Goal: Task Accomplishment & Management: Complete application form

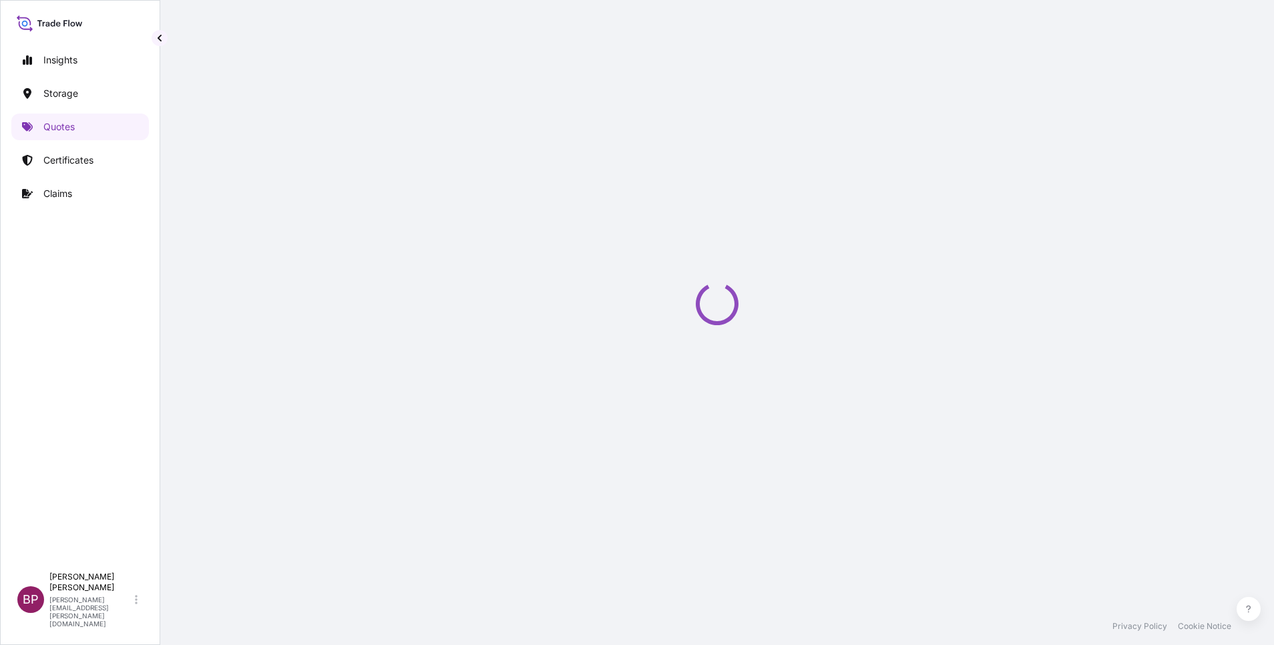
select select "Water"
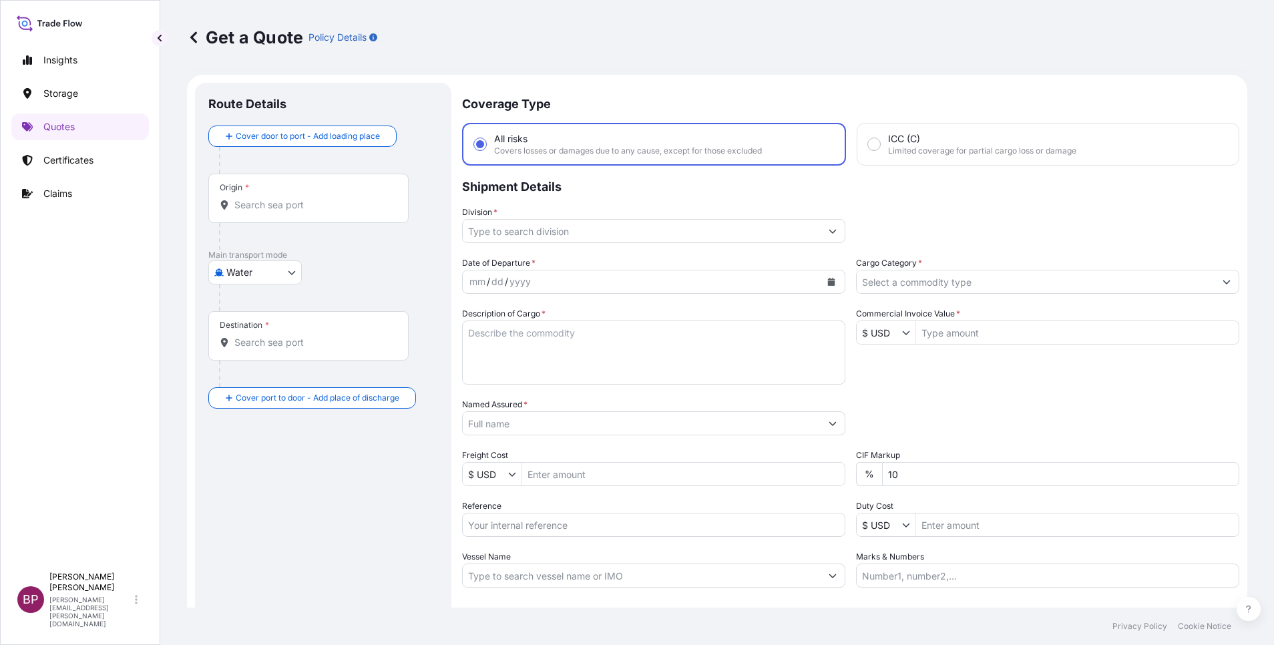
scroll to position [21, 0]
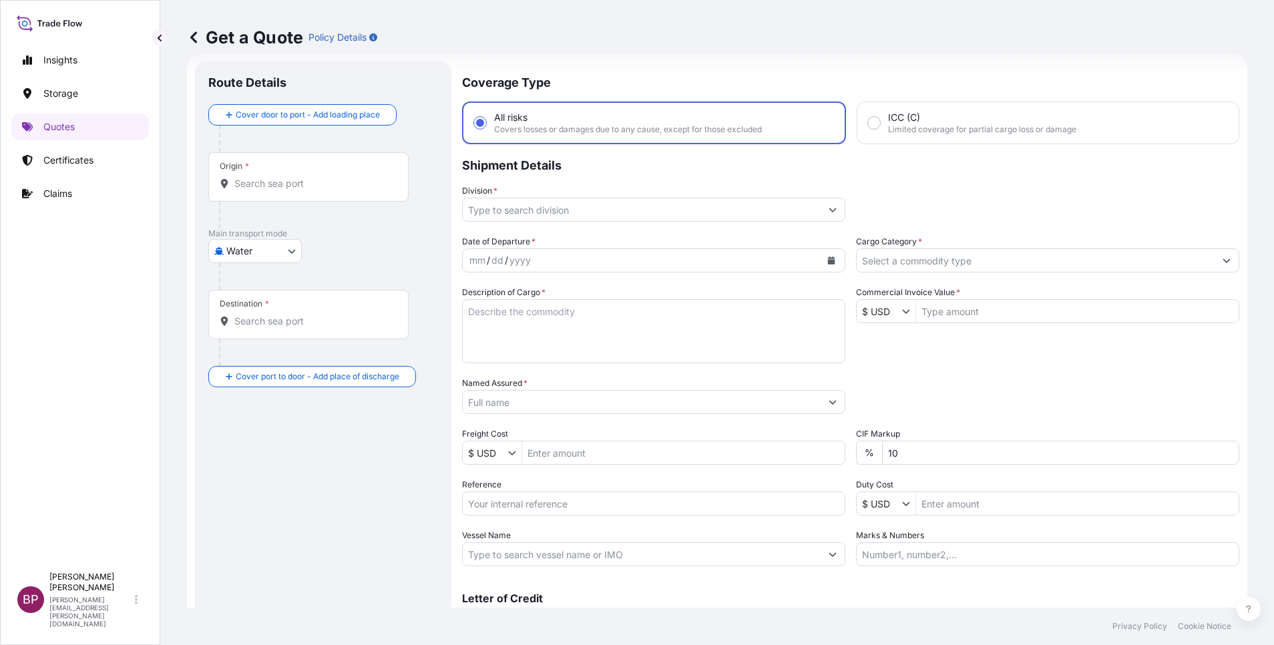
click at [534, 503] on input "Reference" at bounding box center [653, 504] width 383 height 24
paste input "SSLS3288"
type input "SSLS3288"
click at [579, 408] on input "Named Assured *" at bounding box center [642, 402] width 358 height 24
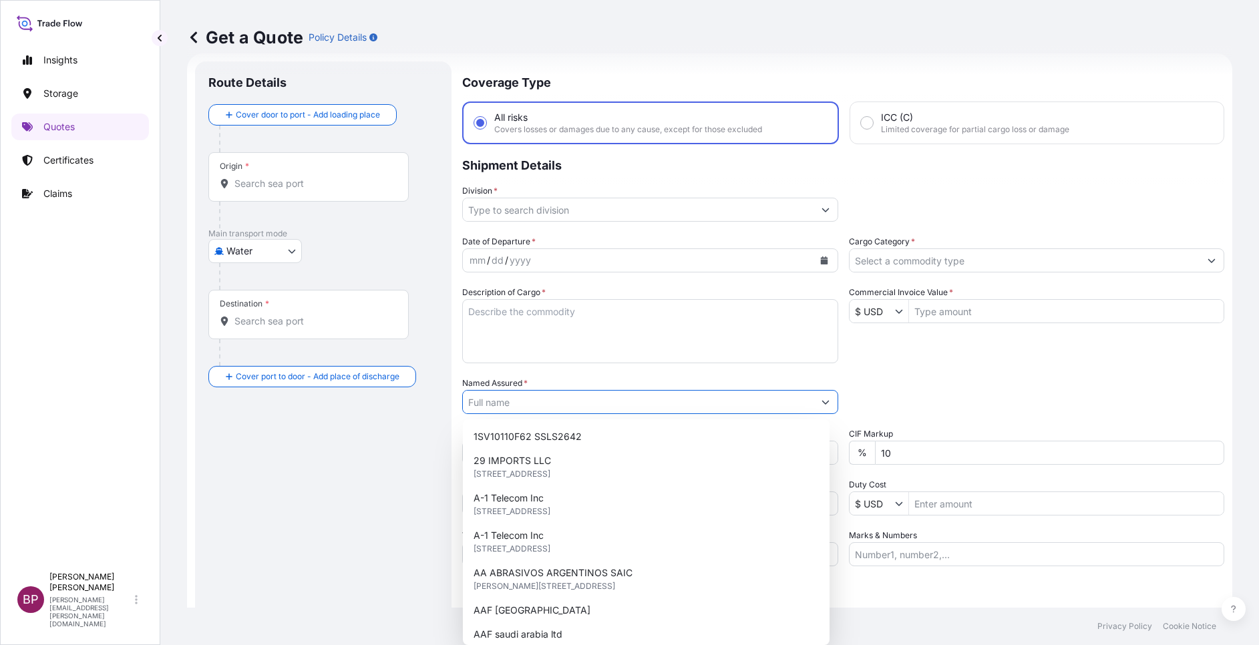
paste input "AUMA"
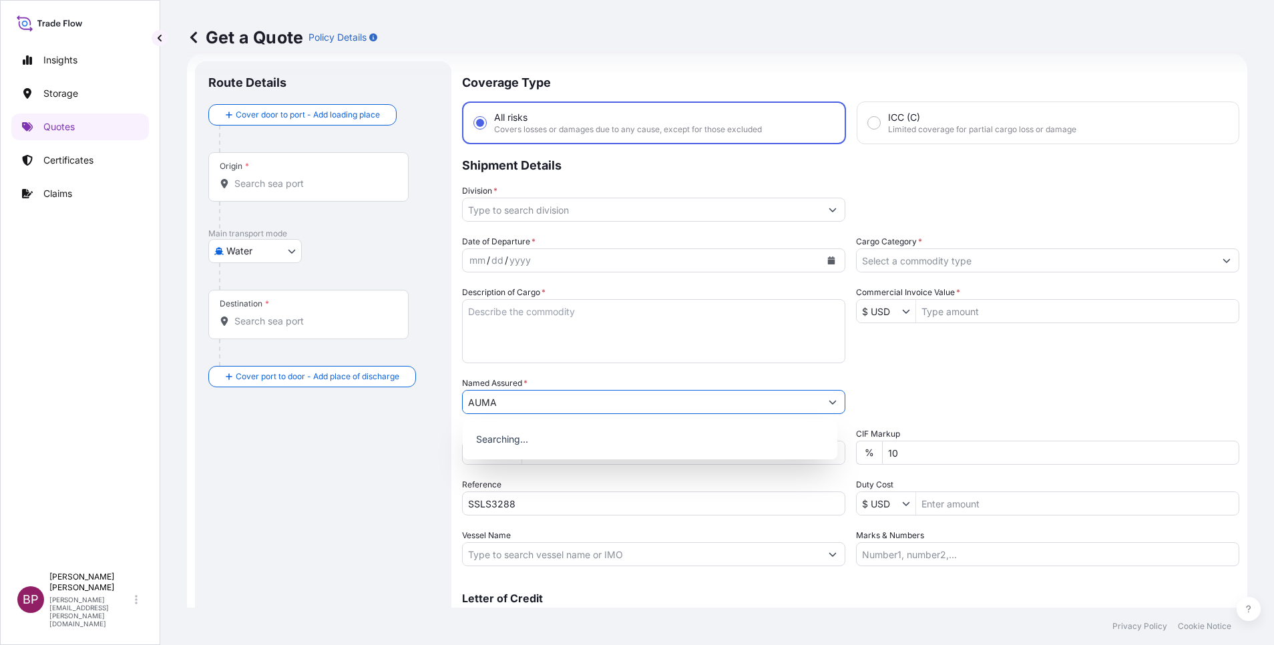
type input "AUMA"
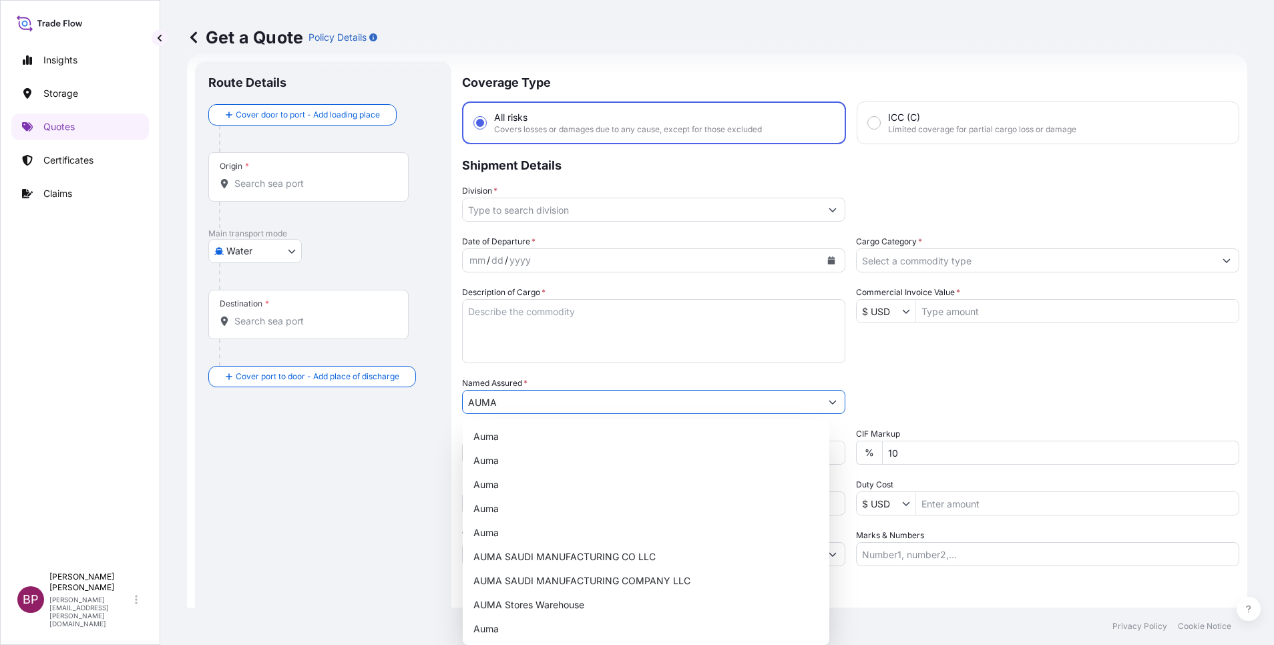
click at [586, 341] on textarea "Description of Cargo *" at bounding box center [653, 331] width 383 height 64
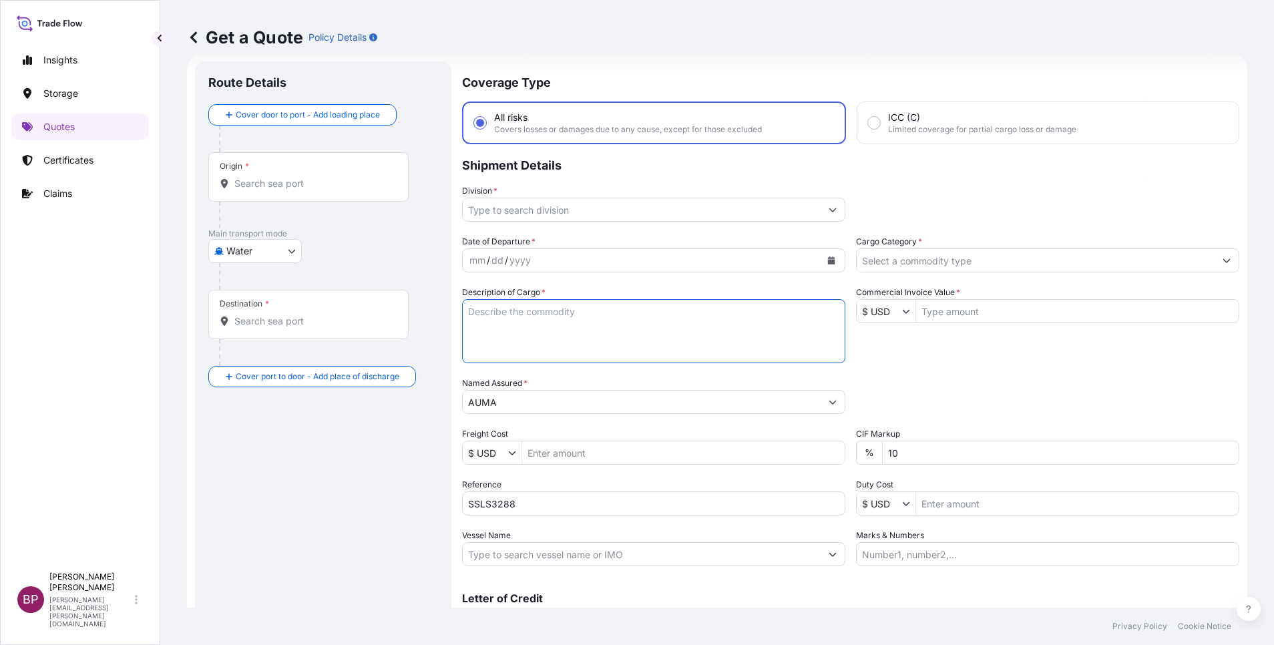
paste textarea "multi-turn actuator, MOTORS AND ACCESSORIES"
type textarea "multi-turn actuator, MOTORS AND ACCESSORIES"
click at [902, 306] on button "Show suggestions" at bounding box center [908, 311] width 13 height 13
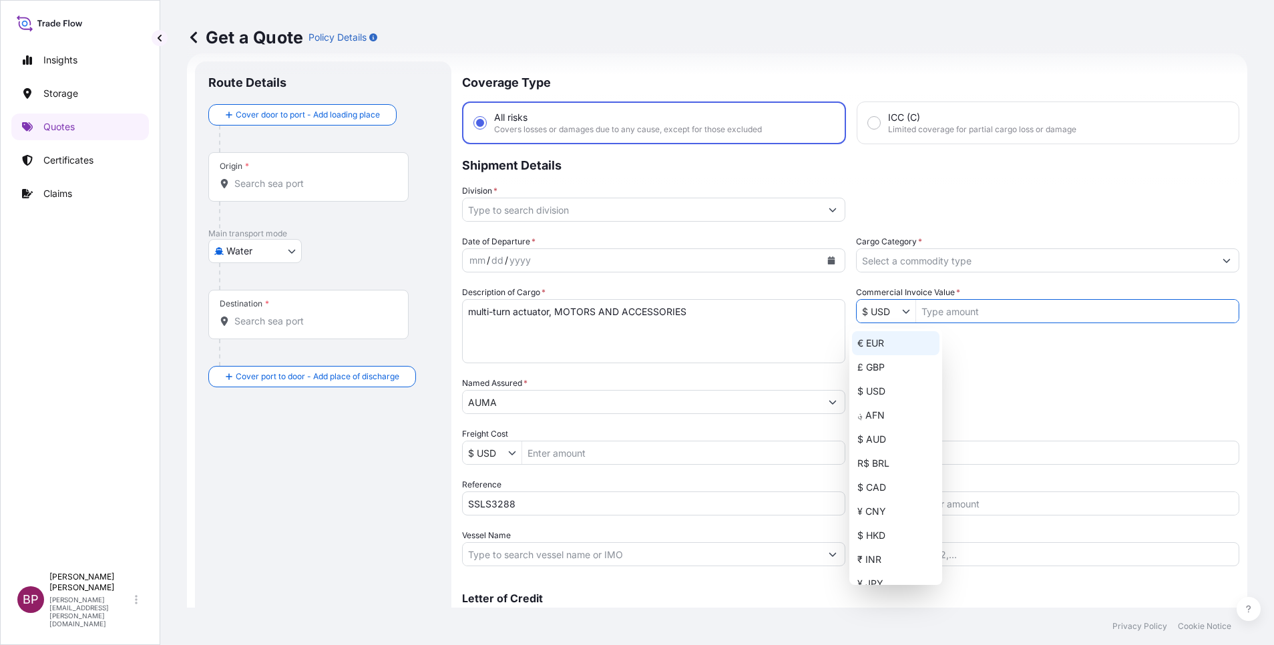
click at [883, 337] on div "€ EUR" at bounding box center [895, 343] width 87 height 24
type input "€ EUR"
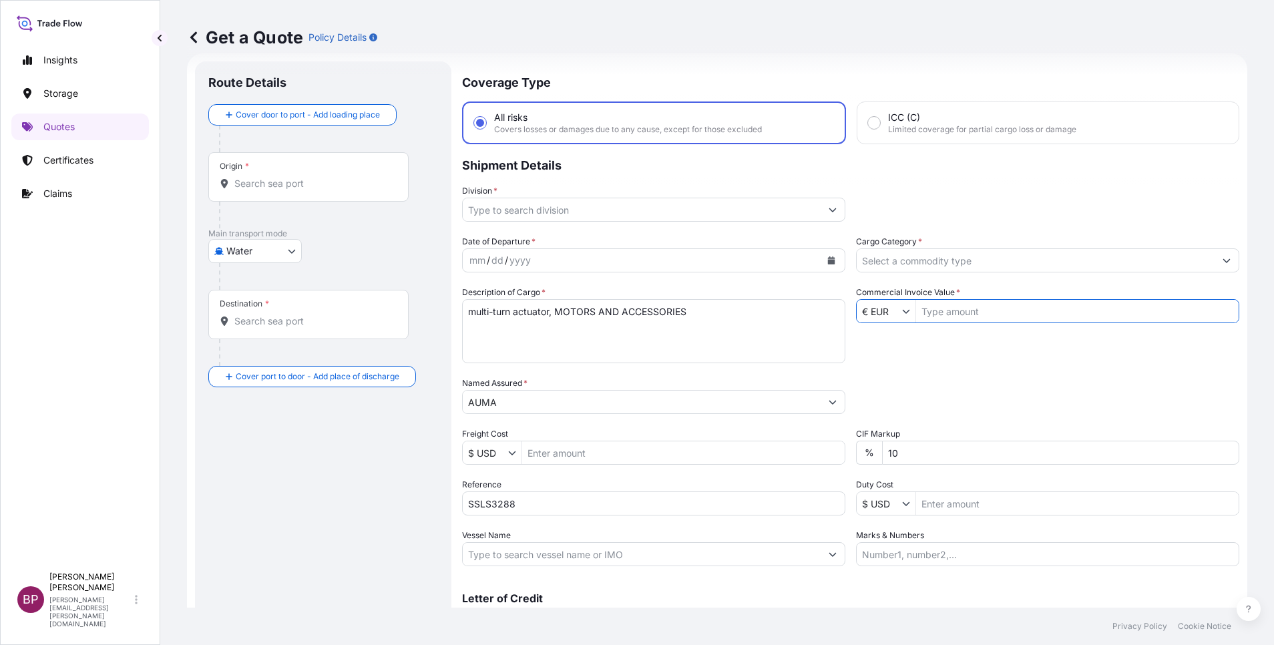
drag, startPoint x: 968, startPoint y: 313, endPoint x: 961, endPoint y: 401, distance: 87.8
click at [968, 313] on input "Commercial Invoice Value *" at bounding box center [1077, 311] width 323 height 24
paste input "86,705.18"
type input "86,705.18"
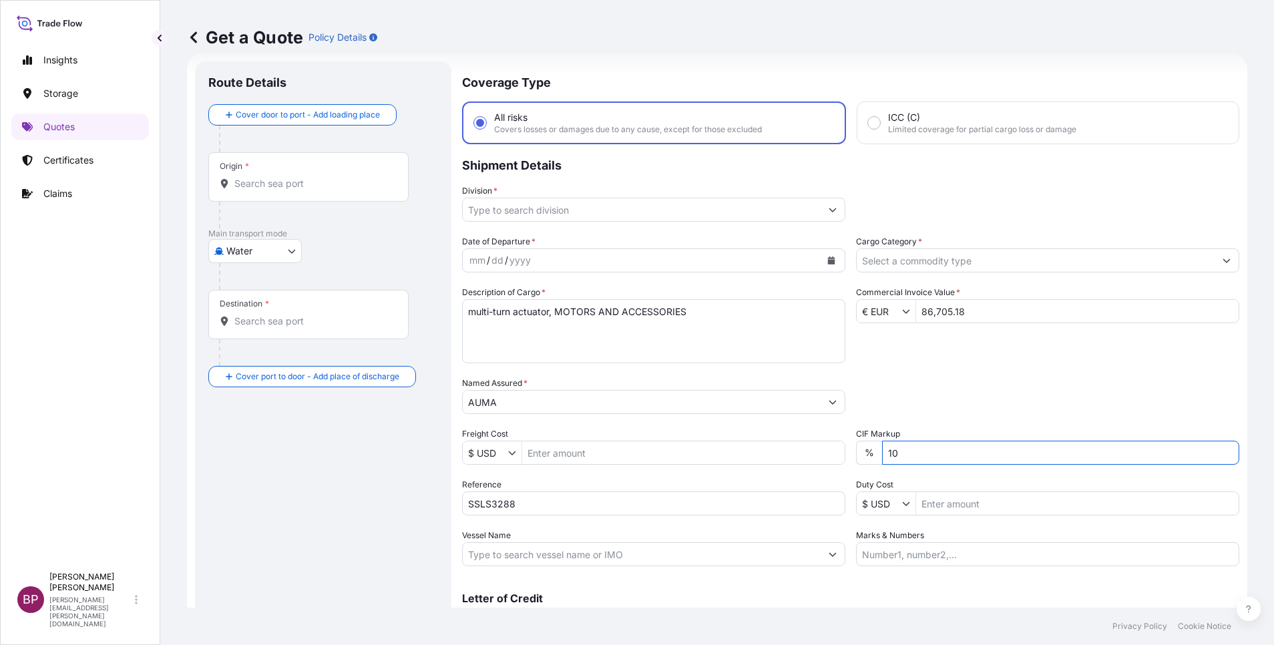
drag, startPoint x: 907, startPoint y: 459, endPoint x: 431, endPoint y: 467, distance: 475.6
click at [779, 446] on div "Date of Departure * mm / dd / yyyy Cargo Category * Description of Cargo * mult…" at bounding box center [850, 400] width 777 height 331
type input "0"
click at [830, 210] on icon "Show suggestions" at bounding box center [833, 210] width 7 height 4
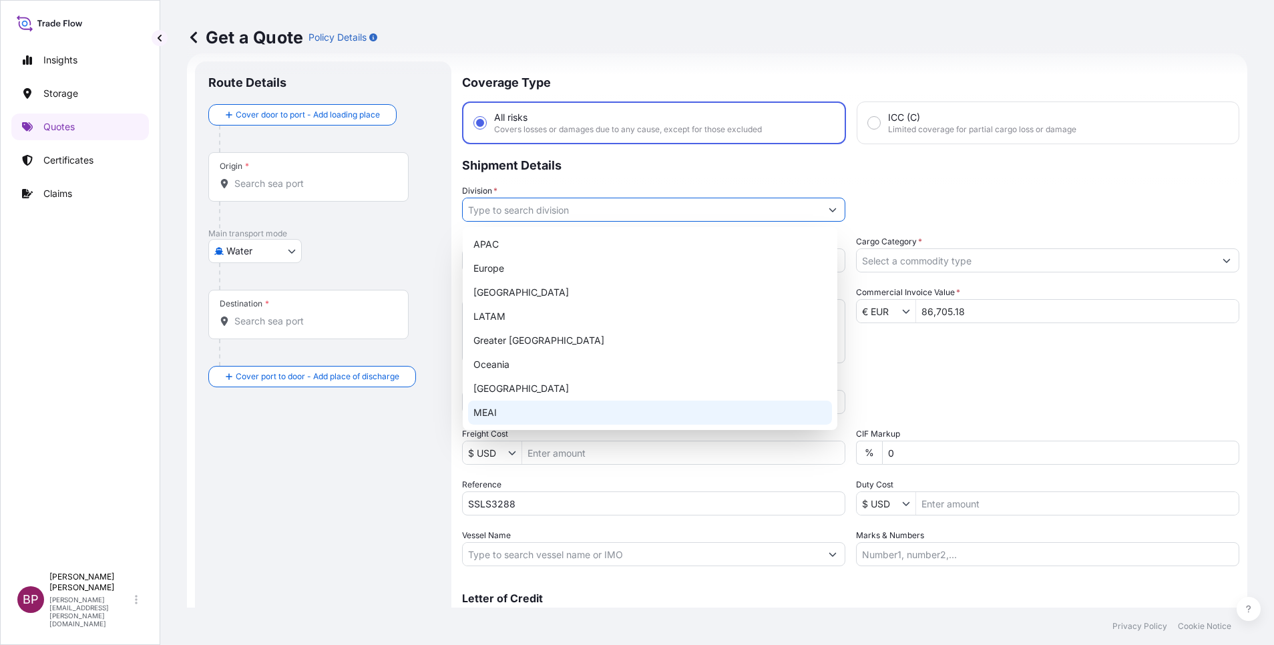
click at [572, 405] on div "MEAI" at bounding box center [650, 413] width 364 height 24
type input "MEAI"
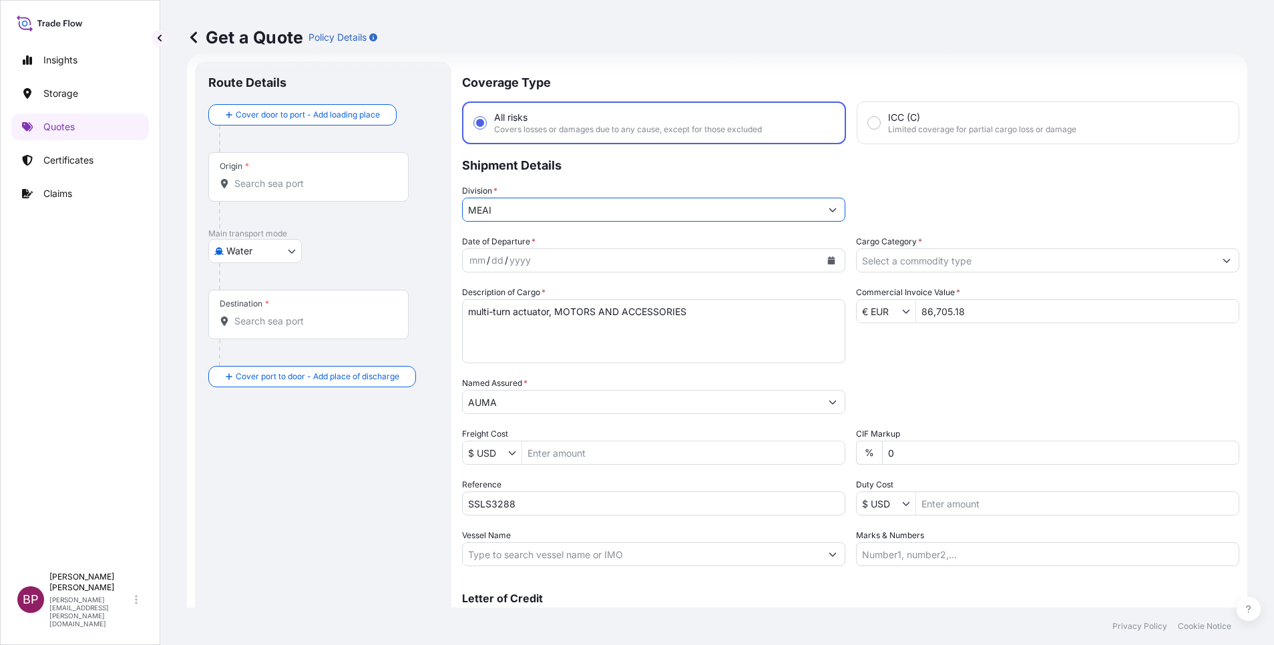
click at [950, 258] on input "Cargo Category *" at bounding box center [1036, 260] width 358 height 24
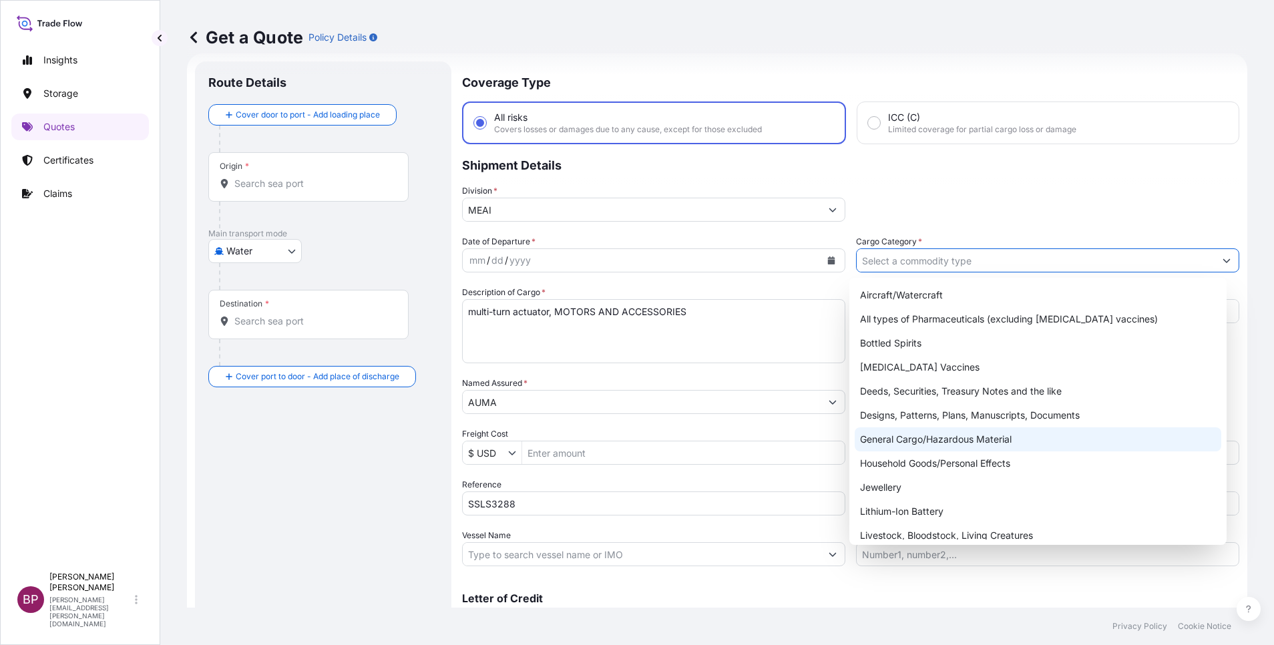
click at [920, 439] on div "General Cargo/Hazardous Material" at bounding box center [1038, 439] width 367 height 24
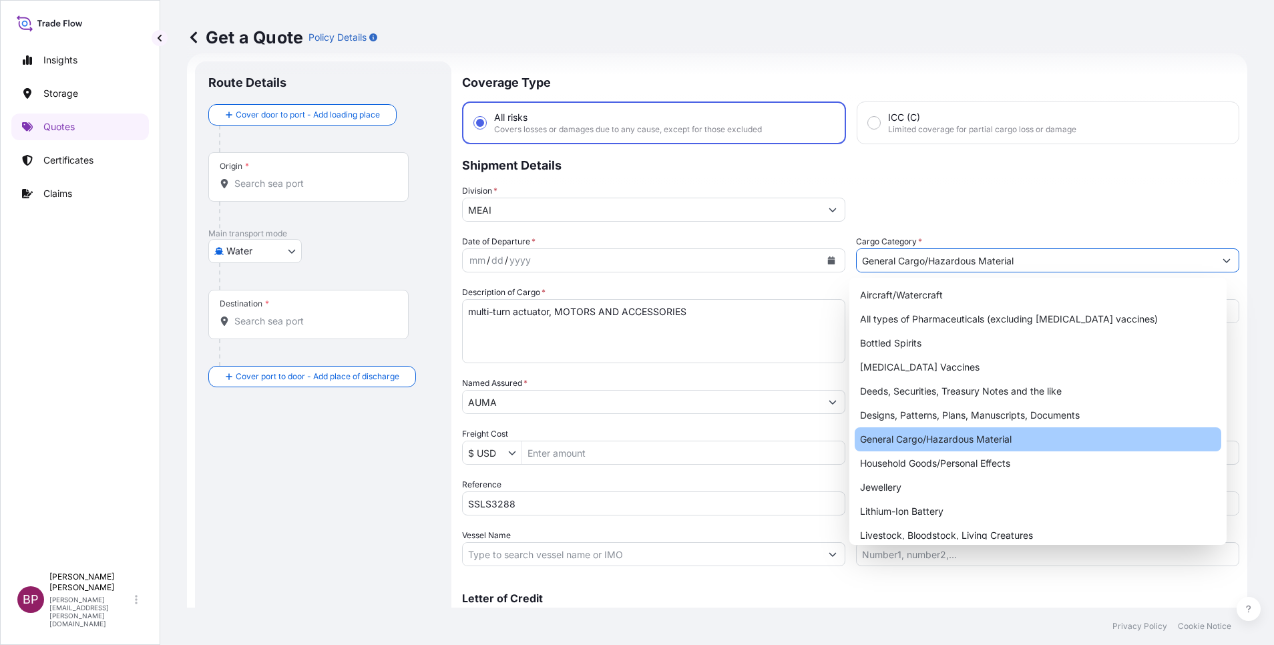
type input "General Cargo/Hazardous Material"
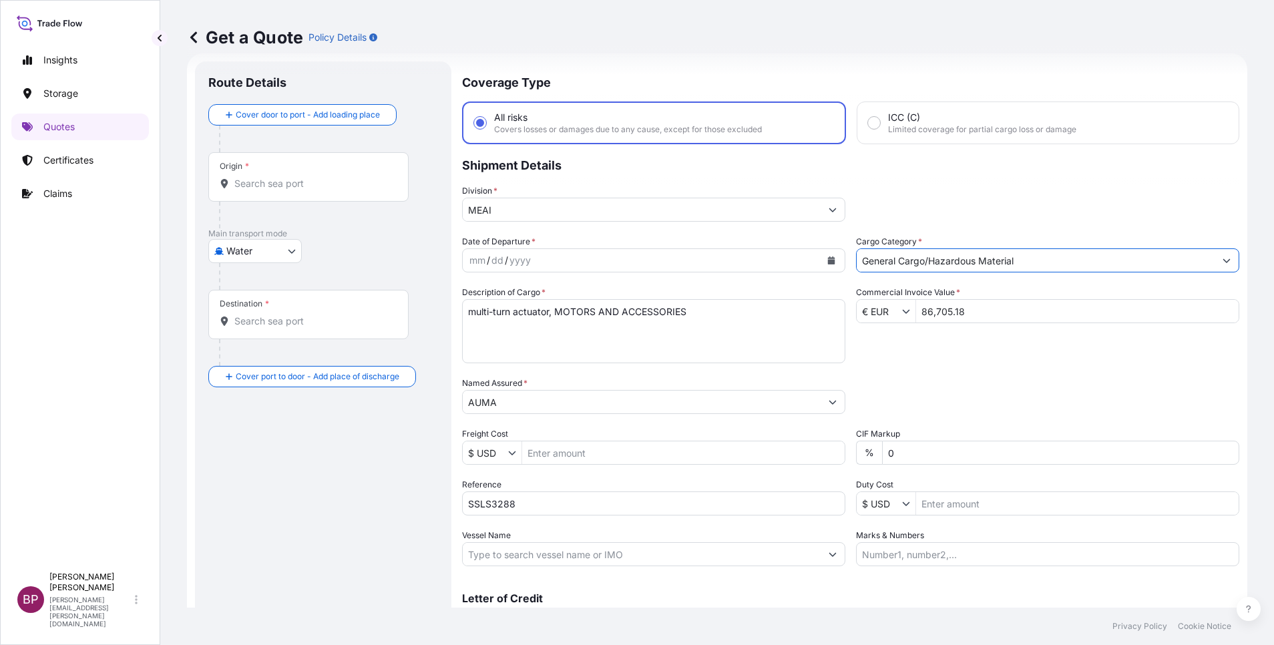
click at [828, 262] on icon "Calendar" at bounding box center [831, 260] width 7 height 8
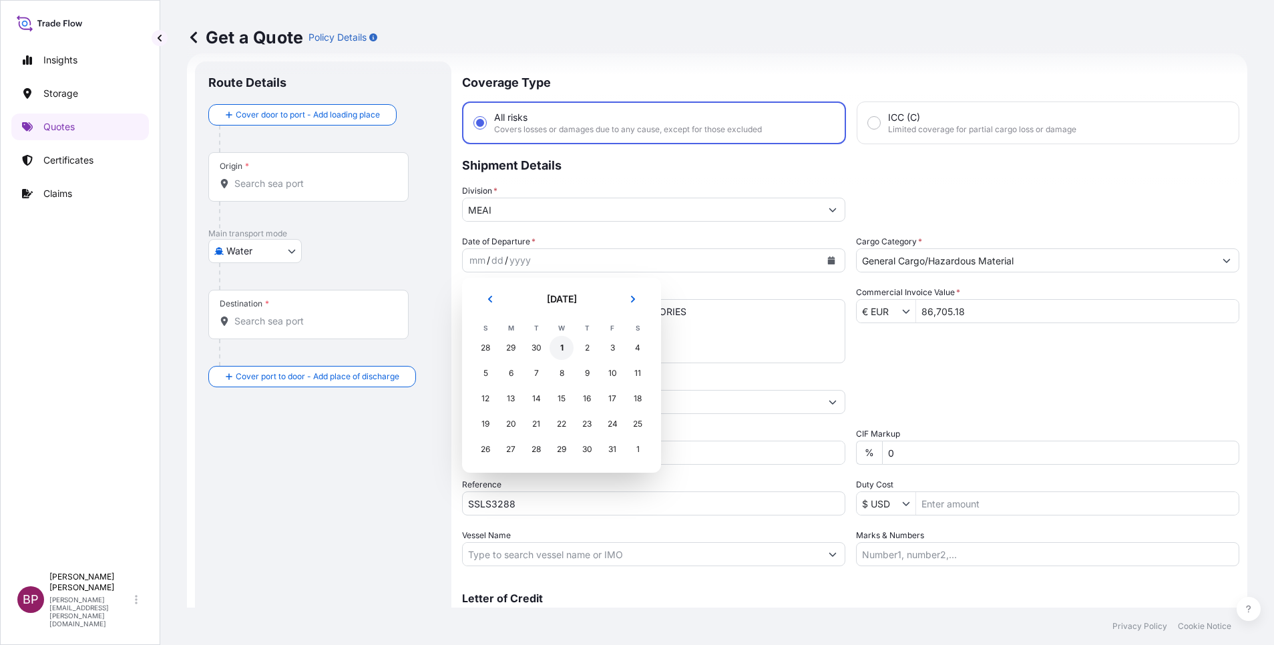
click at [562, 340] on div "1" at bounding box center [562, 348] width 24 height 24
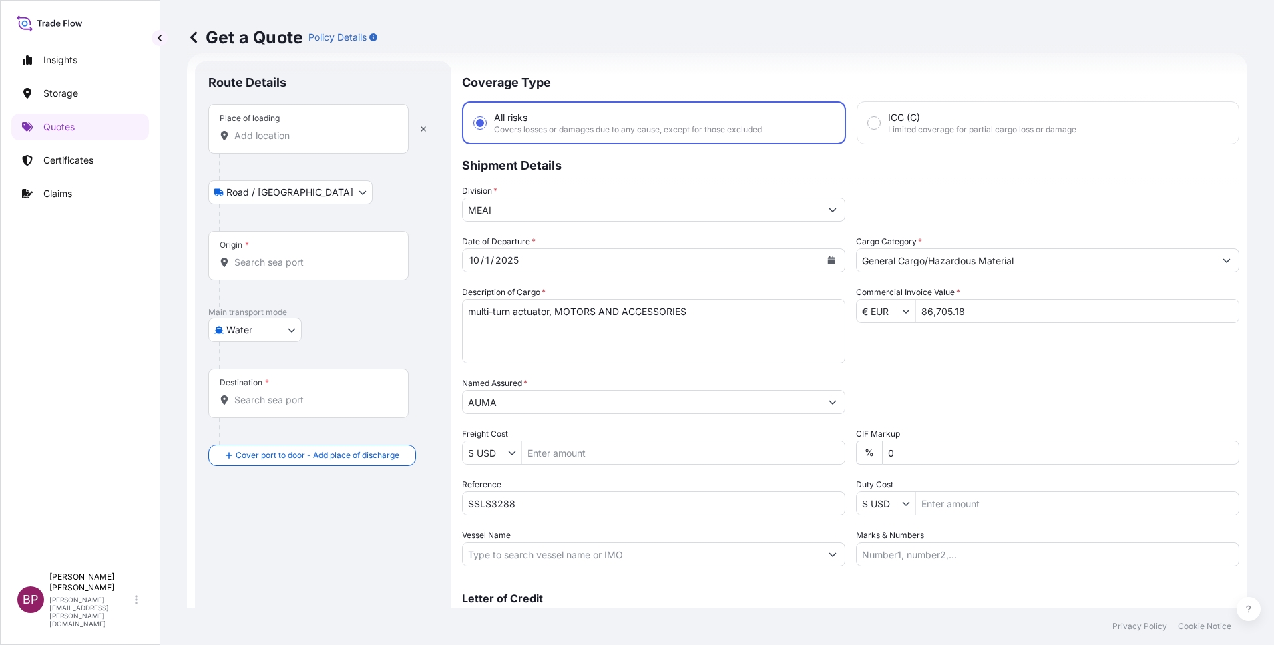
click at [287, 142] on div "Place of loading" at bounding box center [308, 128] width 200 height 49
click at [287, 142] on input "Place of loading" at bounding box center [313, 135] width 158 height 13
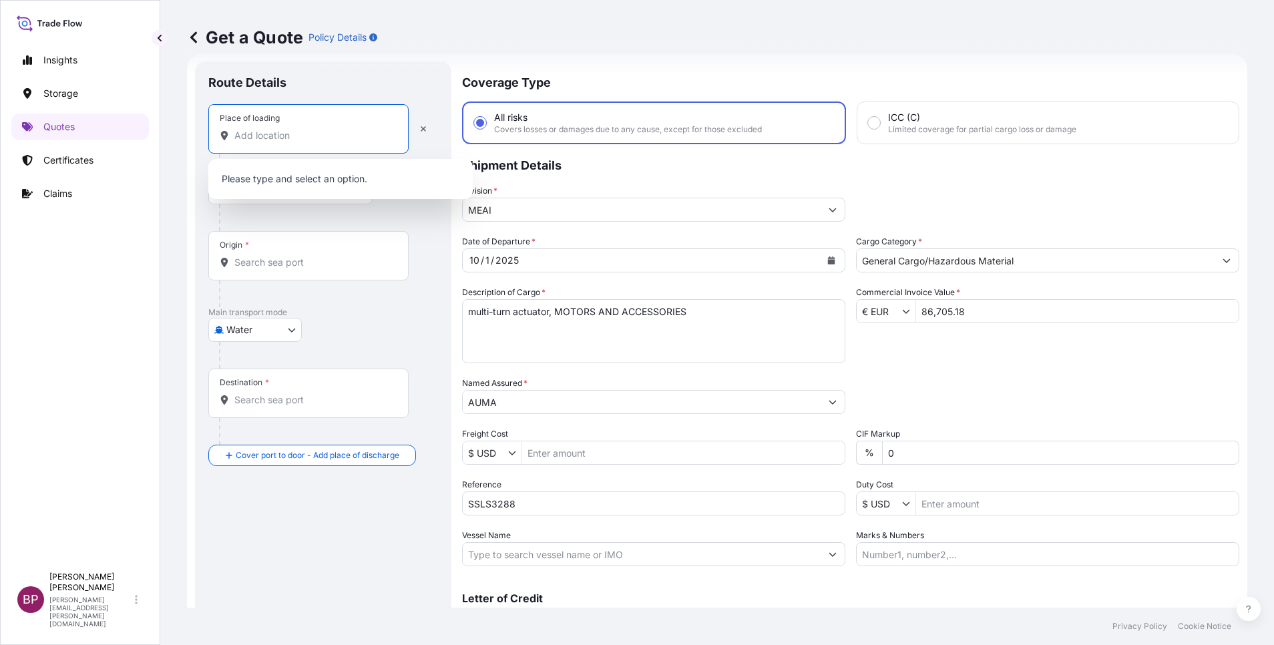
paste input "[GEOGRAPHIC_DATA]"
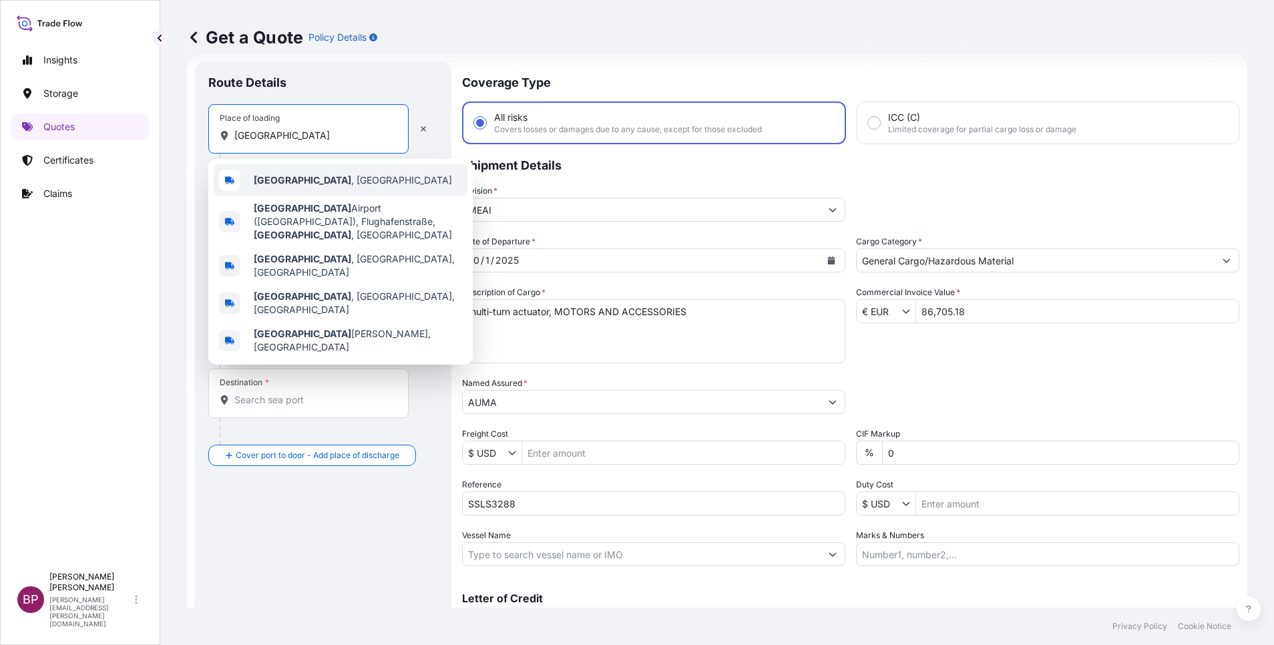
click at [307, 180] on span "[GEOGRAPHIC_DATA] , [GEOGRAPHIC_DATA]" at bounding box center [353, 180] width 198 height 13
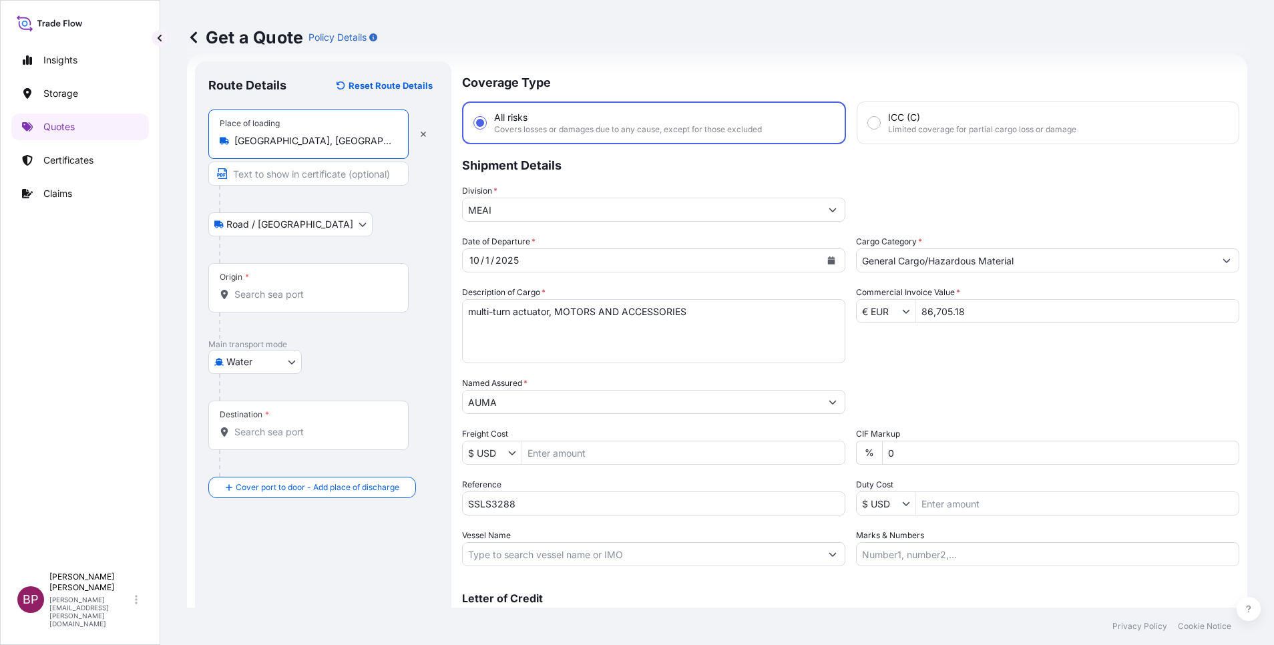
type input "[GEOGRAPHIC_DATA], [GEOGRAPHIC_DATA]"
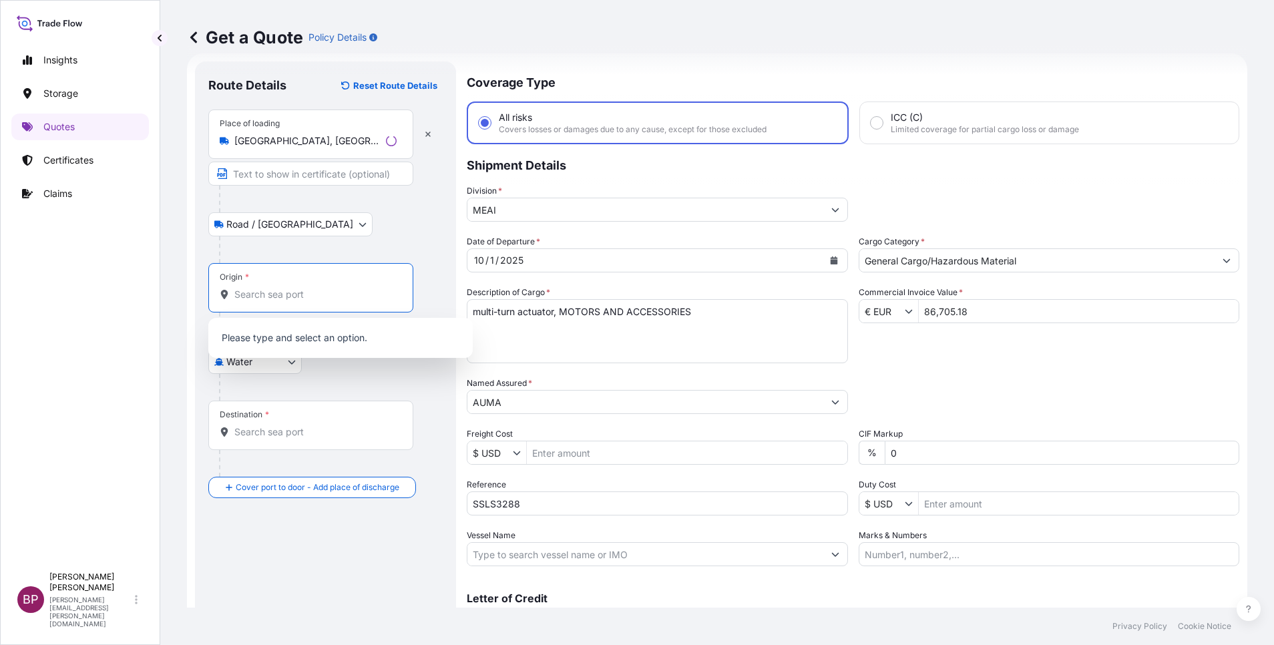
drag, startPoint x: 280, startPoint y: 296, endPoint x: 325, endPoint y: 311, distance: 47.7
click at [280, 295] on input "Origin *" at bounding box center [315, 294] width 162 height 13
paste input "[GEOGRAPHIC_DATA]"
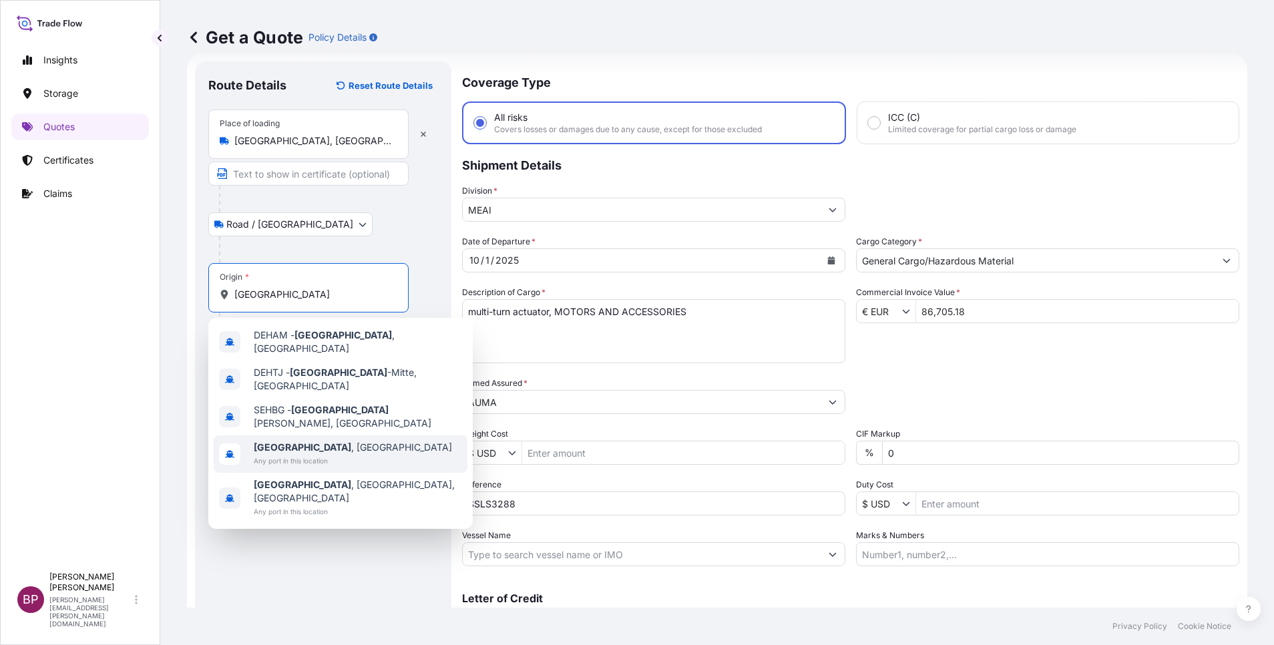
click at [321, 454] on span "Any port in this location" at bounding box center [353, 460] width 198 height 13
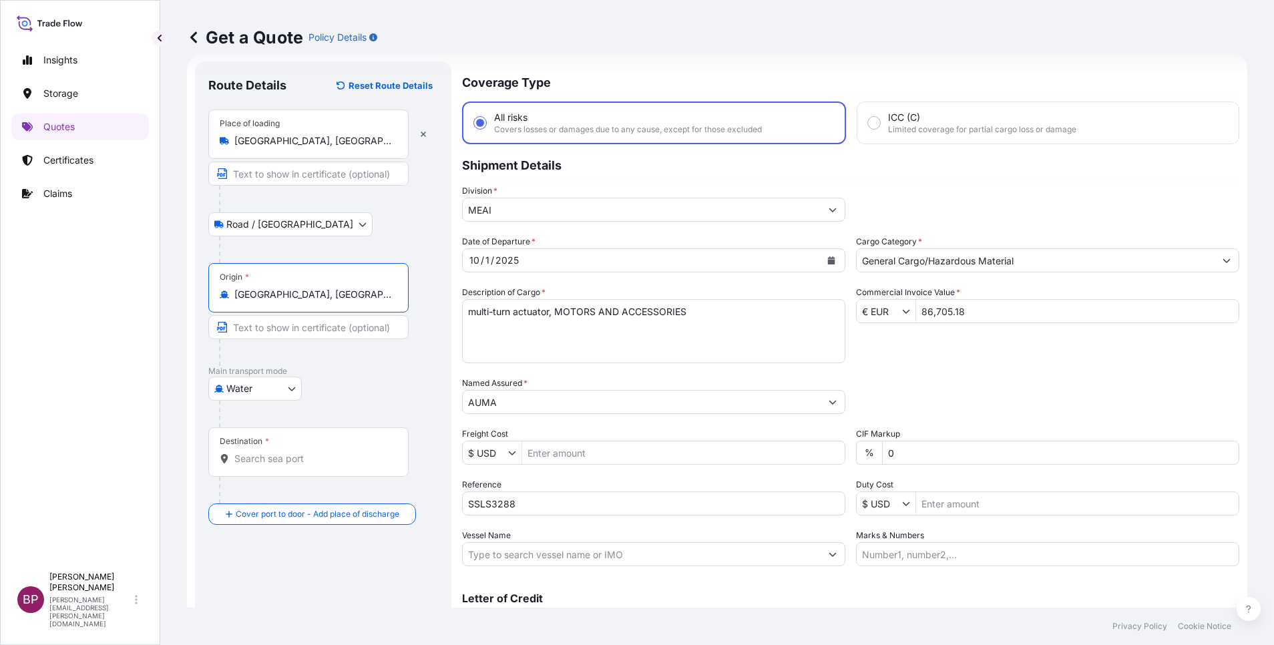
type input "[GEOGRAPHIC_DATA], [GEOGRAPHIC_DATA]"
click at [303, 462] on input "Destination *" at bounding box center [313, 458] width 158 height 13
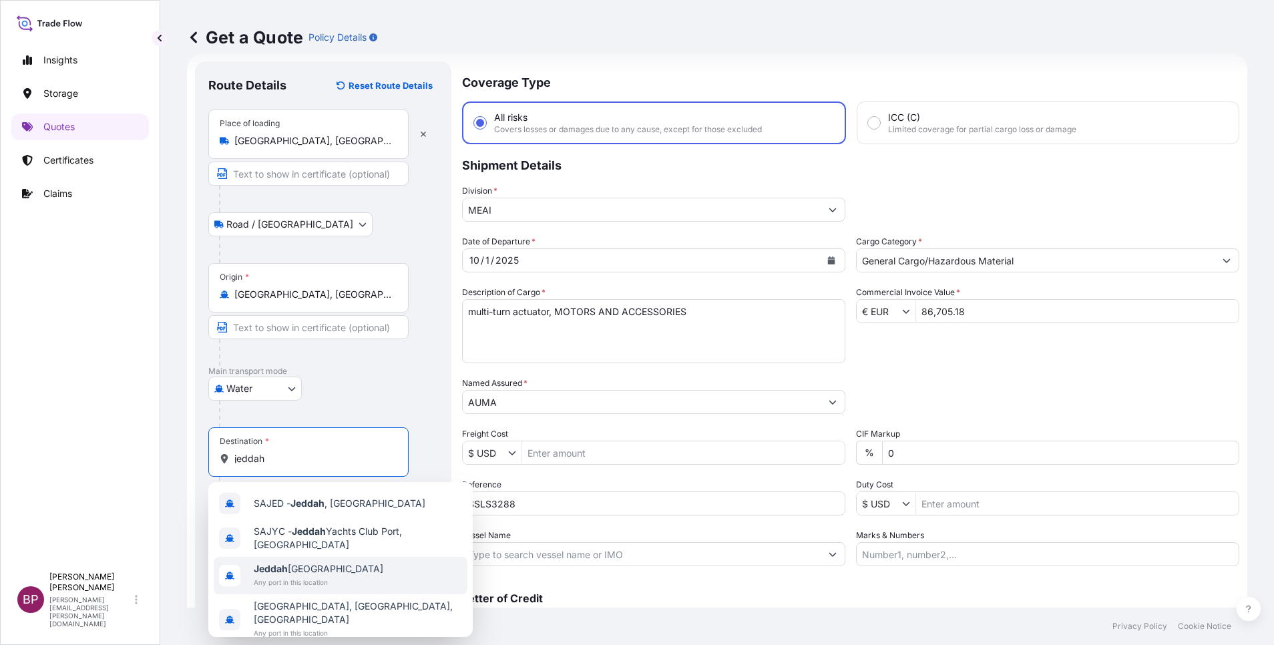
click at [323, 582] on span "Any port in this location" at bounding box center [319, 582] width 130 height 13
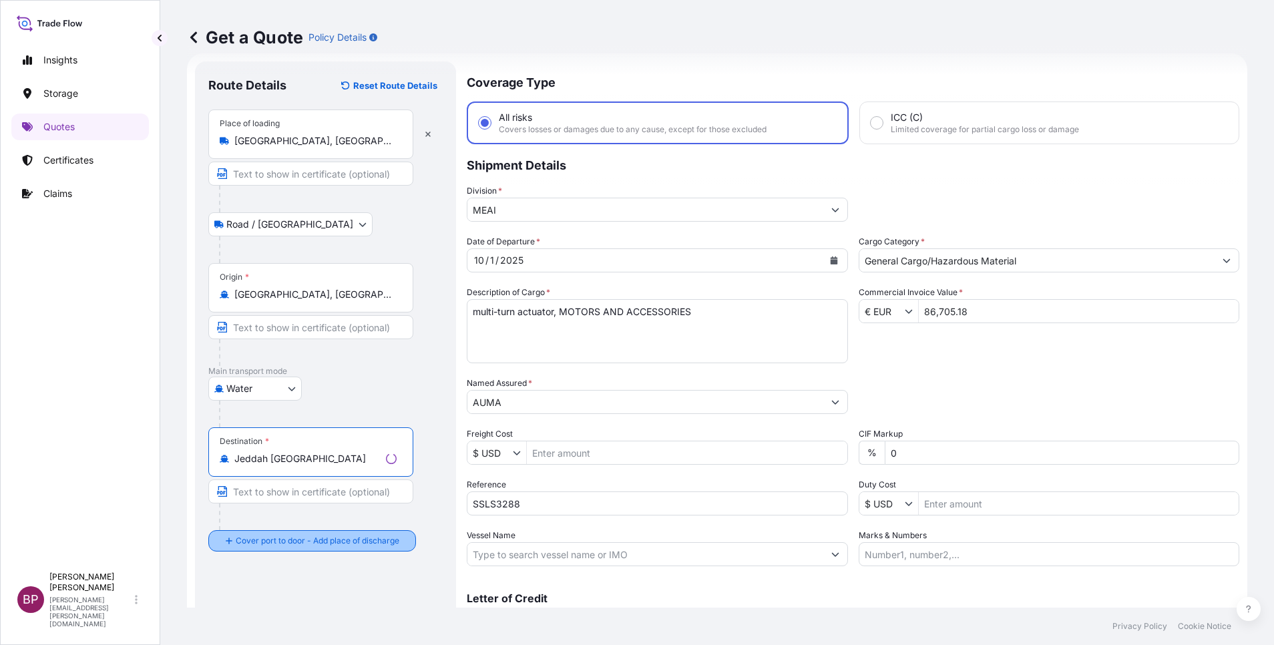
type input "Jeddah [GEOGRAPHIC_DATA]"
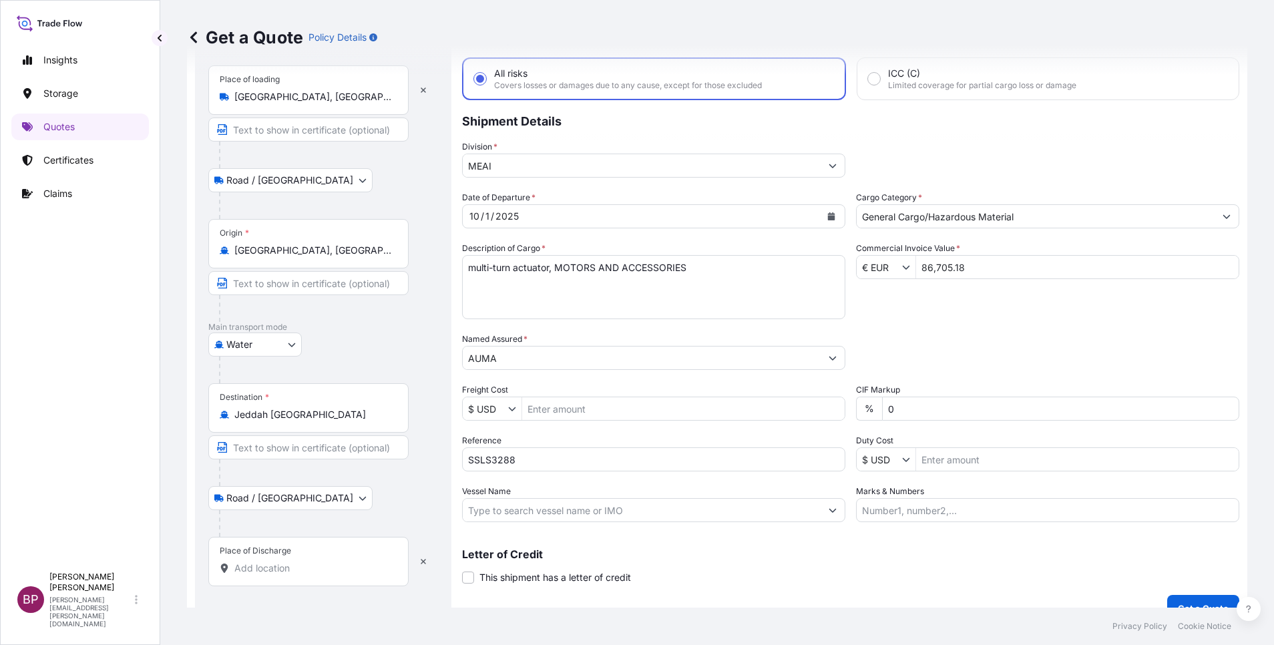
scroll to position [87, 0]
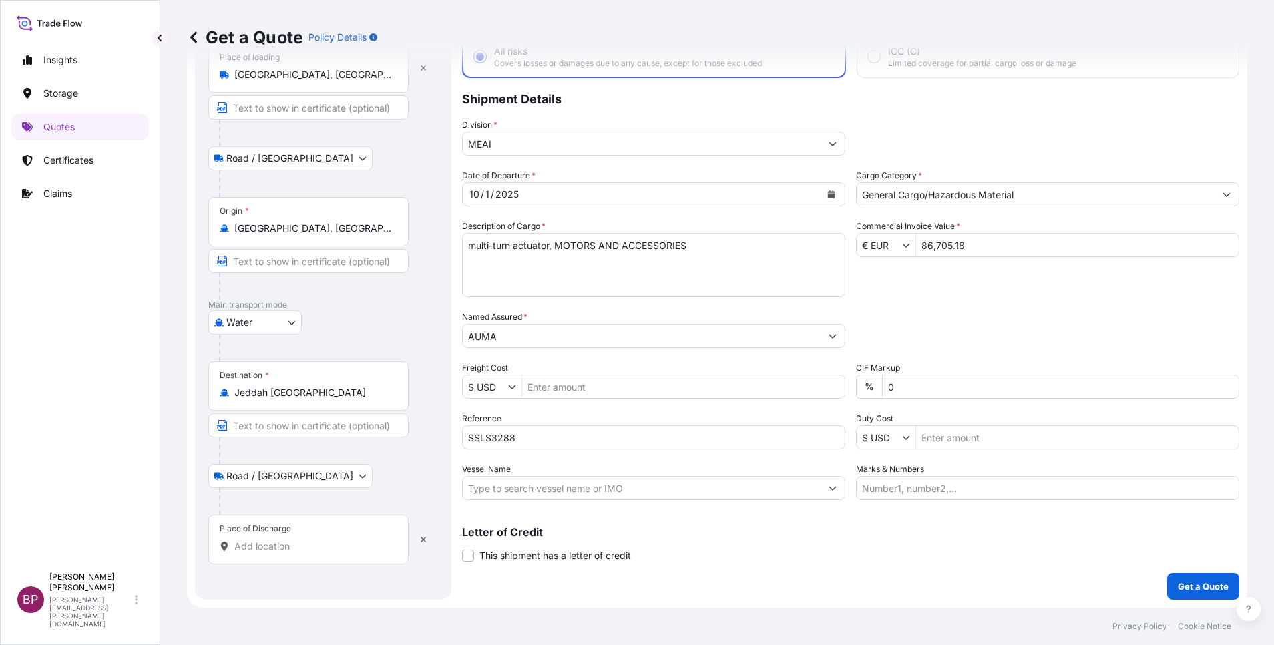
click at [289, 552] on input "Place of Discharge" at bounding box center [313, 546] width 158 height 13
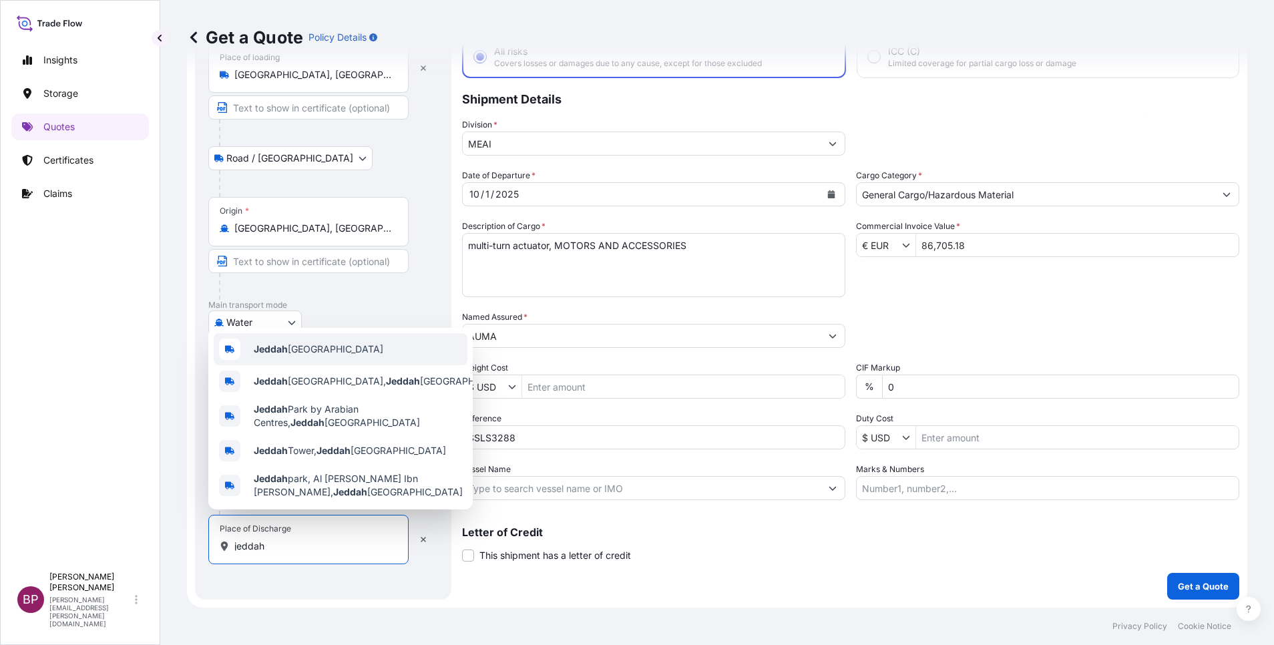
click at [317, 348] on span "Jeddah [GEOGRAPHIC_DATA]" at bounding box center [319, 349] width 130 height 13
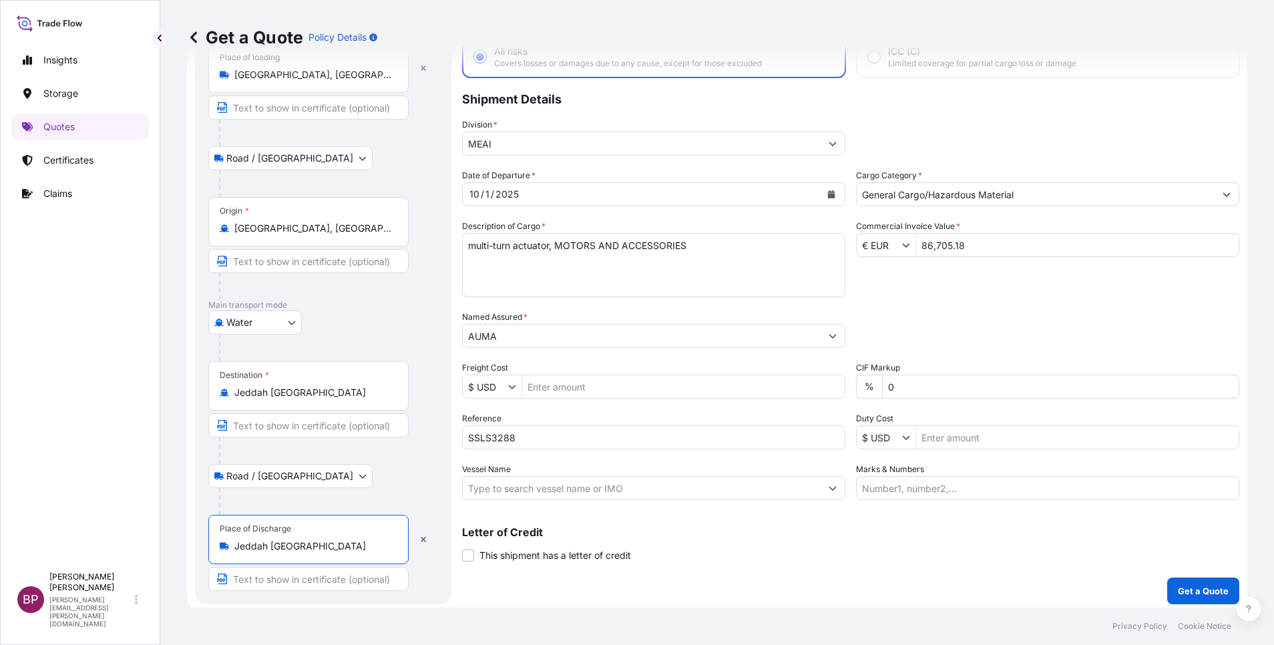
type input "Jeddah [GEOGRAPHIC_DATA]"
click at [721, 539] on div "Letter of Credit This shipment has a letter of credit Letter of credit * Letter…" at bounding box center [850, 544] width 777 height 35
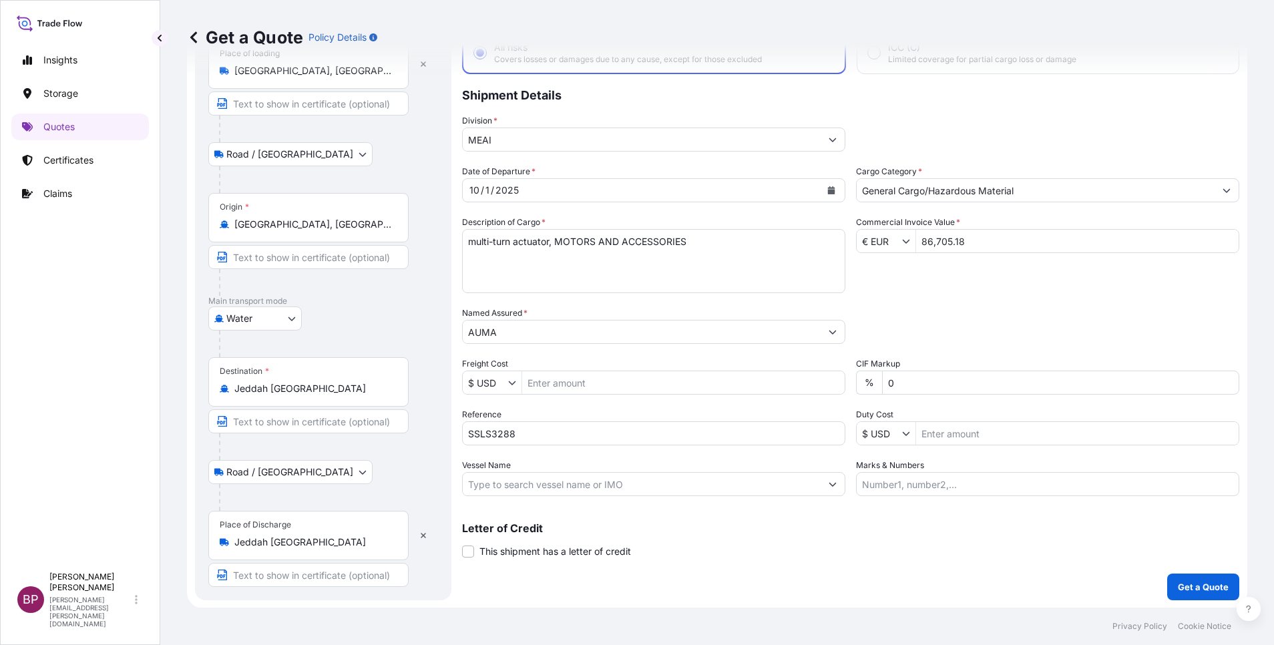
scroll to position [92, 0]
click at [1178, 588] on p "Get a Quote" at bounding box center [1203, 586] width 51 height 13
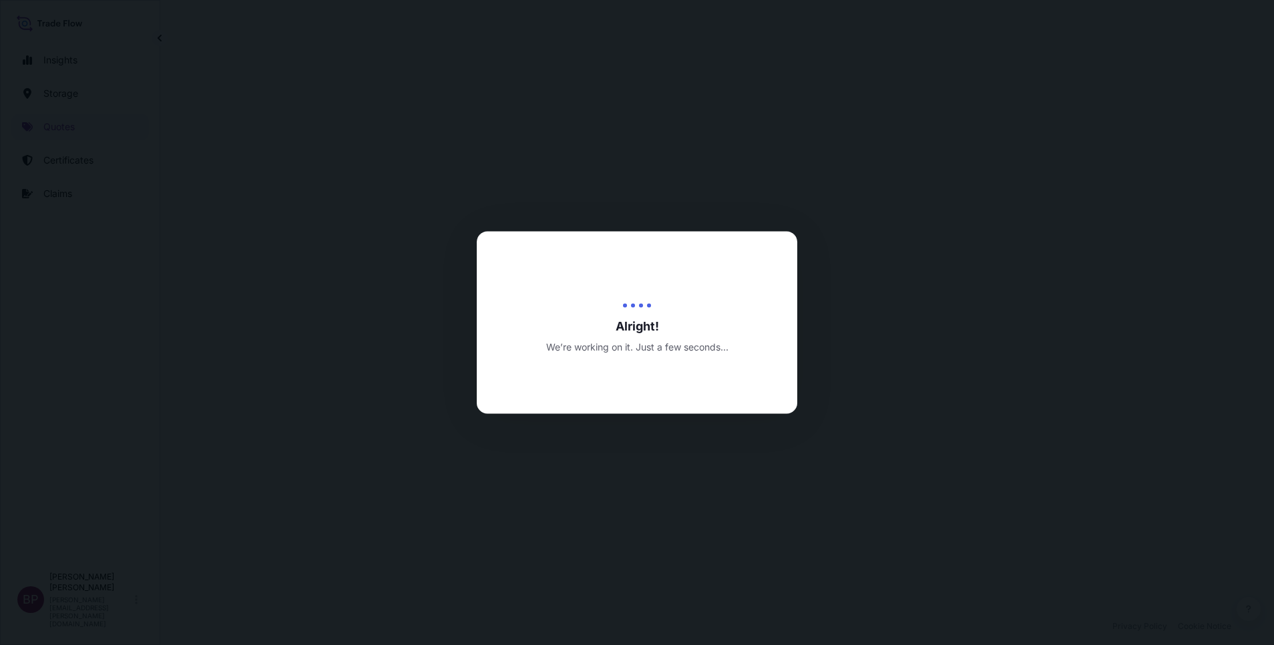
select select "Road / [GEOGRAPHIC_DATA]"
select select "Water"
select select "Road / [GEOGRAPHIC_DATA]"
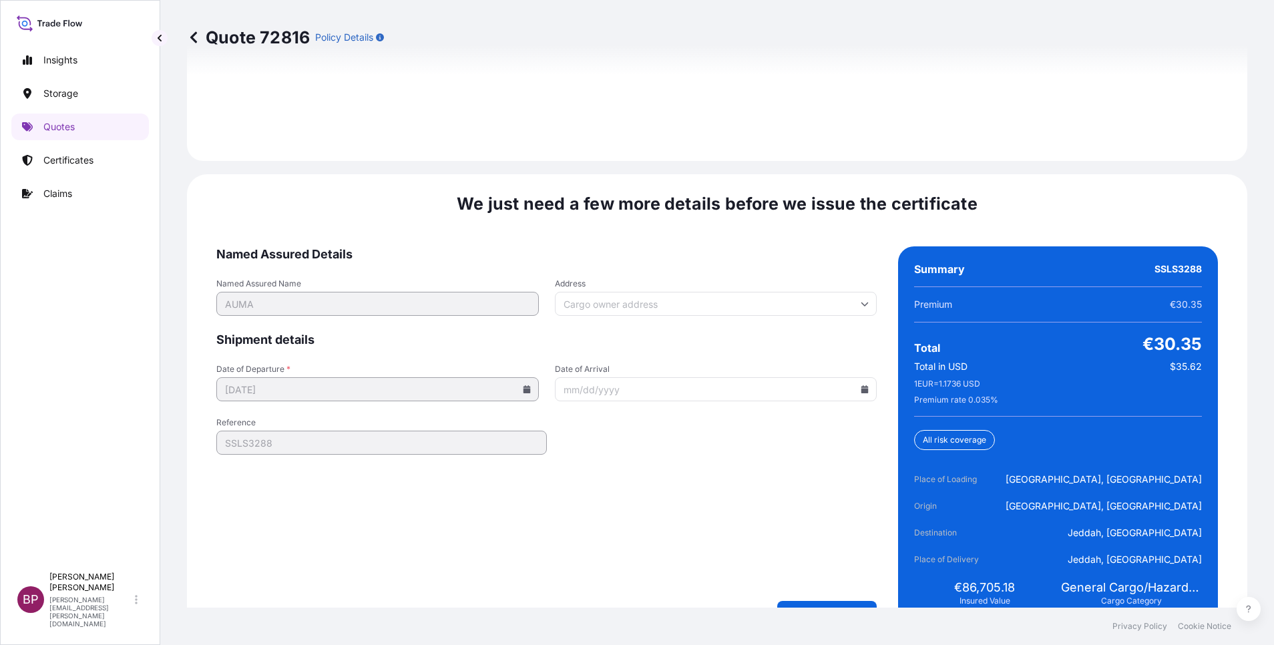
scroll to position [2049, 0]
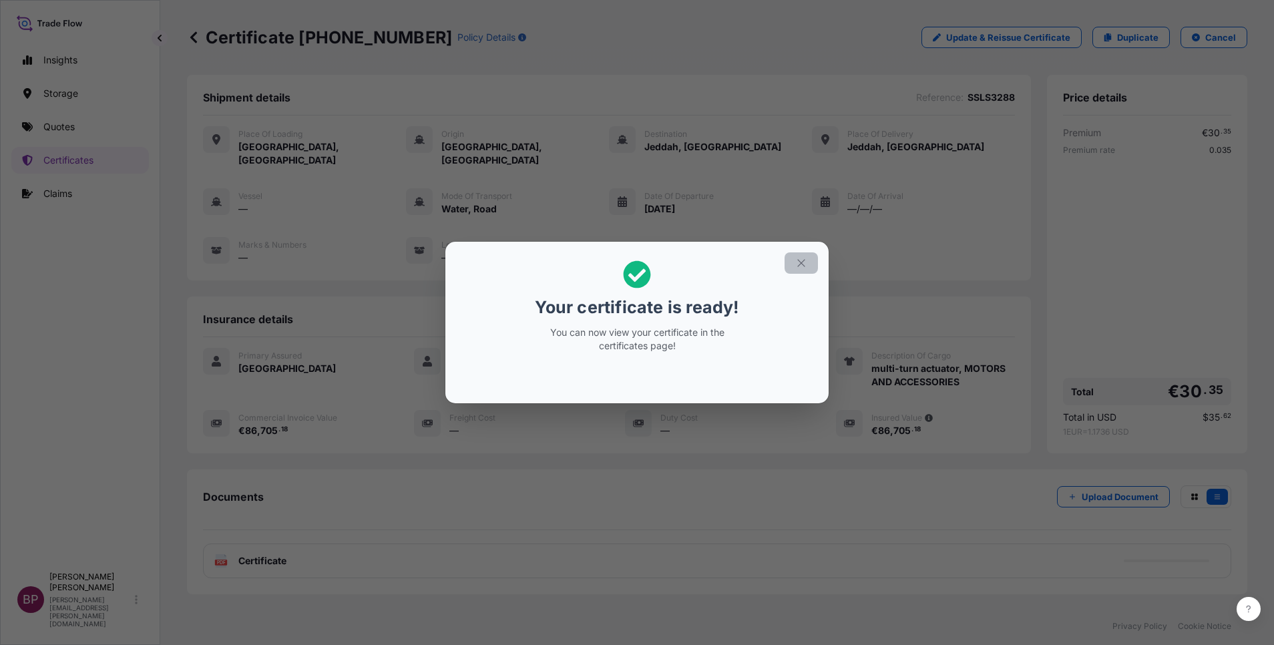
click at [806, 264] on icon "button" at bounding box center [801, 263] width 12 height 12
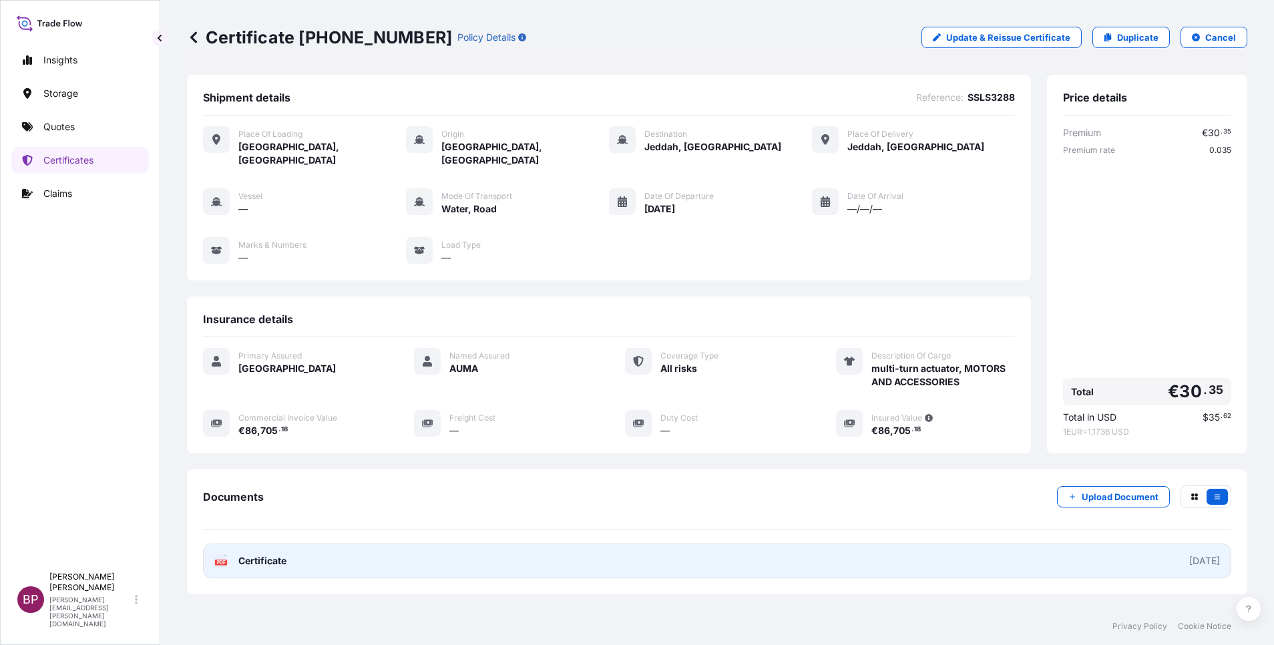
click at [277, 554] on span "Certificate" at bounding box center [262, 560] width 48 height 13
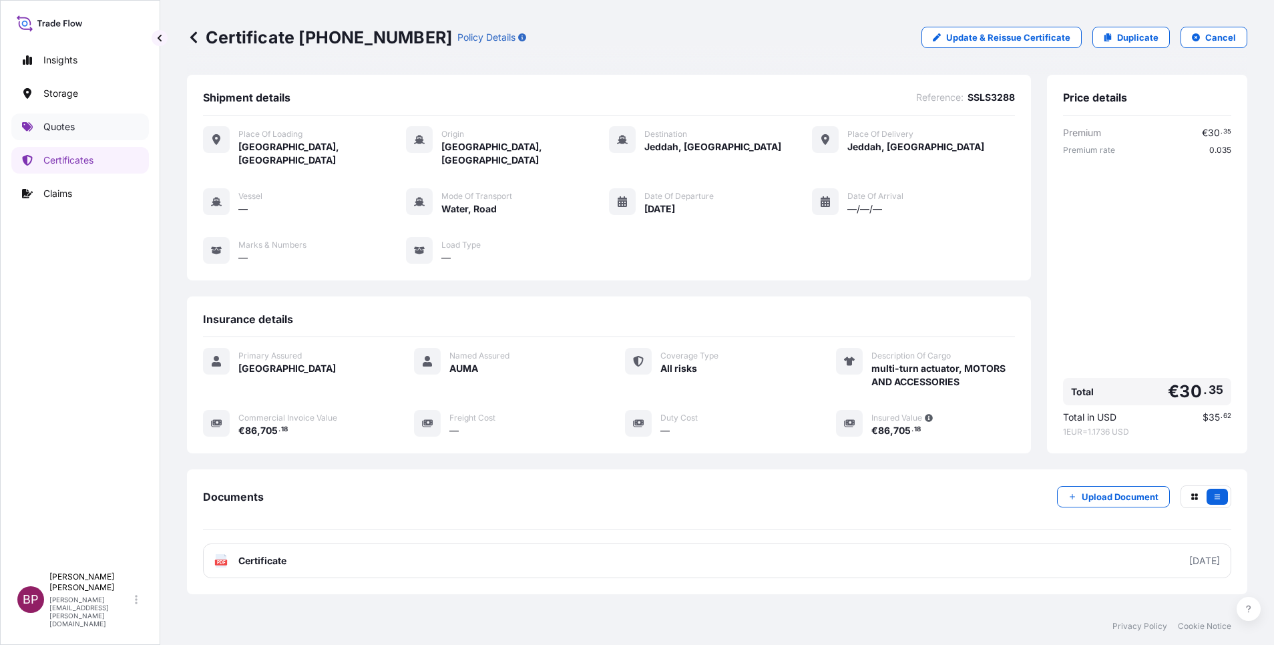
click at [65, 128] on p "Quotes" at bounding box center [58, 126] width 31 height 13
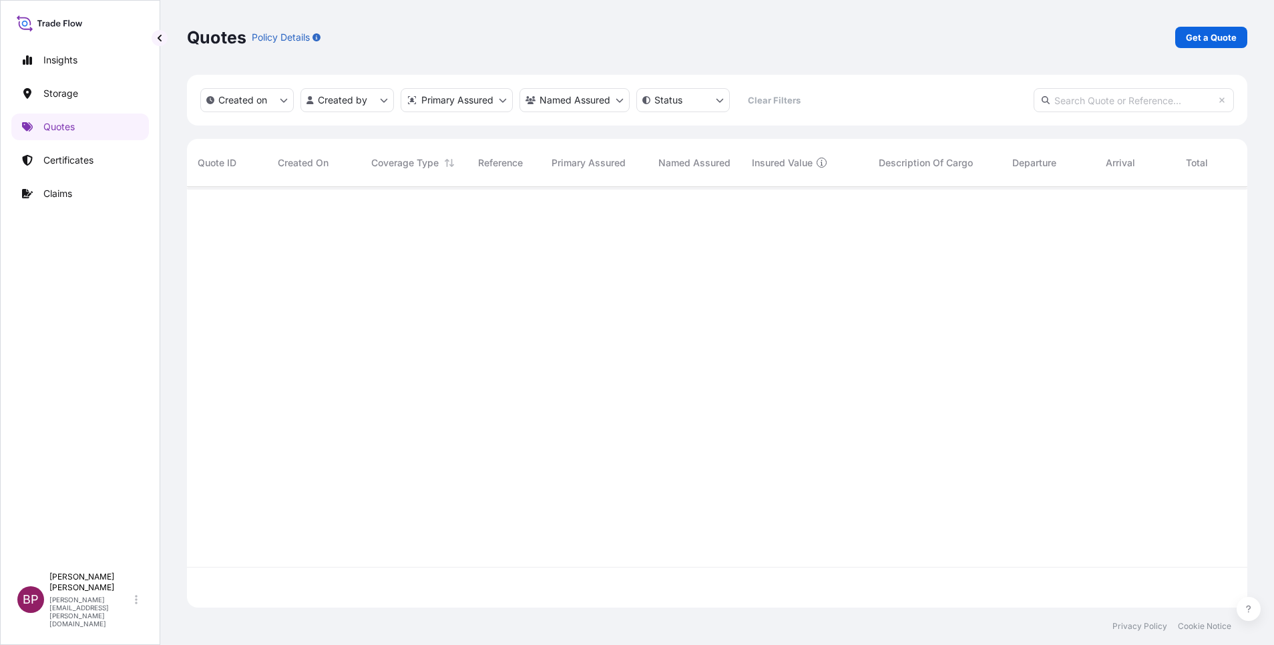
scroll to position [413, 1045]
click at [1216, 33] on p "Get a Quote" at bounding box center [1211, 37] width 51 height 13
select select "Water"
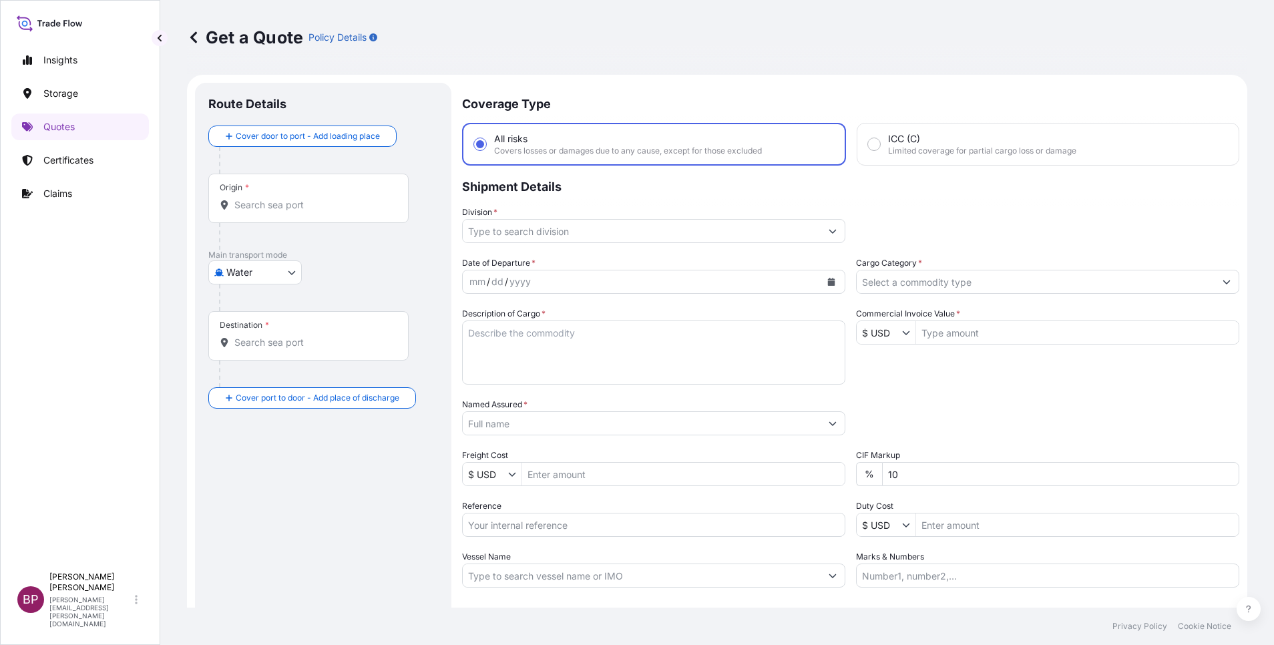
scroll to position [21, 0]
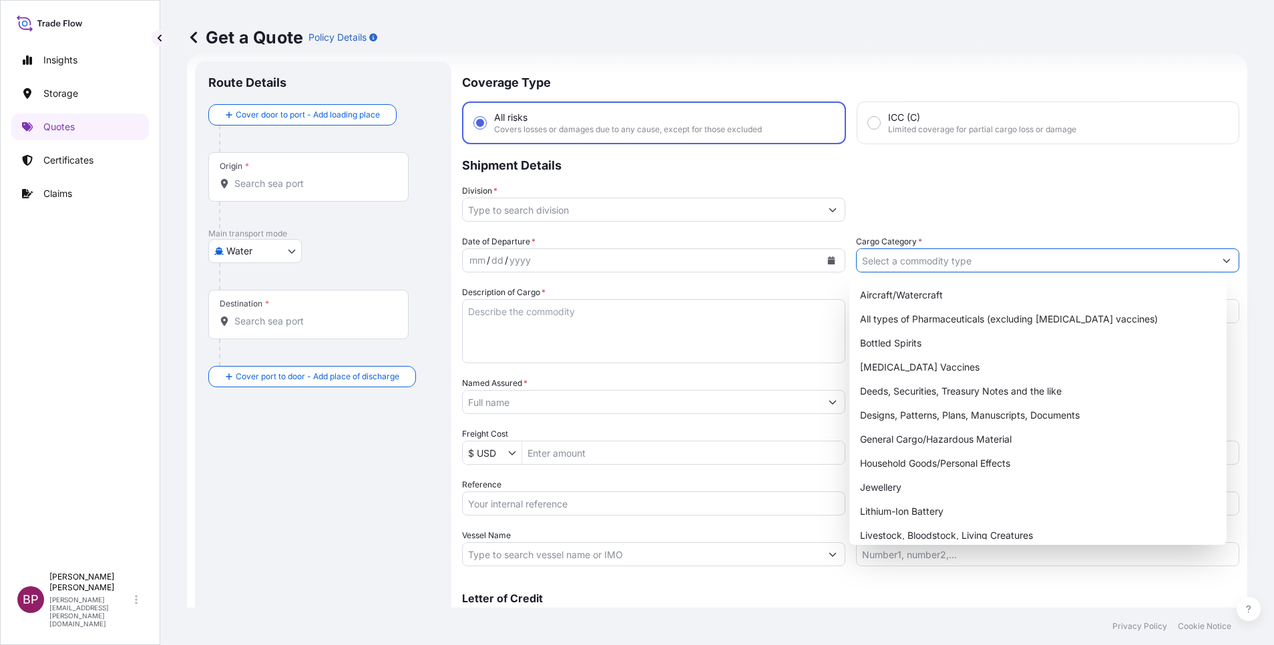
click at [974, 256] on input "Cargo Category *" at bounding box center [1036, 260] width 358 height 24
click at [926, 444] on div "General Cargo/Hazardous Material" at bounding box center [1038, 439] width 367 height 24
type input "General Cargo/Hazardous Material"
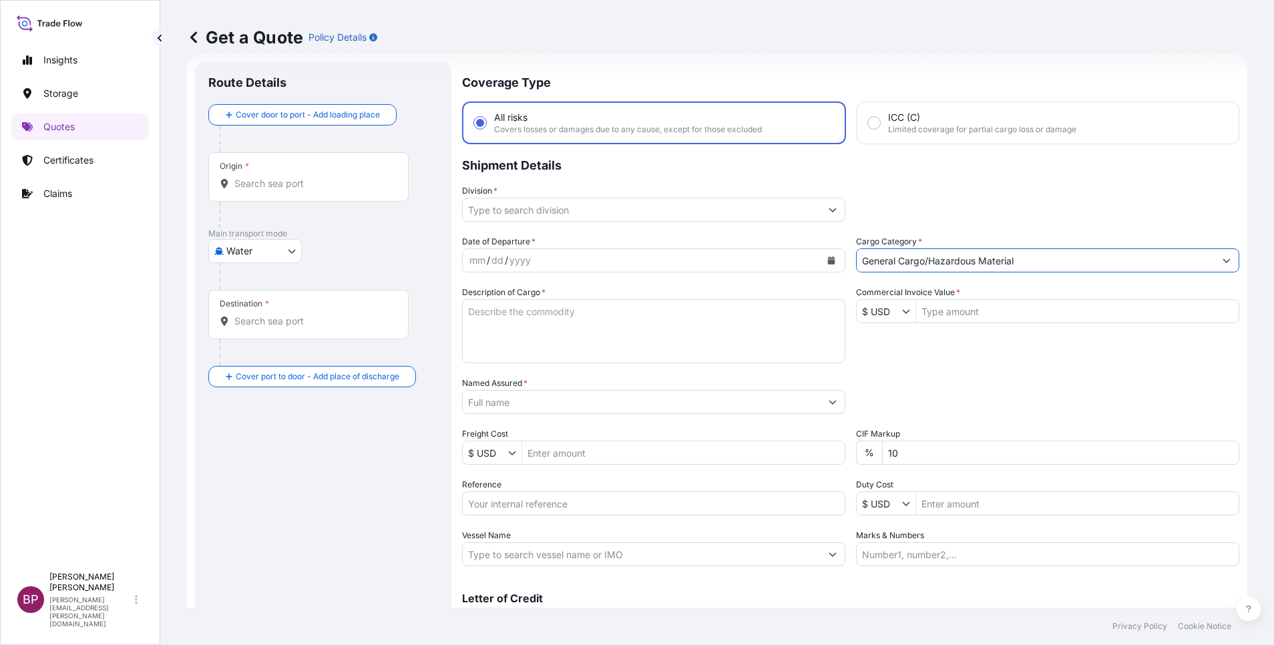
click at [821, 214] on button "Show suggestions" at bounding box center [833, 210] width 24 height 24
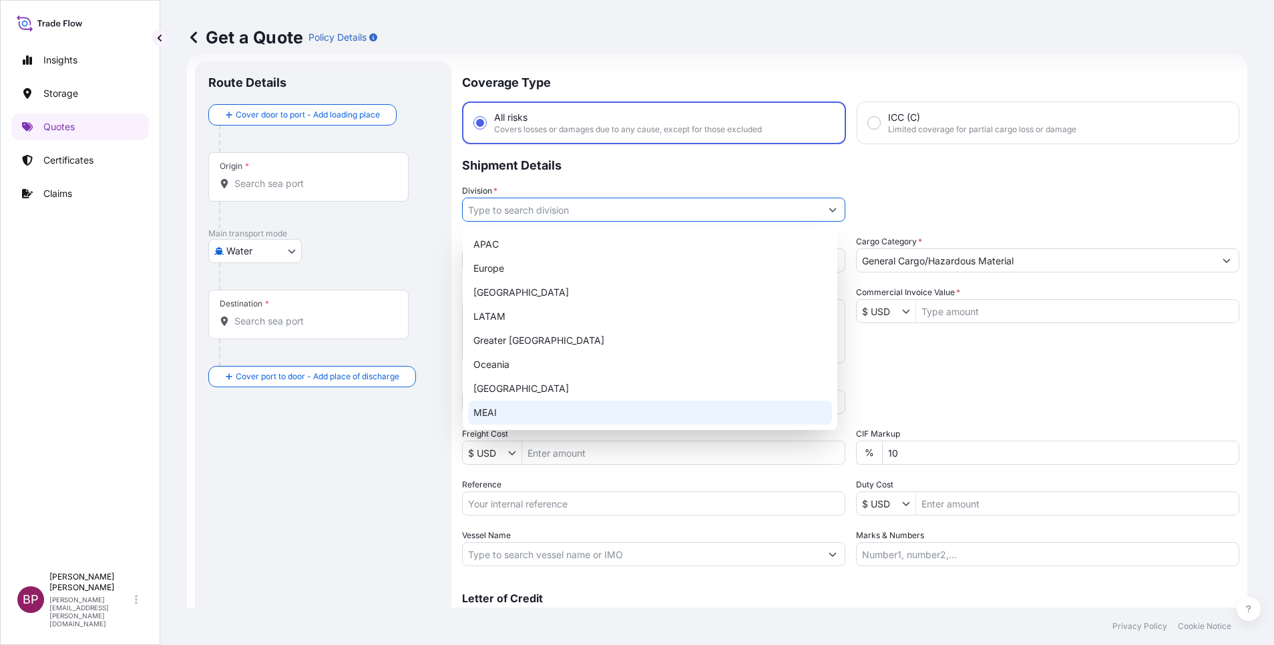
click at [529, 413] on div "MEAI" at bounding box center [650, 413] width 364 height 24
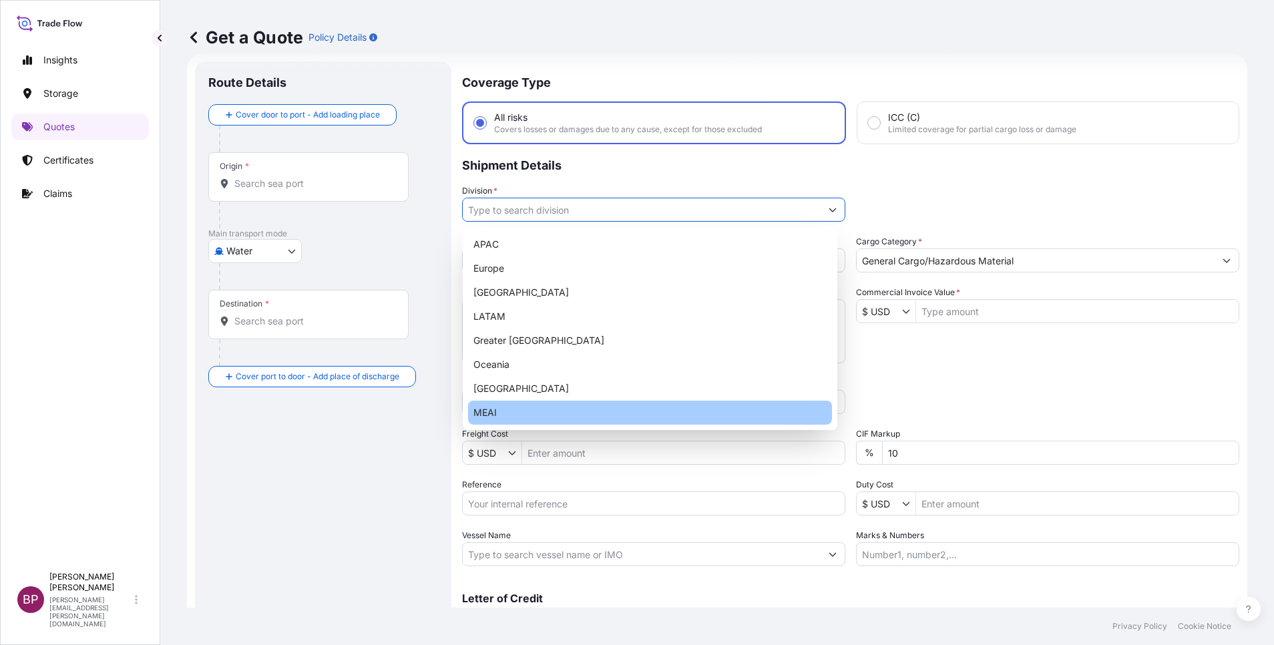
type input "MEAI"
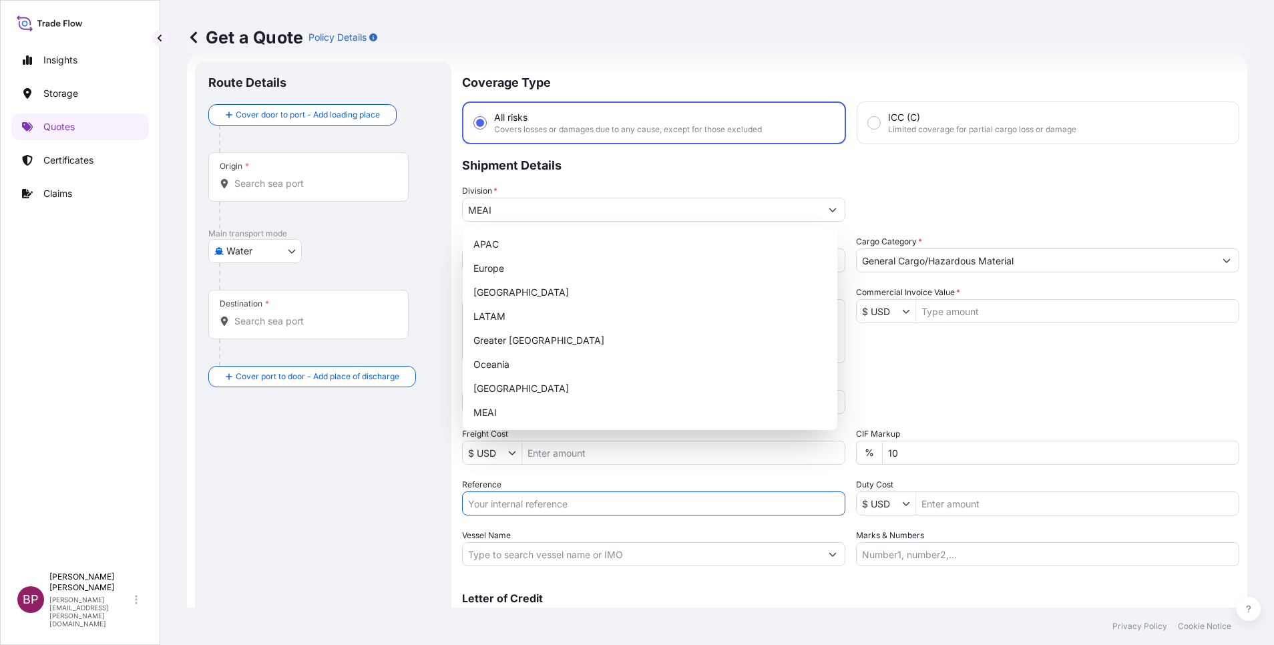
click at [549, 510] on input "Reference" at bounding box center [653, 504] width 383 height 24
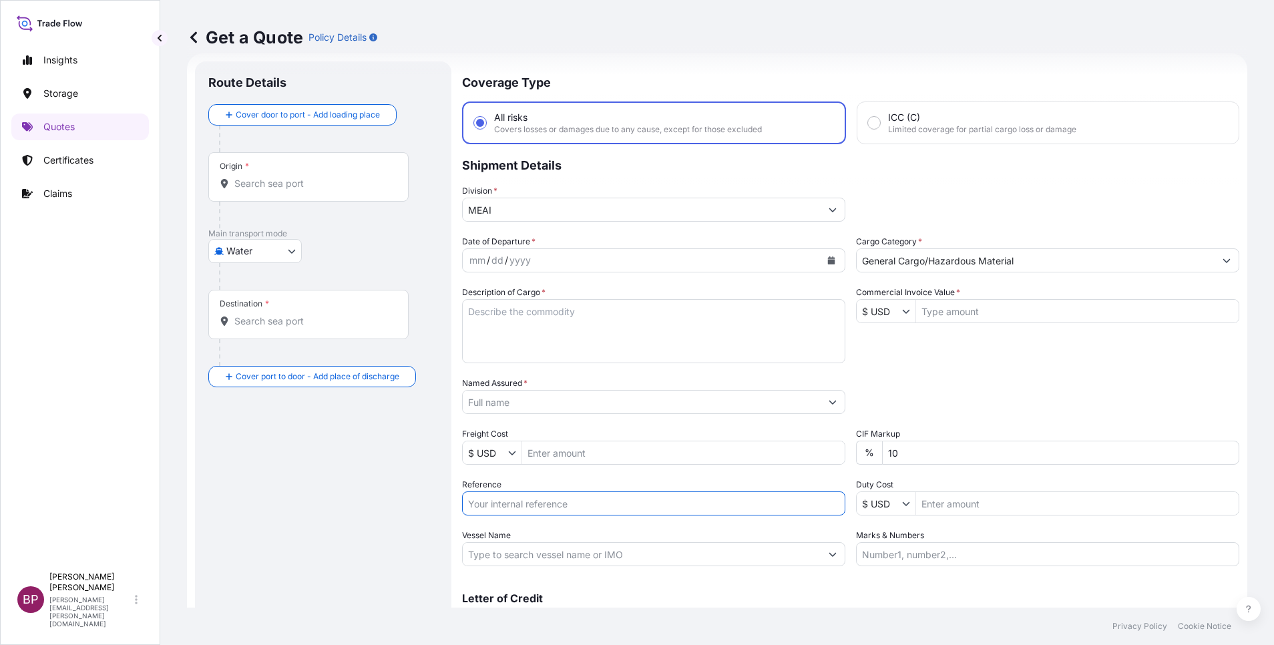
paste input "SSLS3359"
type input "SSLS3359"
click at [548, 404] on input "Named Assured *" at bounding box center [642, 402] width 358 height 24
paste input "AWJ ENERGY"
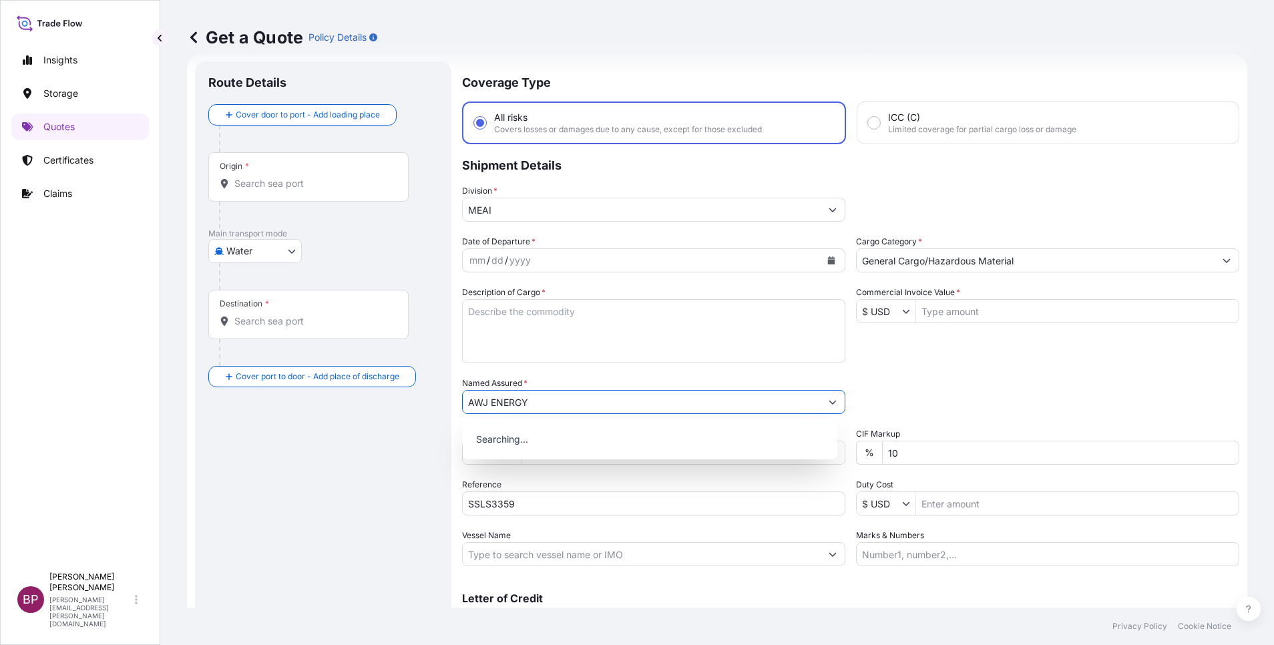
type input "AWJ ENERGY"
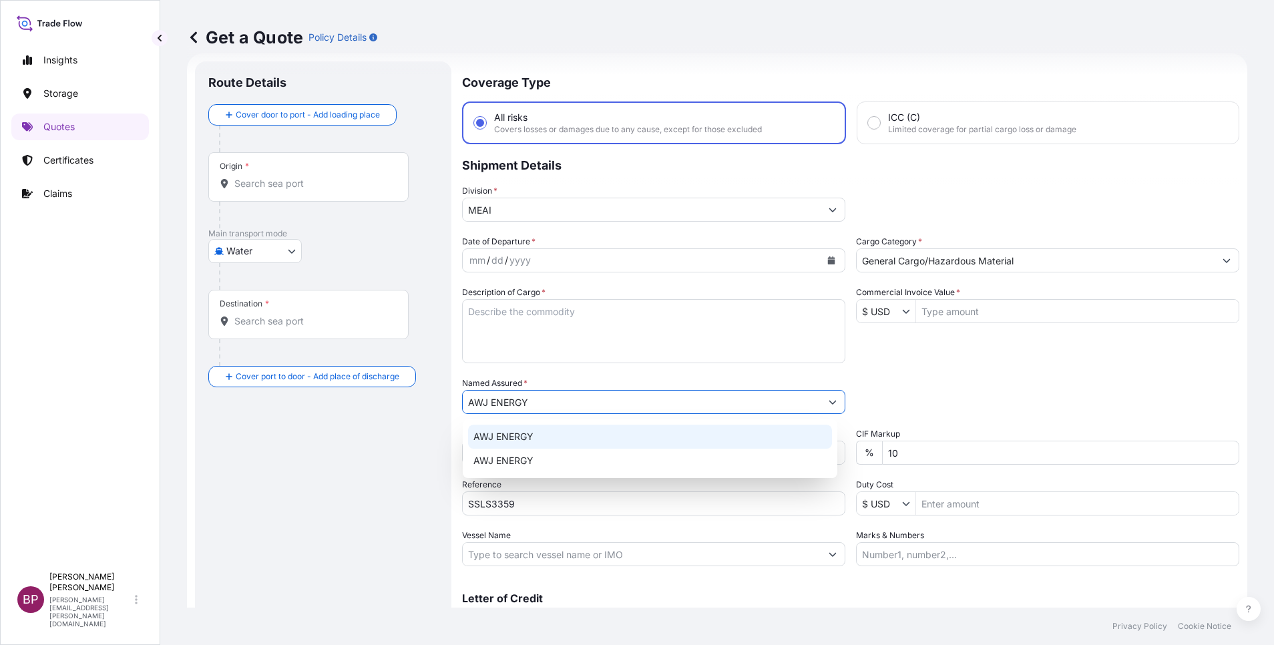
click at [637, 349] on textarea "Description of Cargo *" at bounding box center [653, 331] width 383 height 64
paste textarea "SPARE PARTS FOR BUTTERFLY VALVES"
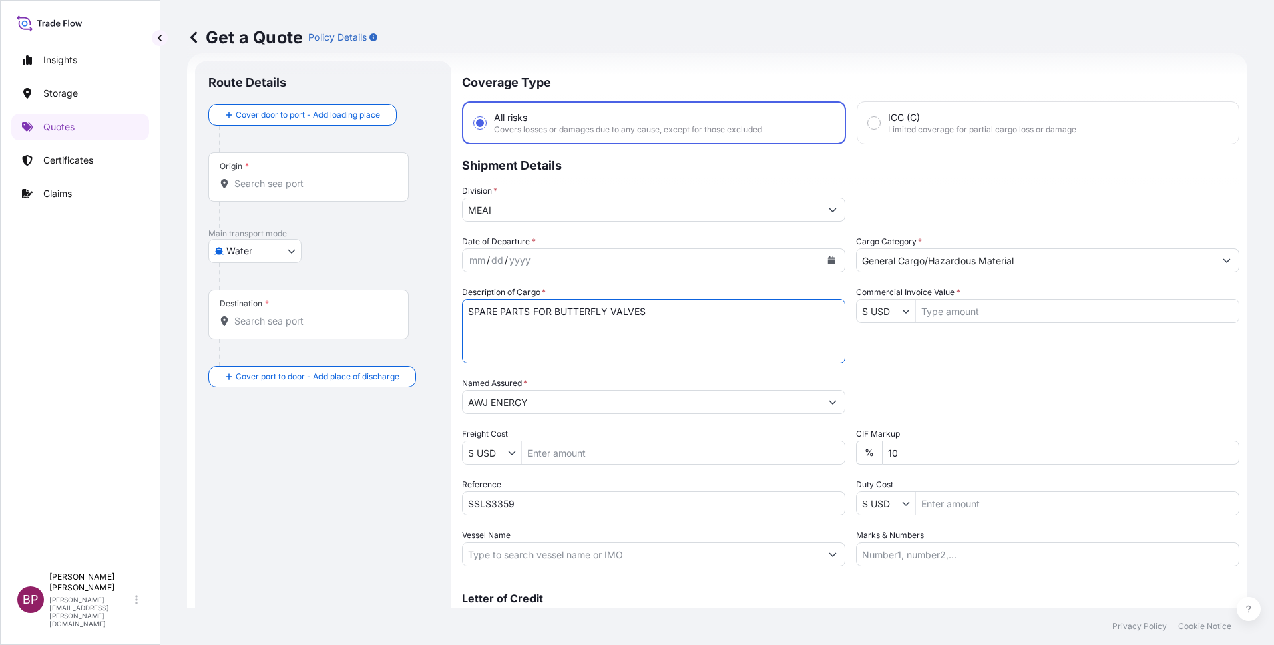
type textarea "SPARE PARTS FOR BUTTERFLY VALVES"
click at [902, 309] on icon "Show suggestions" at bounding box center [906, 311] width 8 height 8
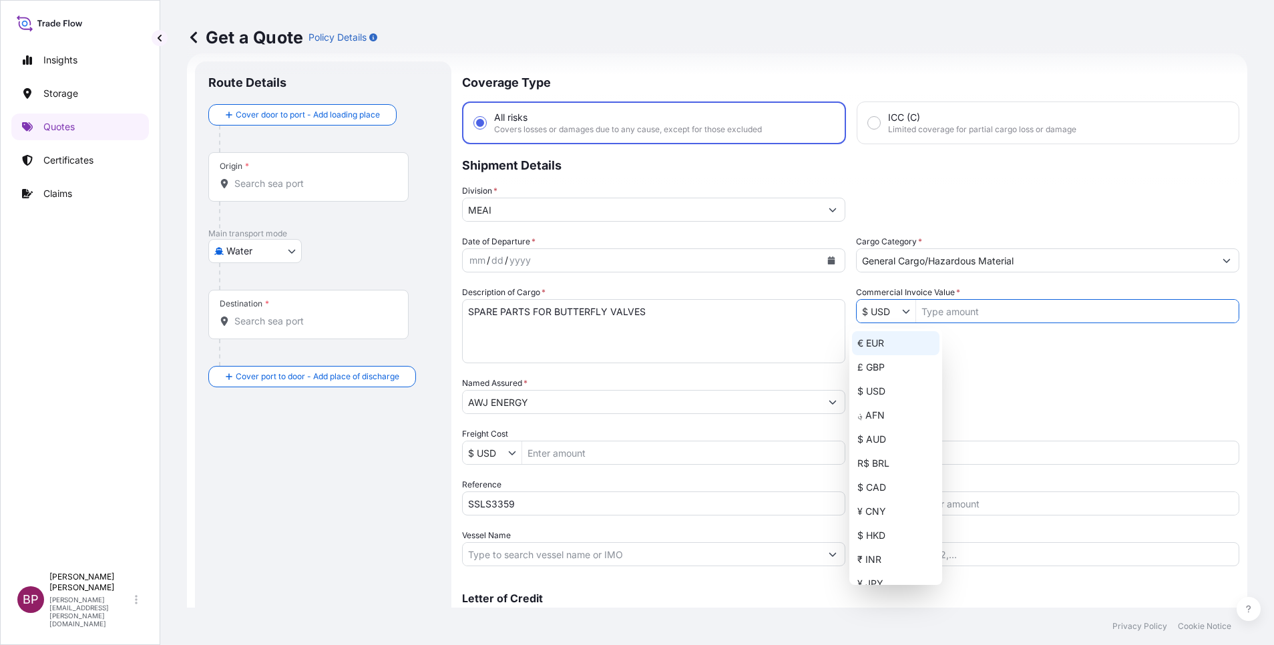
click at [886, 343] on div "€ EUR" at bounding box center [895, 343] width 87 height 24
type input "€ EUR"
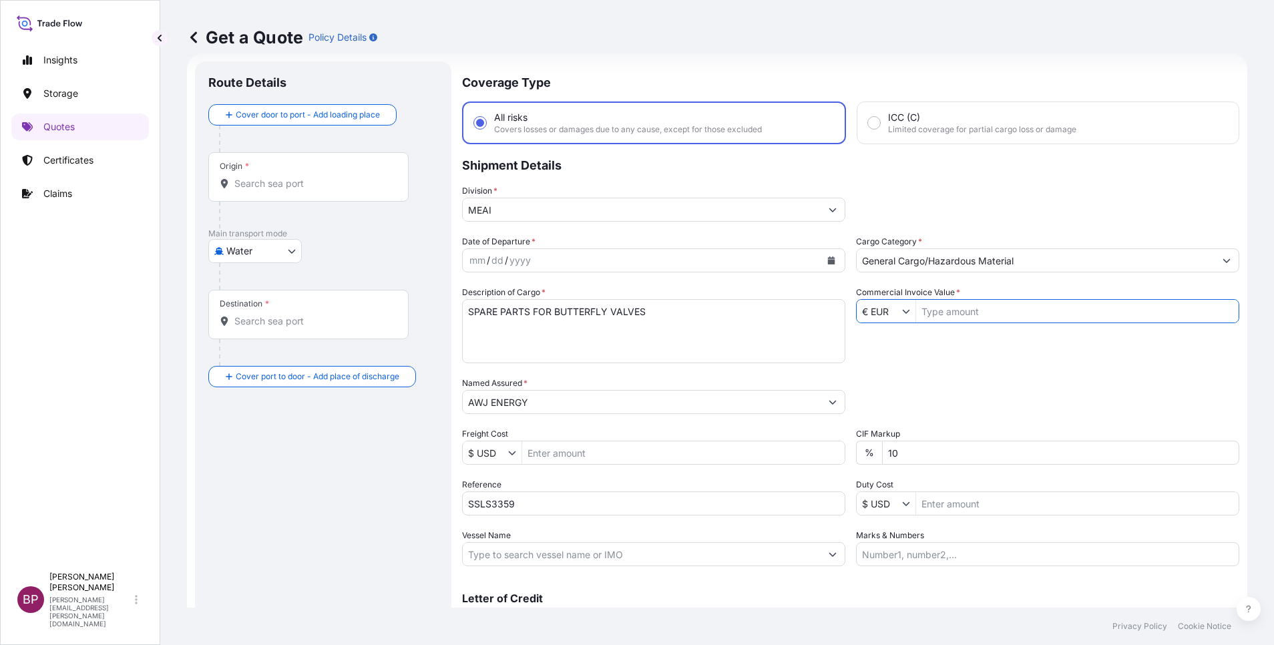
click at [962, 317] on input "Commercial Invoice Value *" at bounding box center [1077, 311] width 323 height 24
paste input "17889"
type input "17,889"
drag, startPoint x: 912, startPoint y: 458, endPoint x: 572, endPoint y: 441, distance: 339.7
click at [598, 442] on div "Date of Departure * mm / dd / yyyy Cargo Category * General Cargo/Hazardous Mat…" at bounding box center [850, 400] width 777 height 331
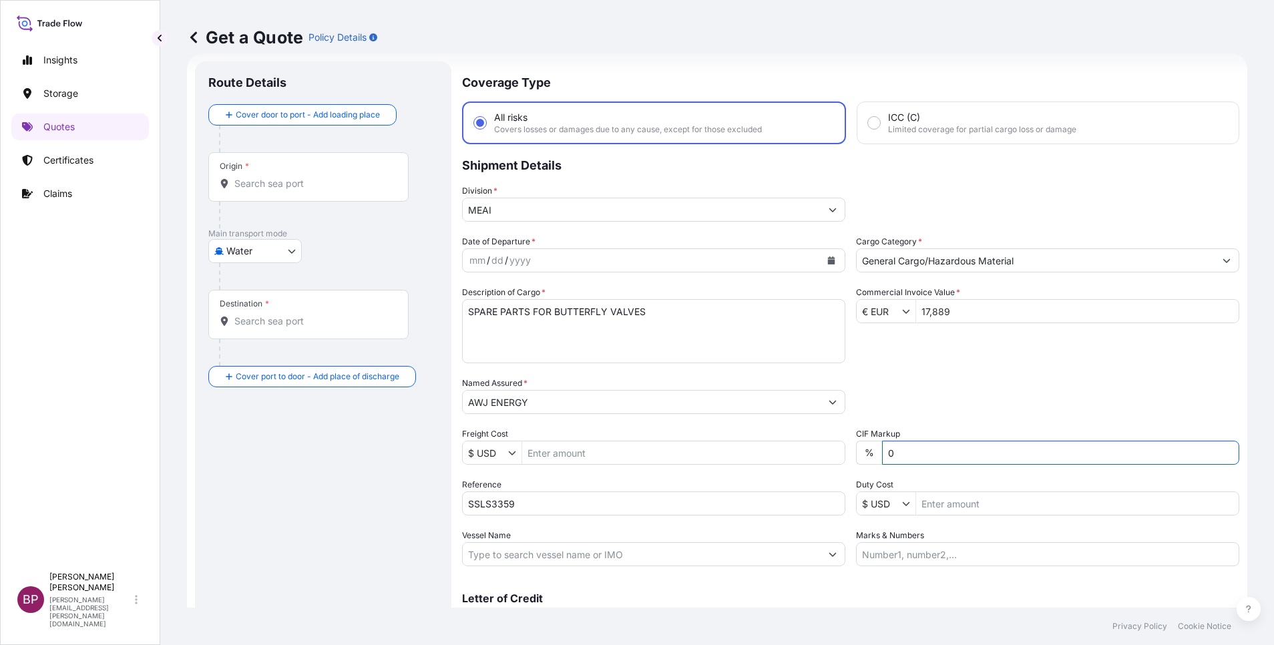
type input "0"
click at [828, 260] on icon "Calendar" at bounding box center [831, 260] width 7 height 8
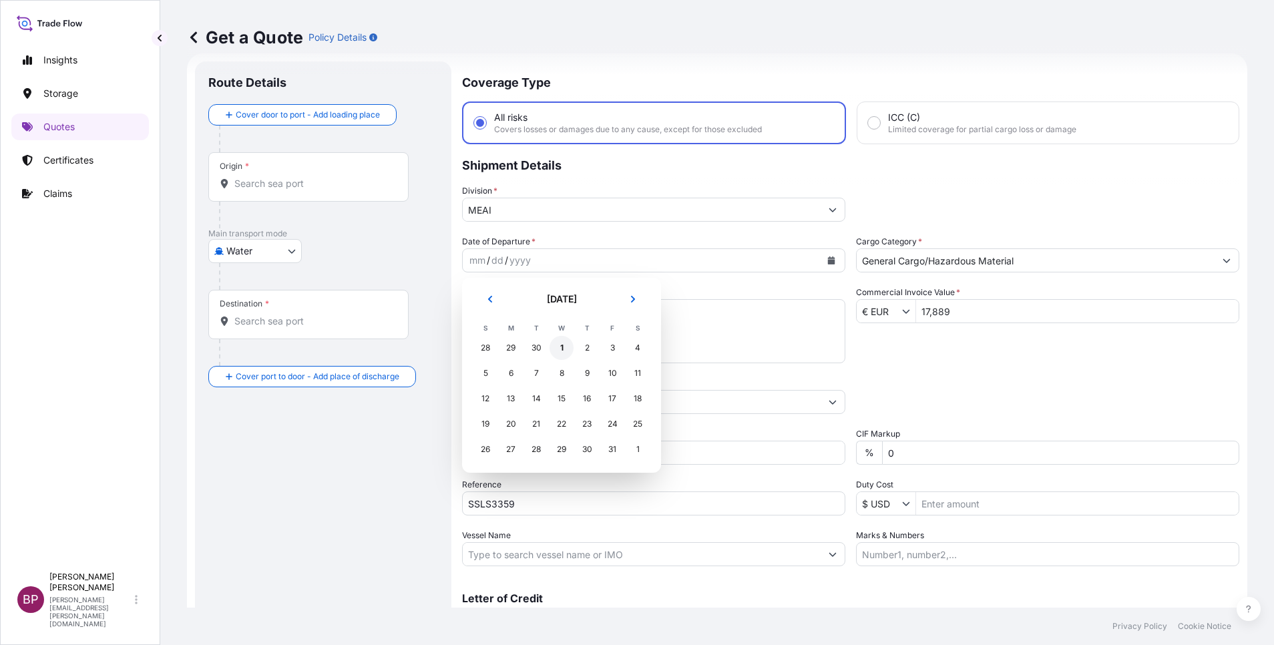
click at [561, 346] on div "1" at bounding box center [562, 348] width 24 height 24
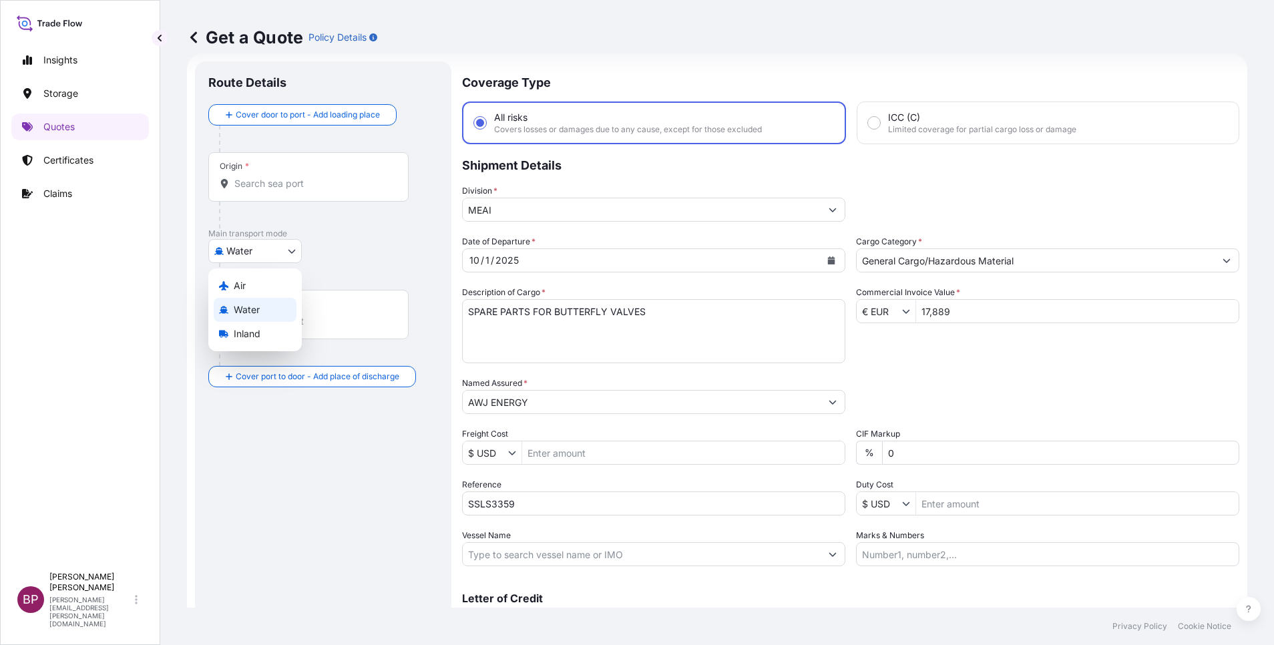
click at [287, 248] on body "Selected Date: [DATE] Insights Storage Quotes Certificates Claims BP [PERSON_NA…" at bounding box center [637, 322] width 1274 height 645
click at [245, 289] on span "Air" at bounding box center [240, 285] width 12 height 13
select select "Air"
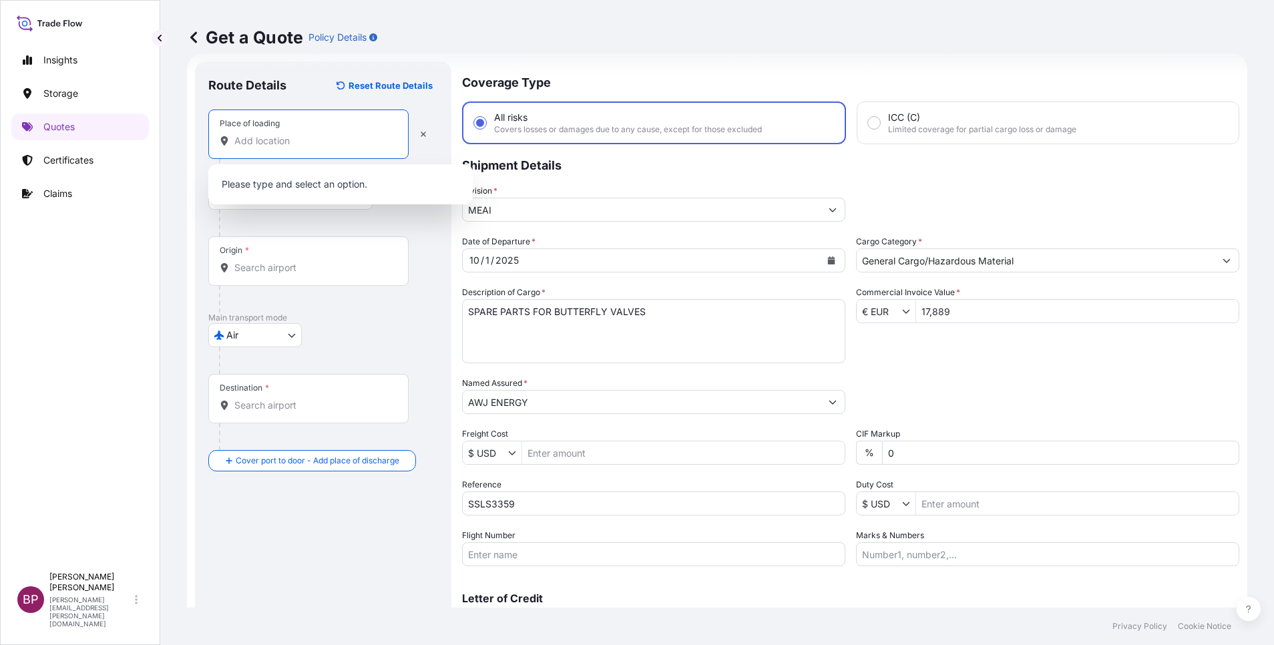
click at [272, 144] on input "Place of loading" at bounding box center [313, 140] width 158 height 13
type input "v"
paste input "TRECASALI, PR 43010"
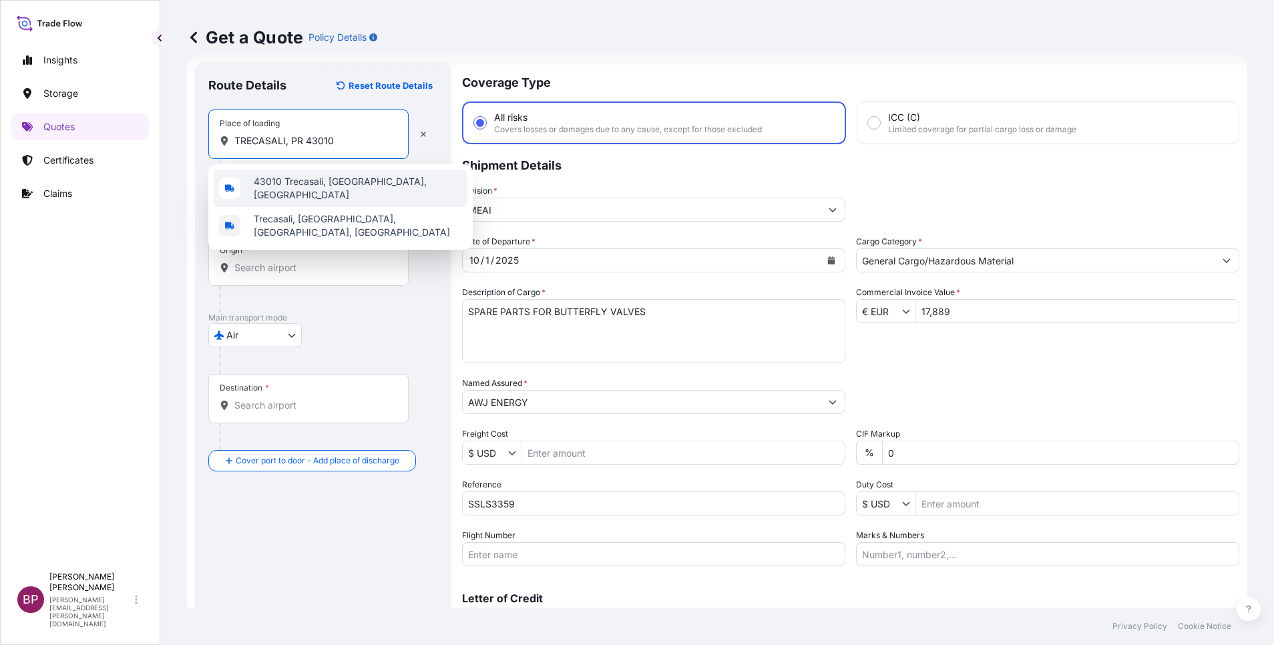
click at [339, 188] on span "43010 Trecasali, [GEOGRAPHIC_DATA], [GEOGRAPHIC_DATA]" at bounding box center [358, 188] width 208 height 27
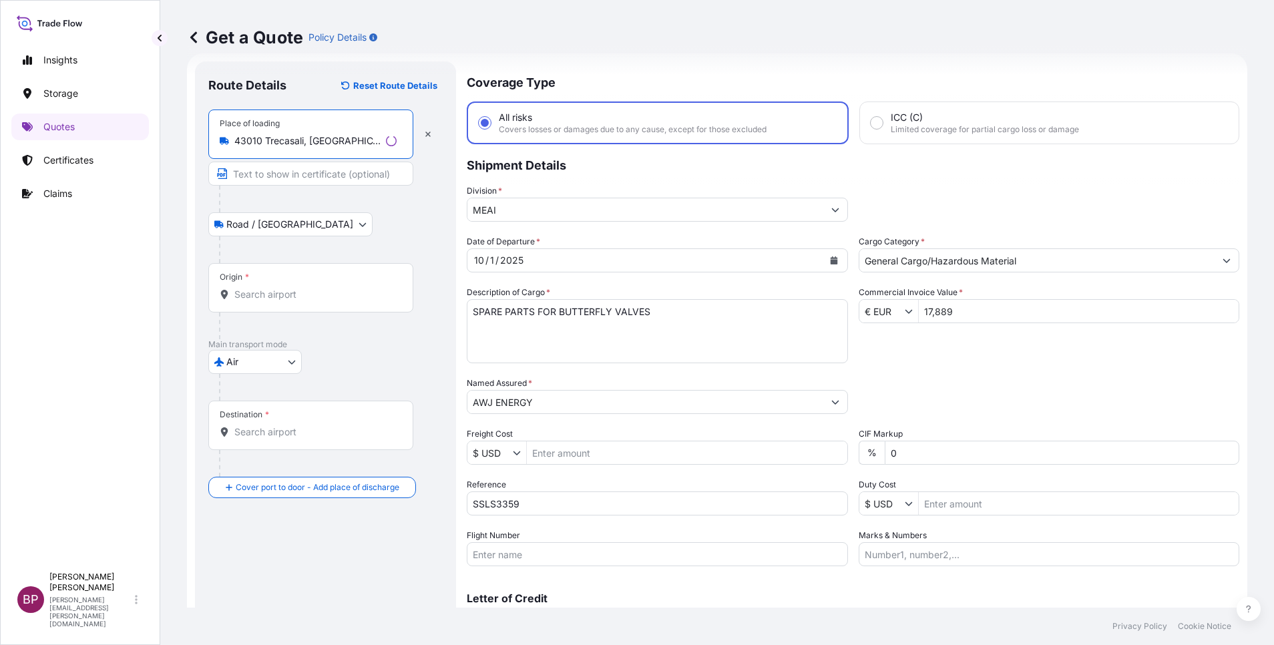
type input "43010 Trecasali, [GEOGRAPHIC_DATA], [GEOGRAPHIC_DATA]"
click at [294, 291] on input "Origin *" at bounding box center [315, 294] width 162 height 13
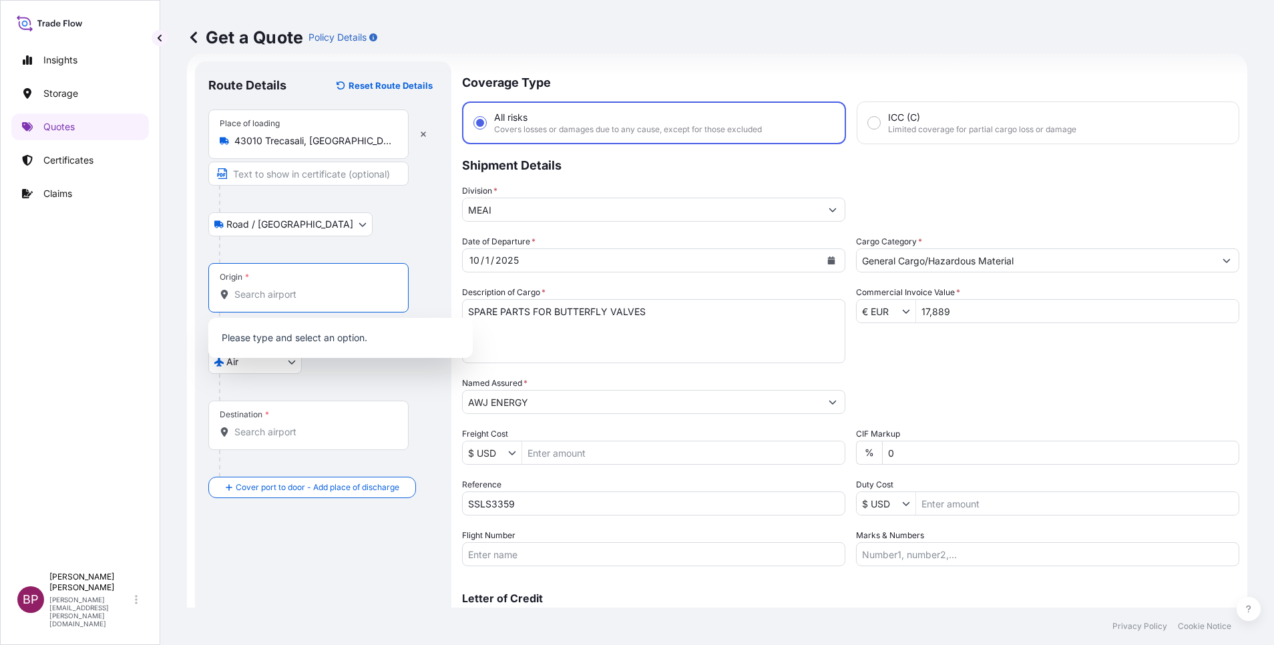
paste input "TRECASALI, PR 43010"
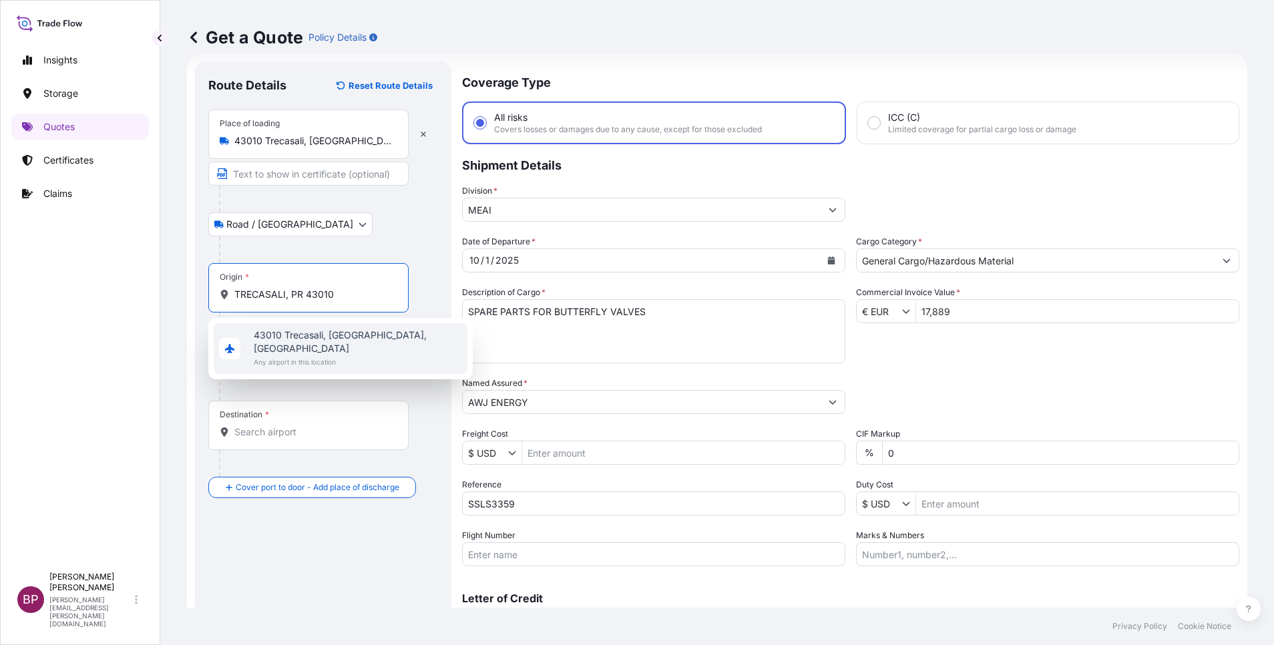
click at [381, 339] on div "[GEOGRAPHIC_DATA], [GEOGRAPHIC_DATA], [GEOGRAPHIC_DATA] Any airport in this loc…" at bounding box center [341, 348] width 254 height 51
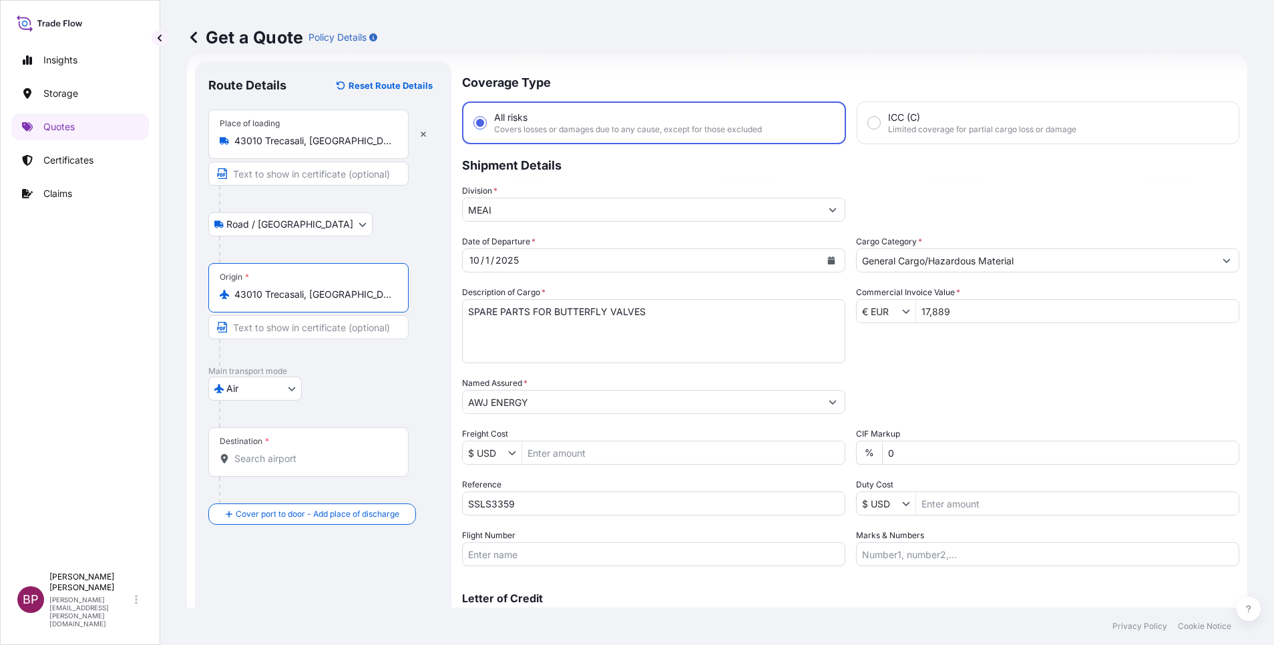
type input "43010 Trecasali, [GEOGRAPHIC_DATA], [GEOGRAPHIC_DATA]"
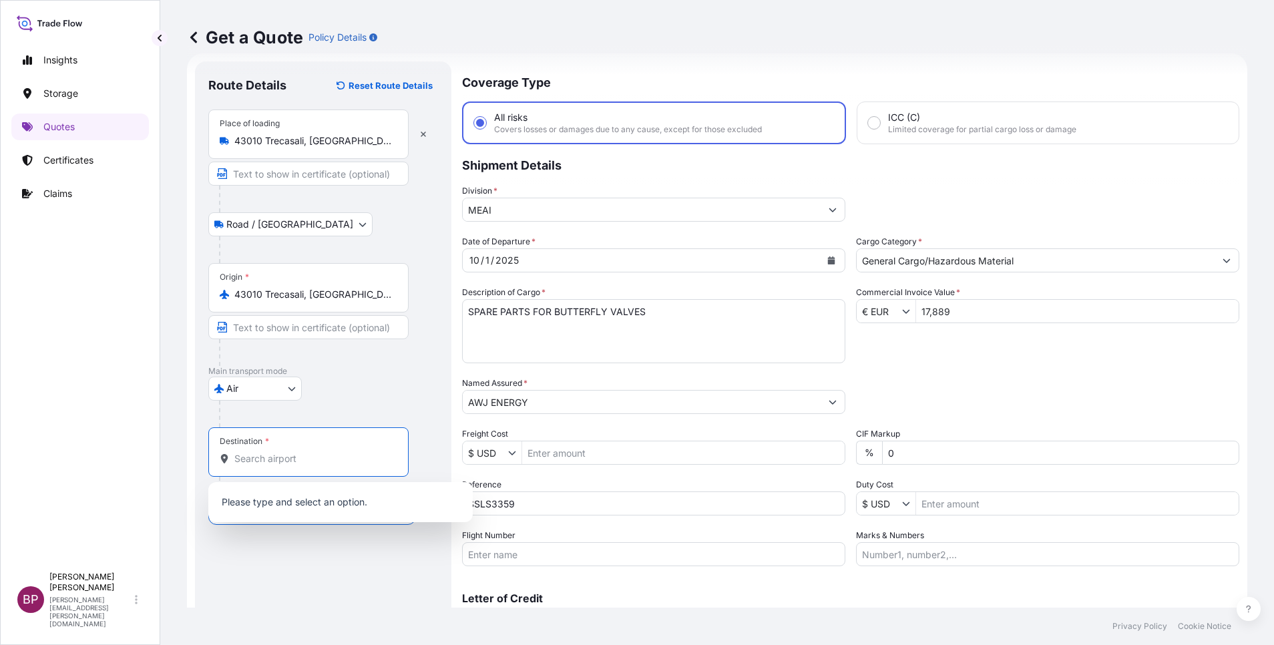
click at [298, 461] on input "Destination *" at bounding box center [313, 458] width 158 height 13
paste input "Al Khobar"
click at [319, 507] on span "Any airport in this location" at bounding box center [324, 512] width 141 height 13
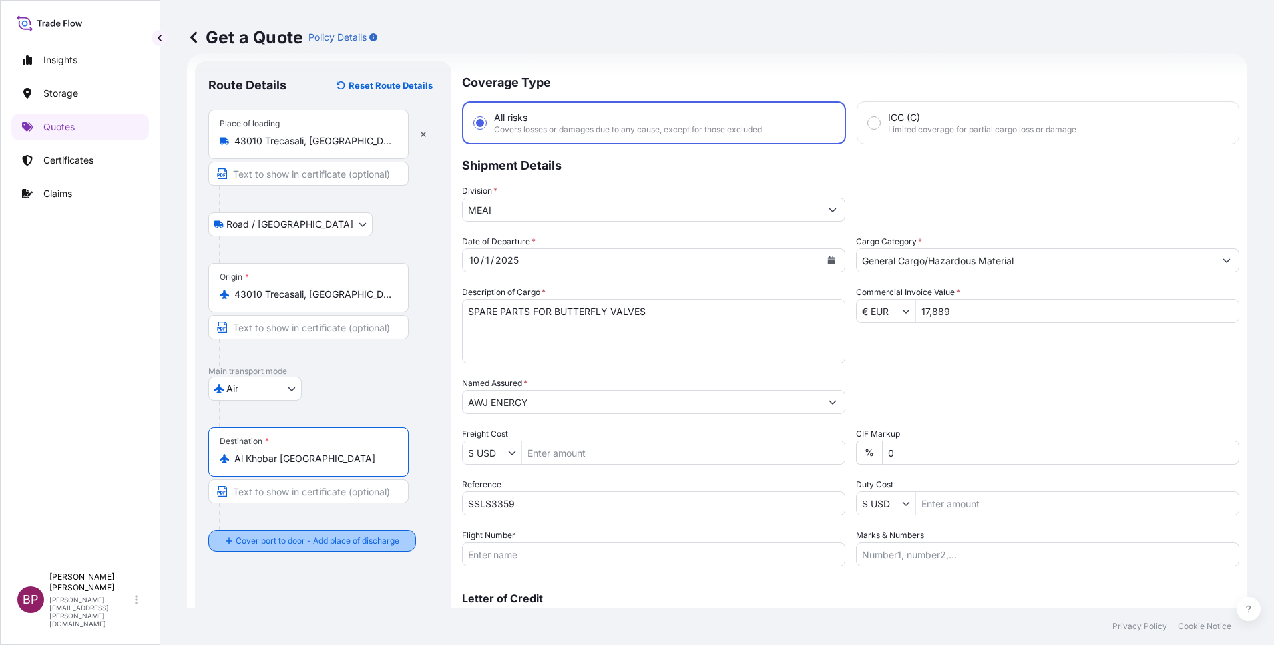
type input "Al Khobar [GEOGRAPHIC_DATA]"
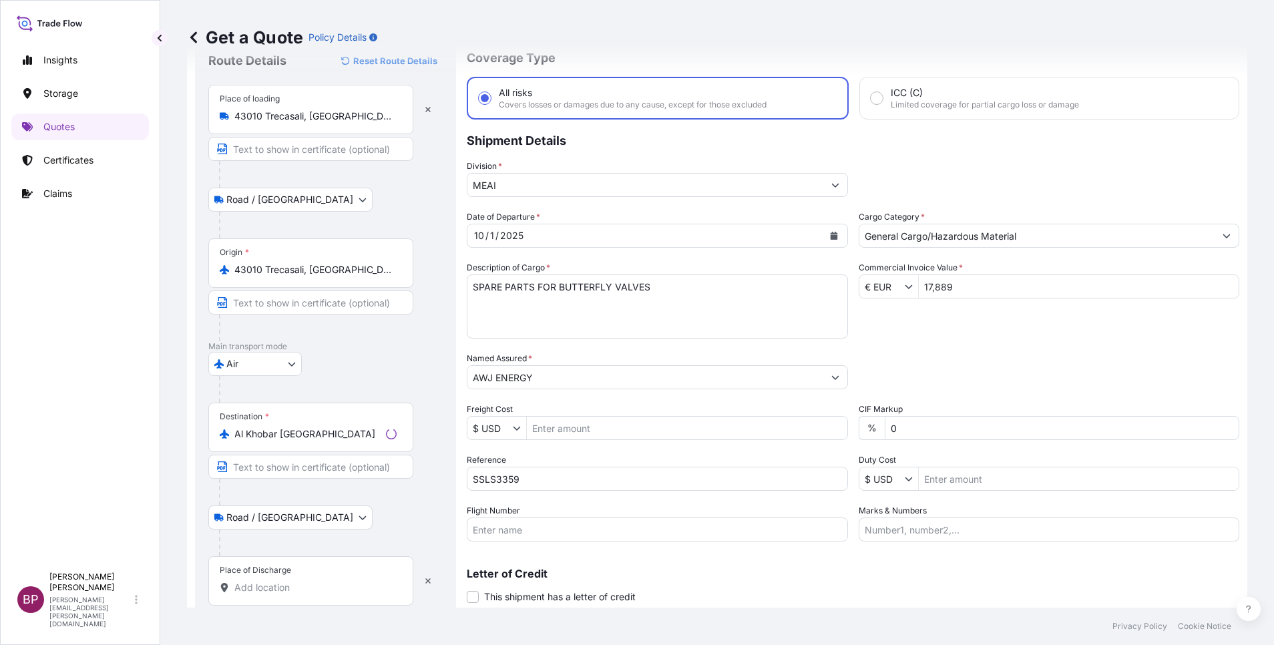
scroll to position [87, 0]
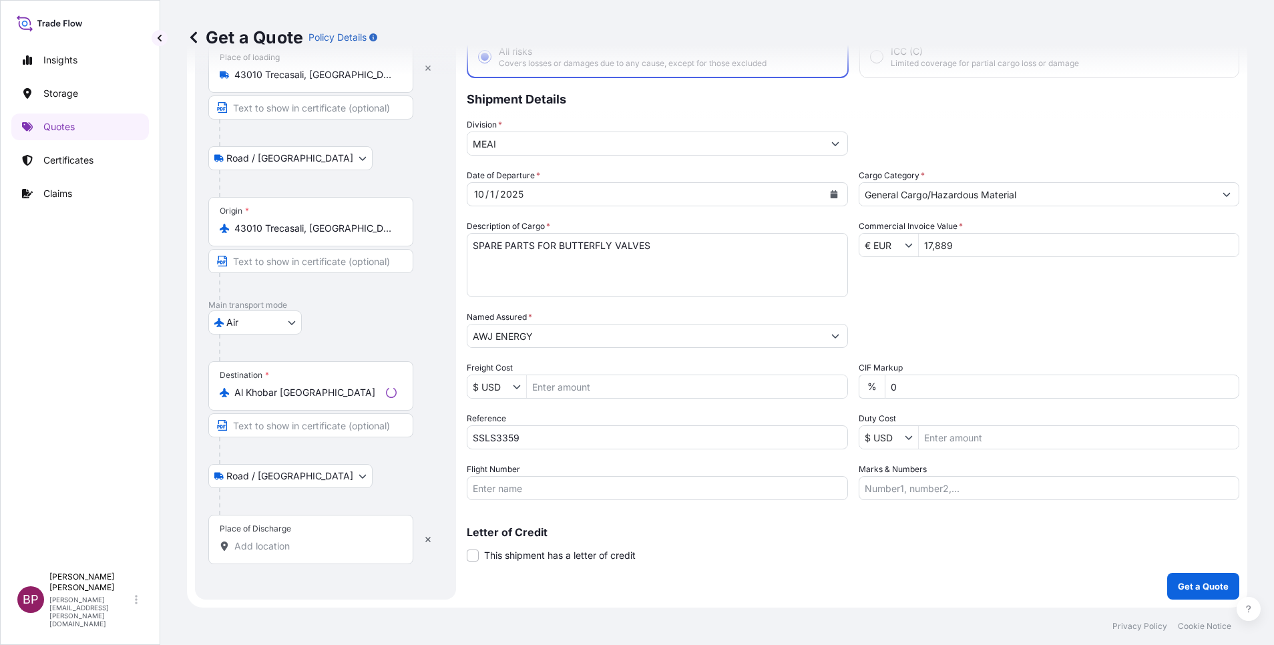
click at [334, 538] on div "Place of Discharge" at bounding box center [310, 539] width 205 height 49
click at [334, 540] on input "Place of Discharge" at bounding box center [315, 546] width 162 height 13
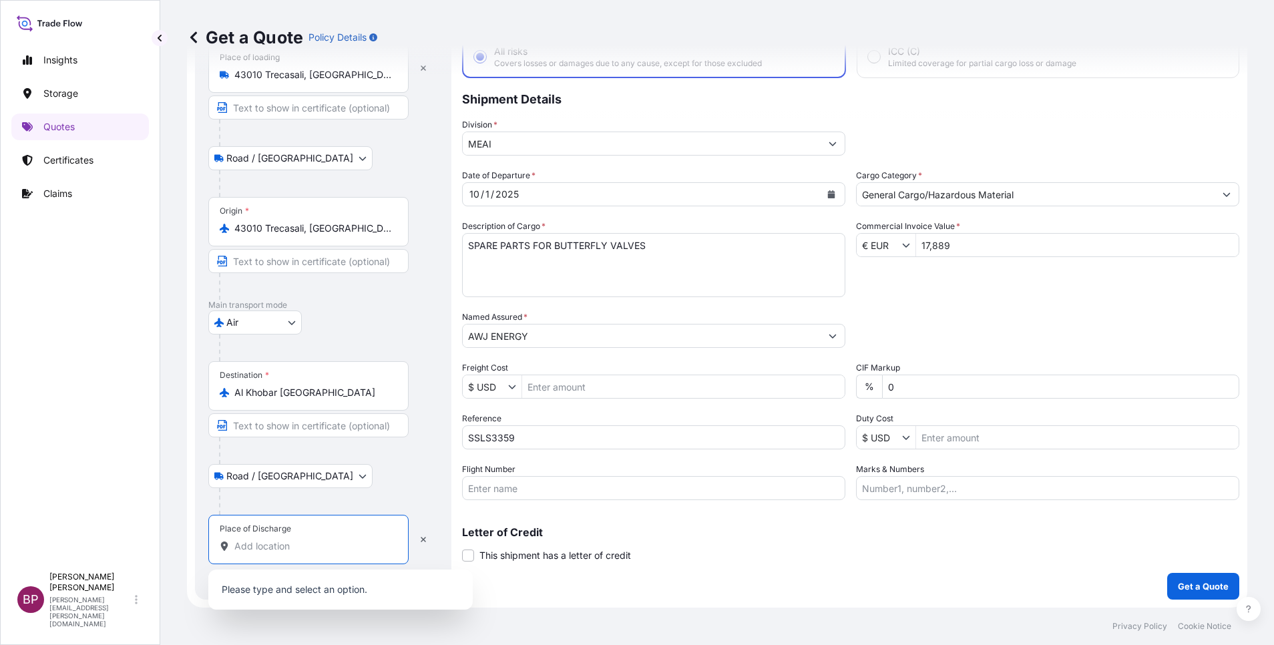
paste input "Al Khobar"
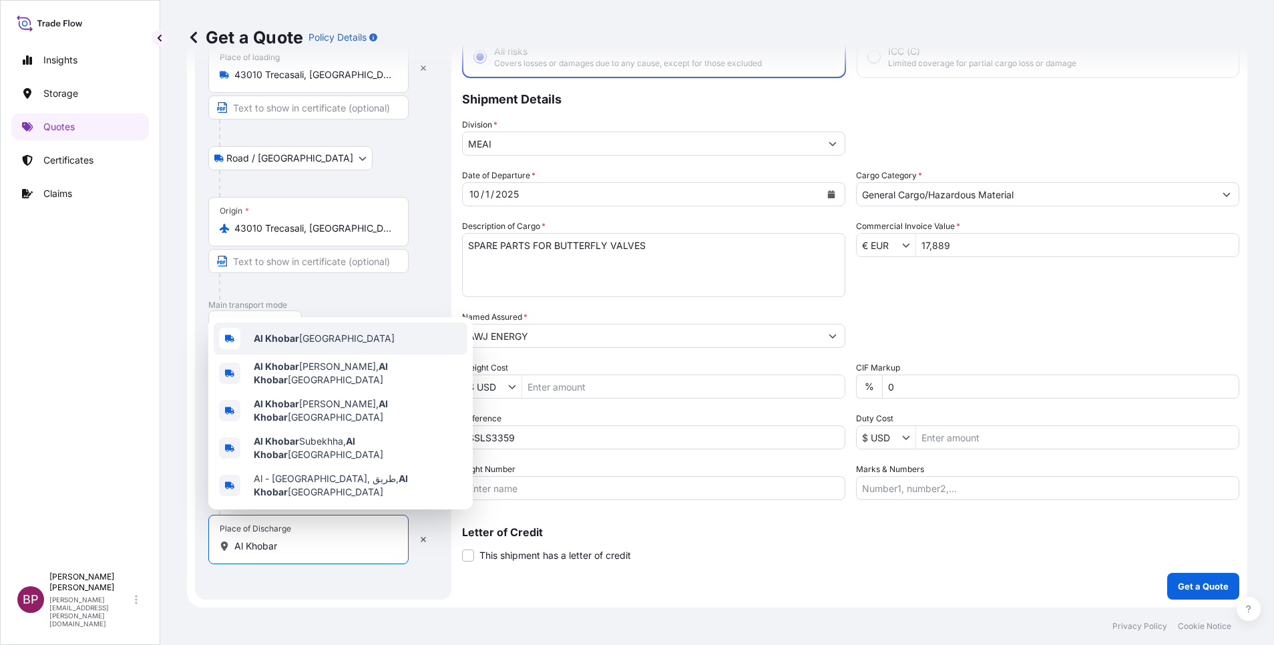
click at [332, 345] on span "Al Khobar [GEOGRAPHIC_DATA]" at bounding box center [324, 338] width 141 height 13
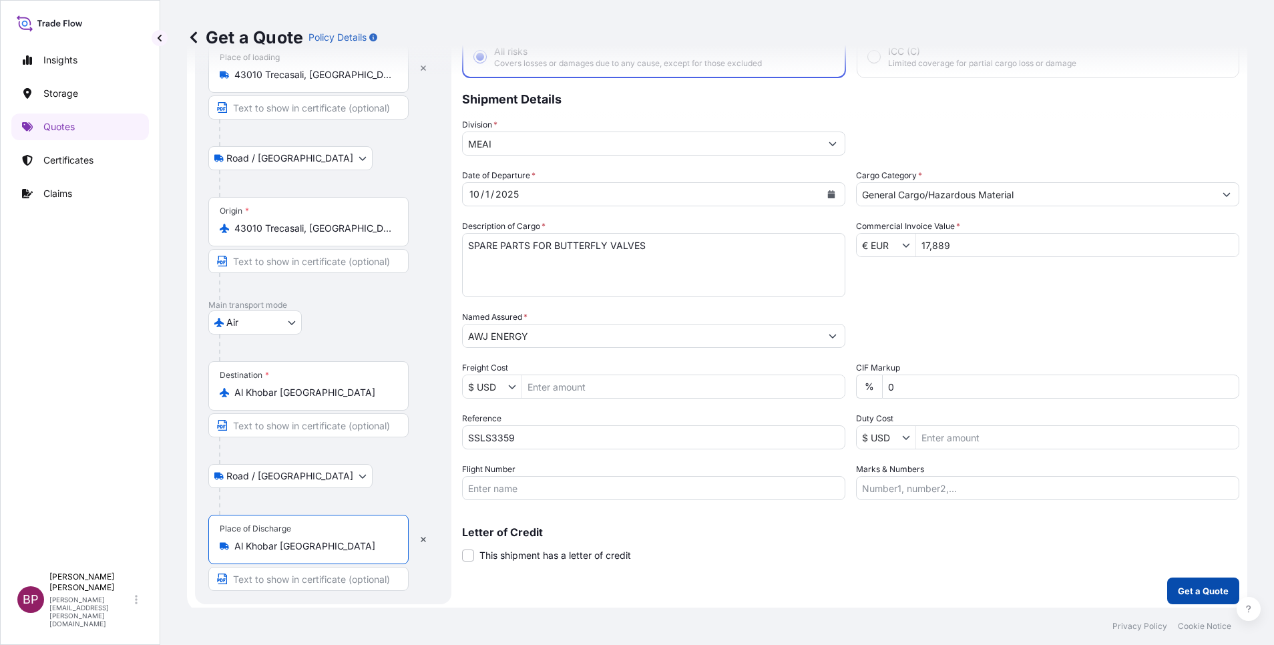
type input "Al Khobar [GEOGRAPHIC_DATA]"
click at [1178, 595] on p "Get a Quote" at bounding box center [1203, 590] width 51 height 13
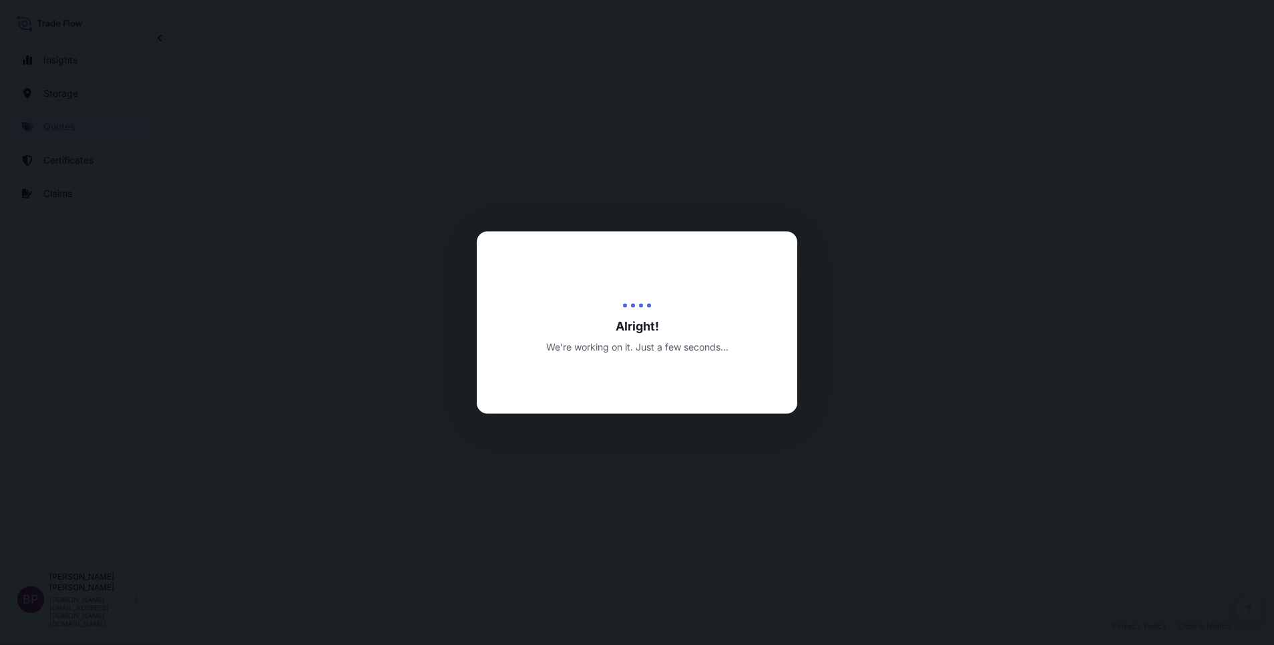
select select "Road / [GEOGRAPHIC_DATA]"
select select "Air"
select select "Road / [GEOGRAPHIC_DATA]"
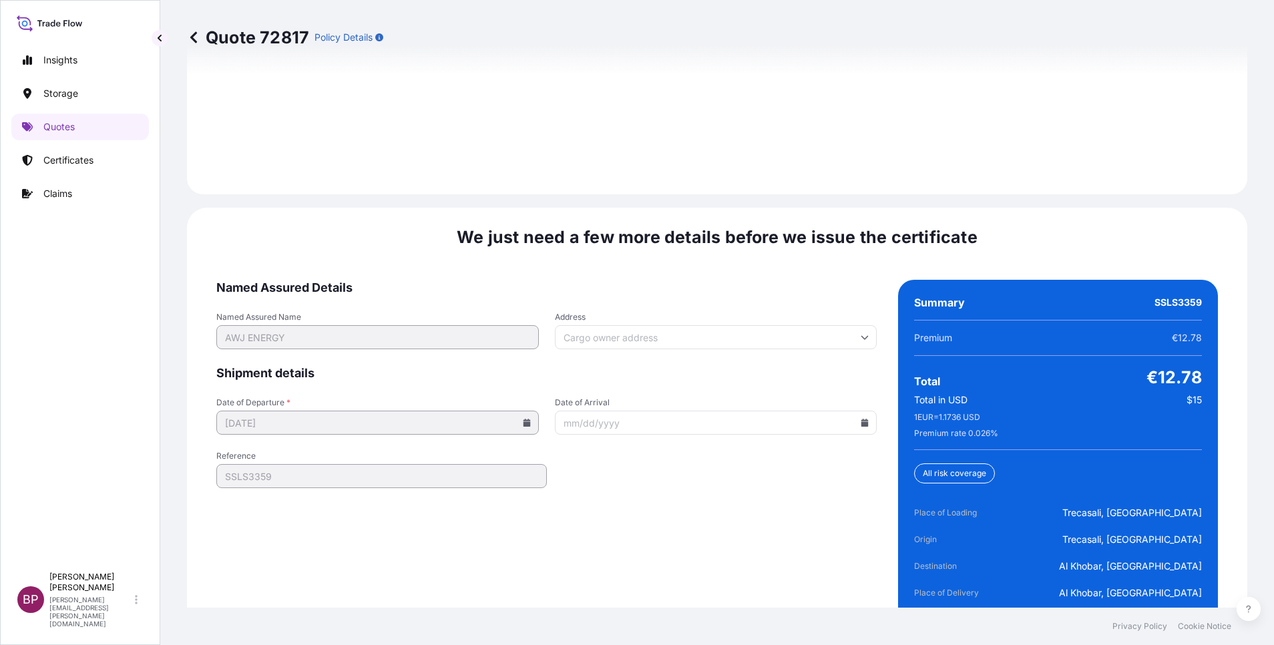
scroll to position [2049, 0]
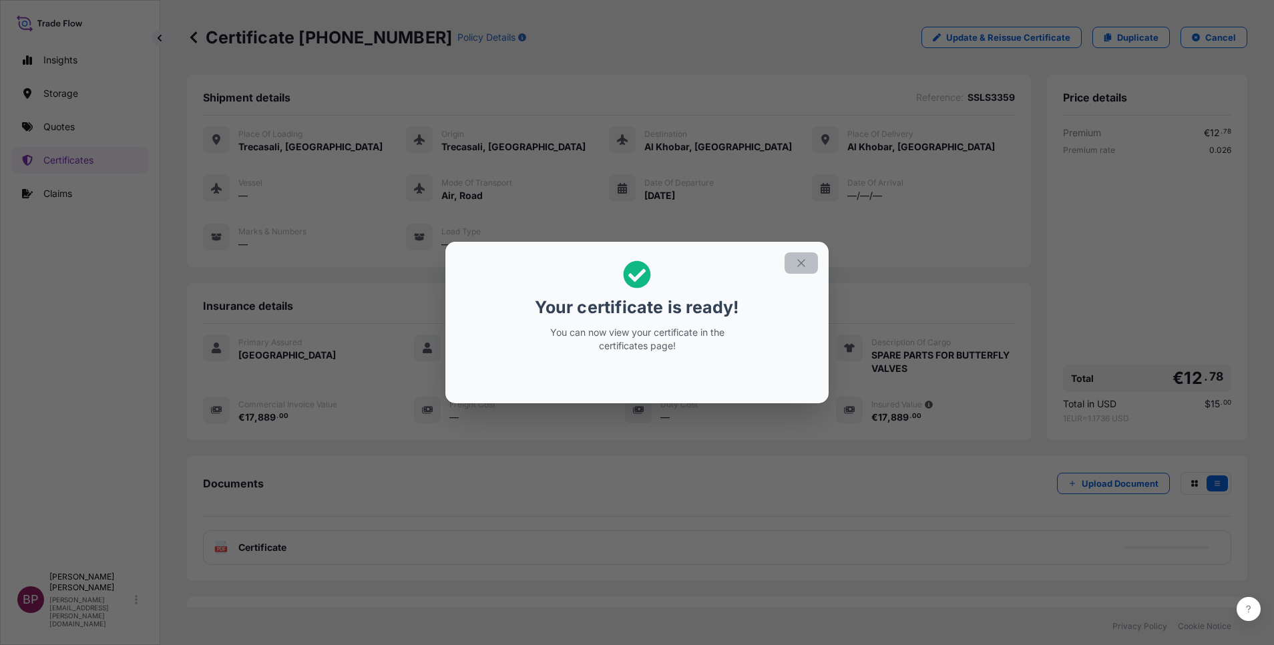
click at [797, 265] on icon "button" at bounding box center [801, 263] width 12 height 12
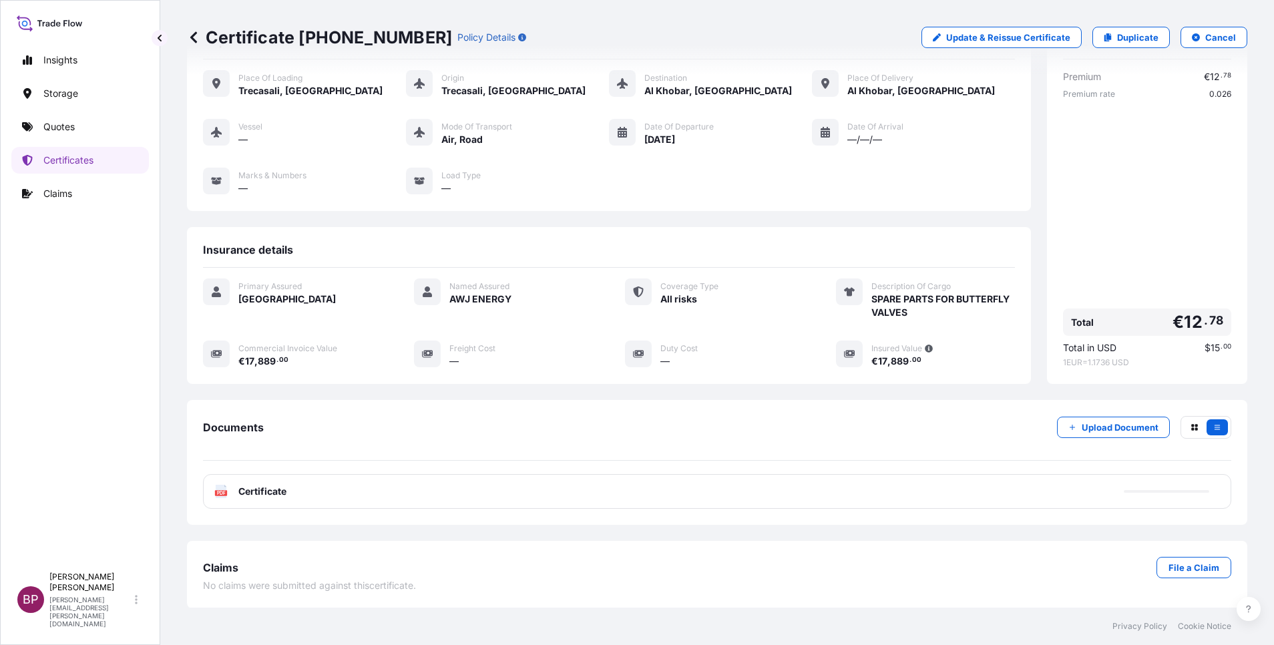
scroll to position [57, 0]
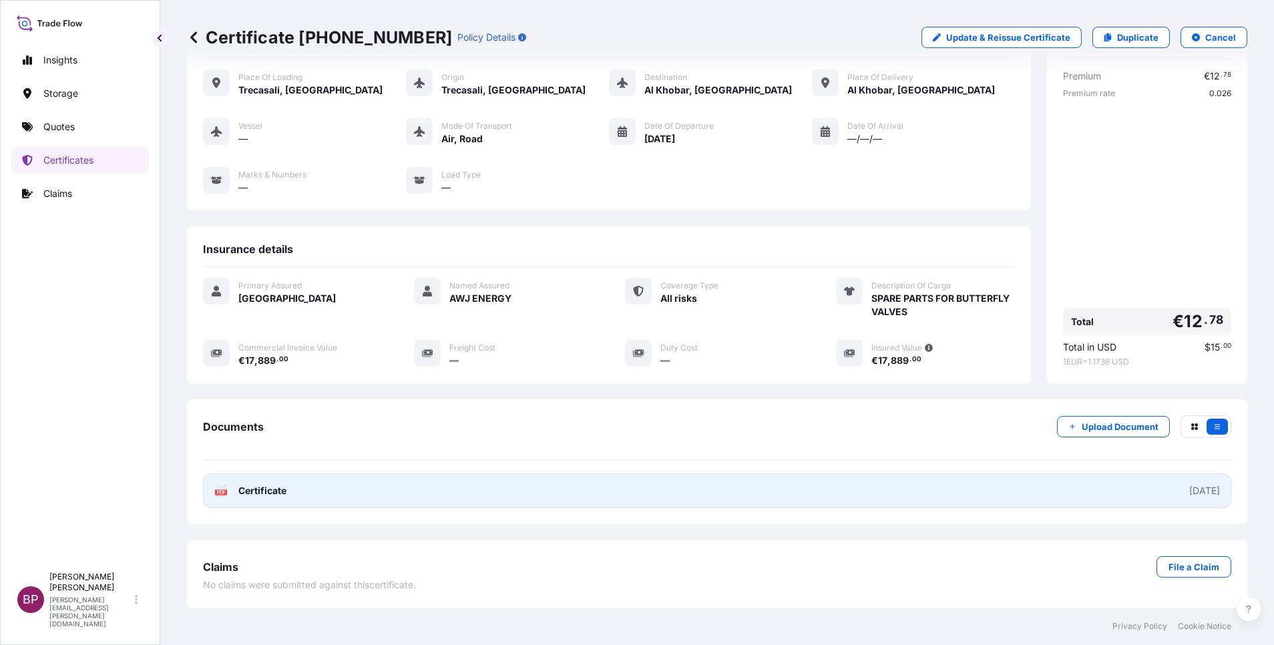
click at [273, 490] on span "Certificate" at bounding box center [262, 490] width 48 height 13
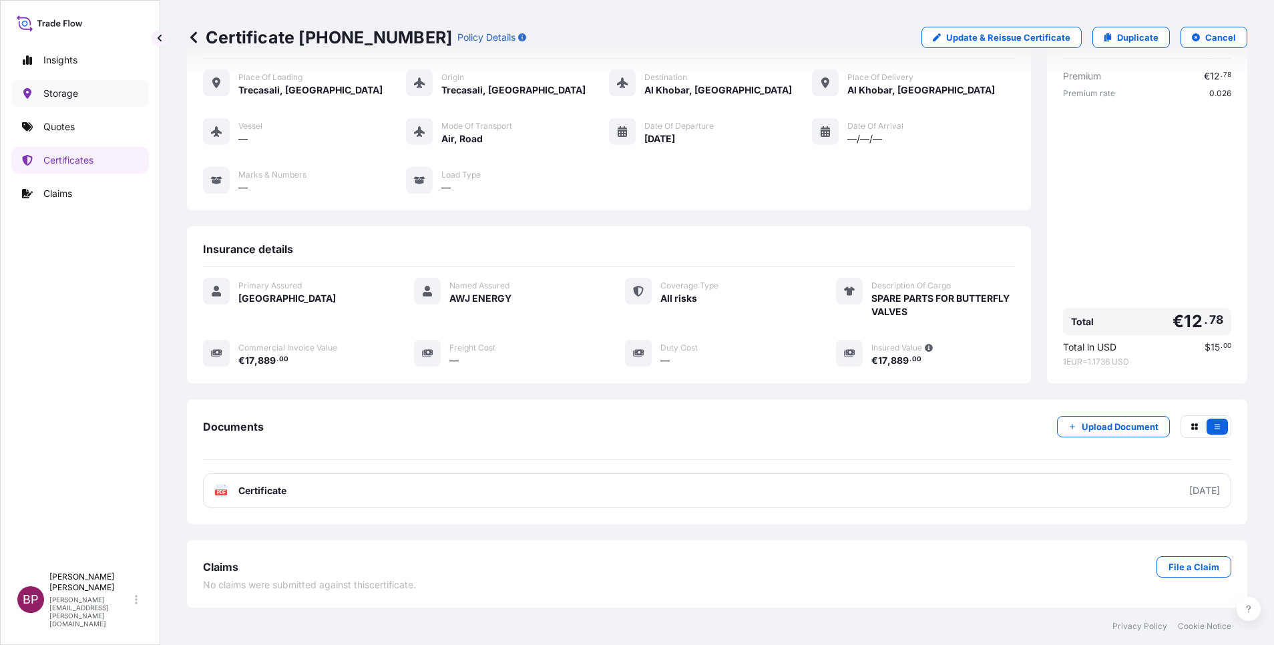
click at [65, 90] on p "Storage" at bounding box center [60, 93] width 35 height 13
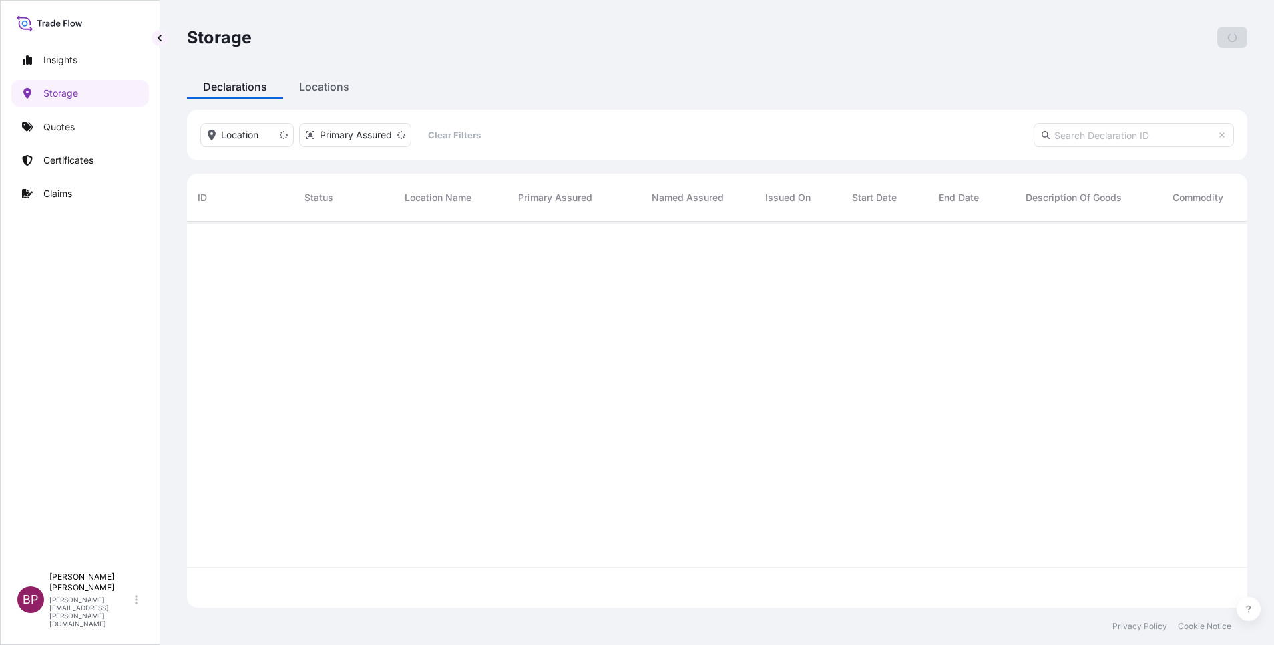
scroll to position [378, 1045]
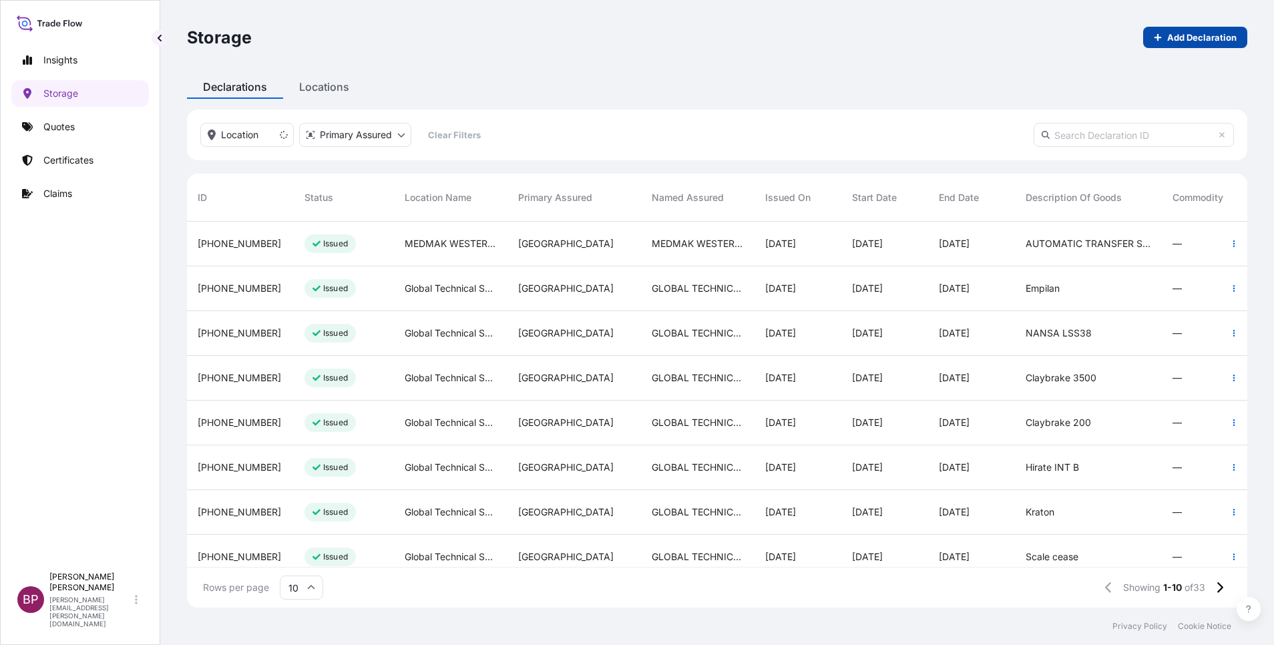
click at [1208, 38] on p "Add Declaration" at bounding box center [1201, 37] width 69 height 13
select select "31614"
select select "USD"
select select "mt"
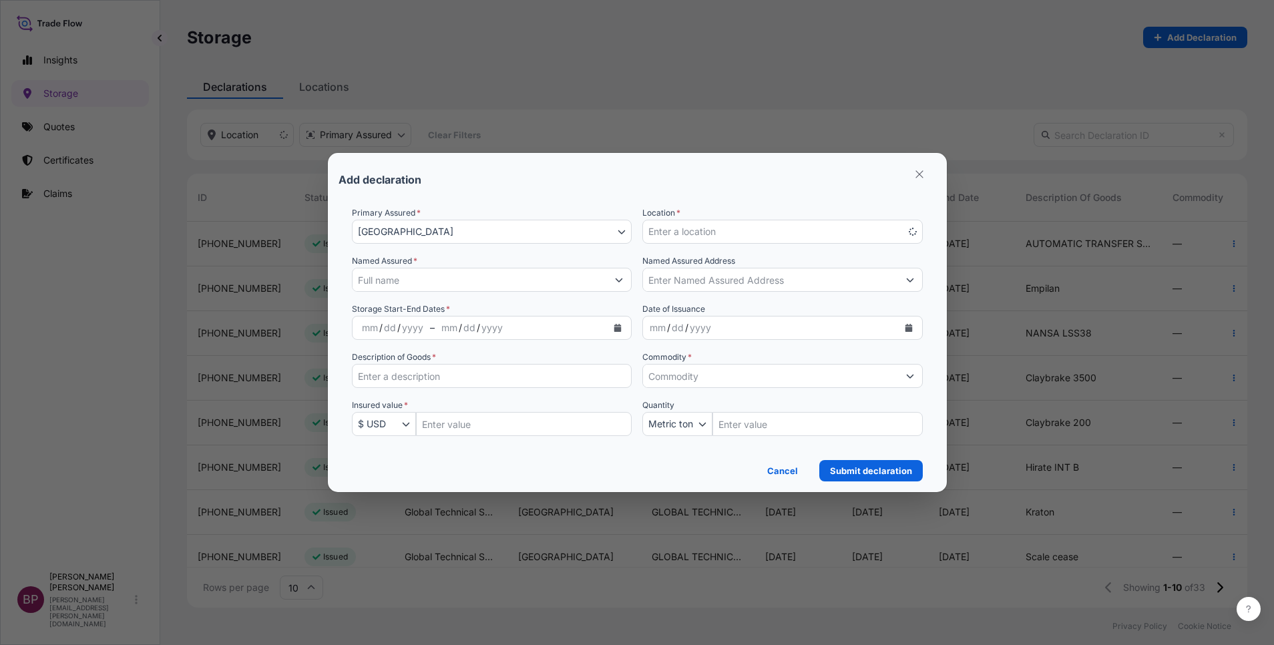
click at [755, 226] on button "Enter a location" at bounding box center [783, 232] width 281 height 24
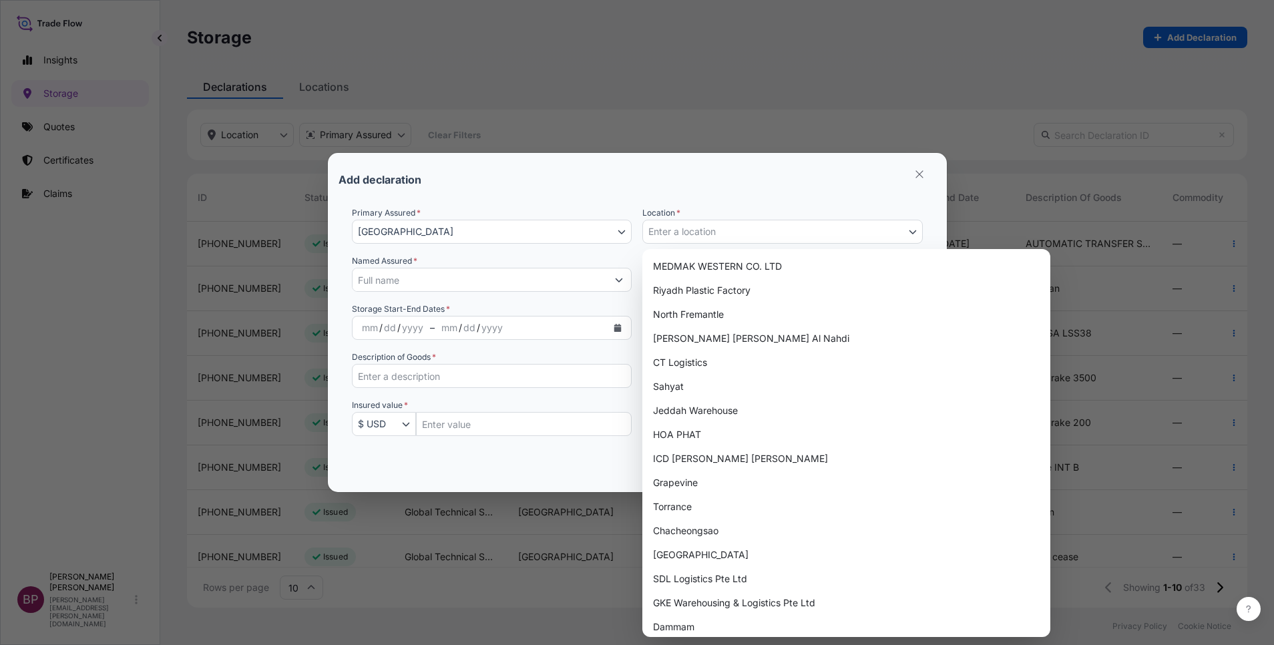
click at [907, 232] on button "Enter a location" at bounding box center [783, 232] width 281 height 24
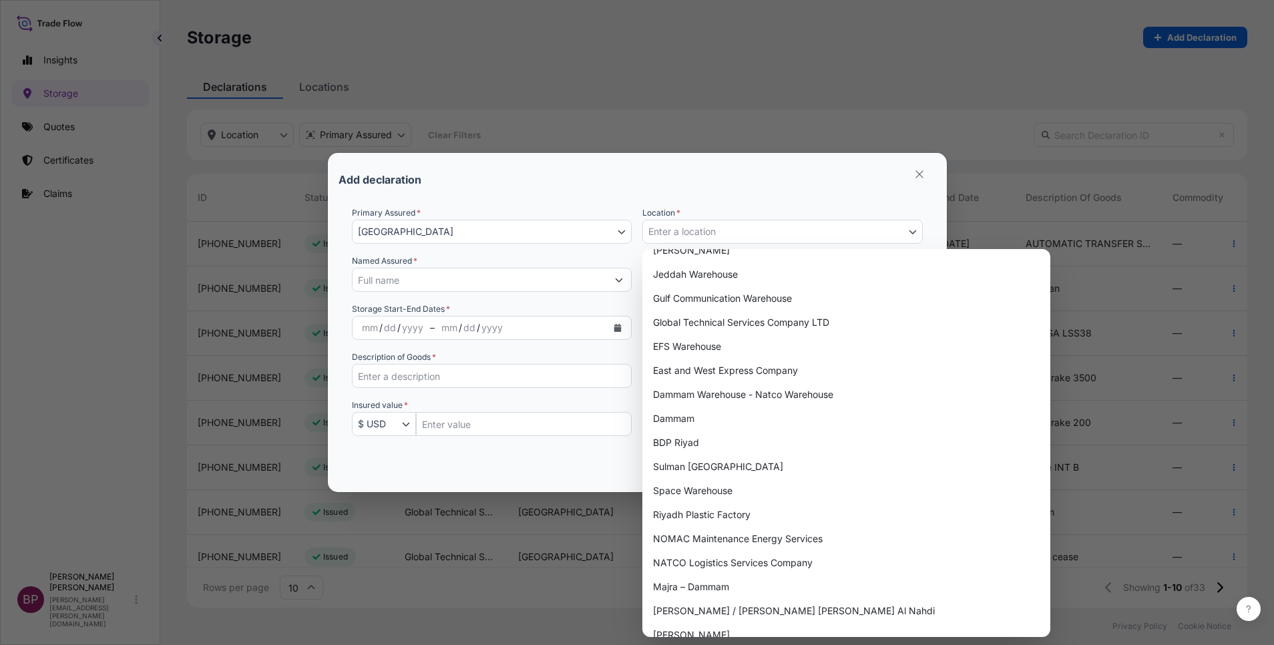
scroll to position [795, 0]
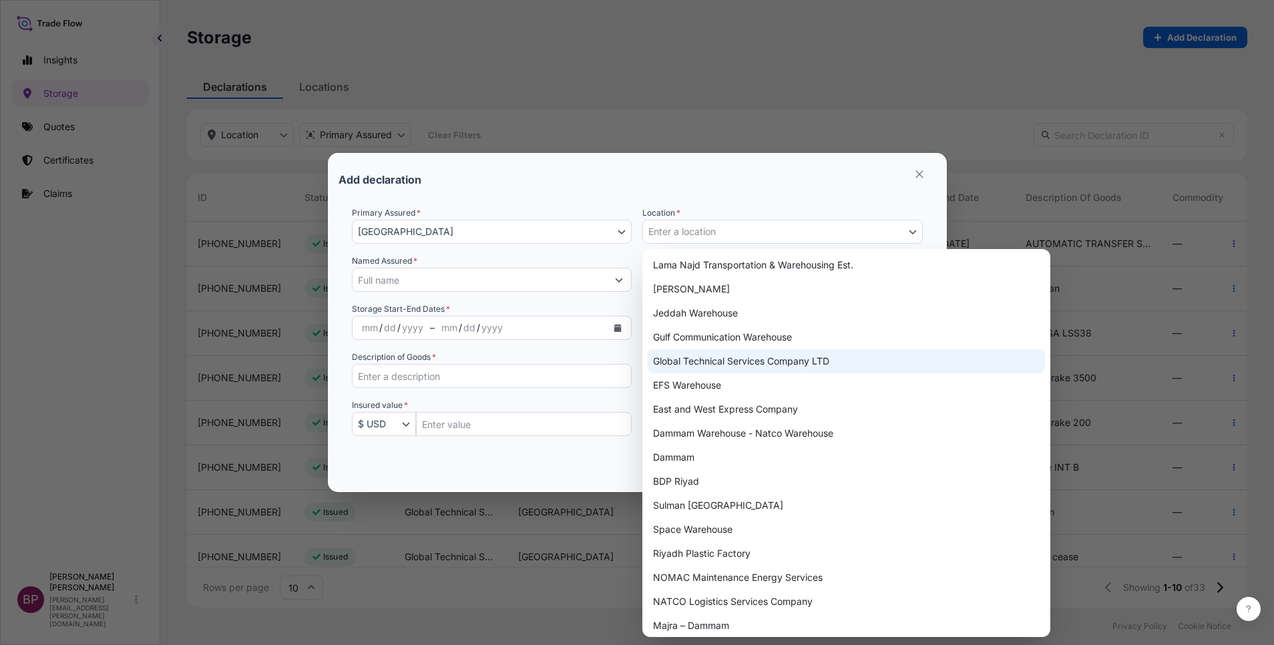
click at [812, 361] on div "Global Technical Services Company LTD" at bounding box center [846, 361] width 397 height 24
select select "643"
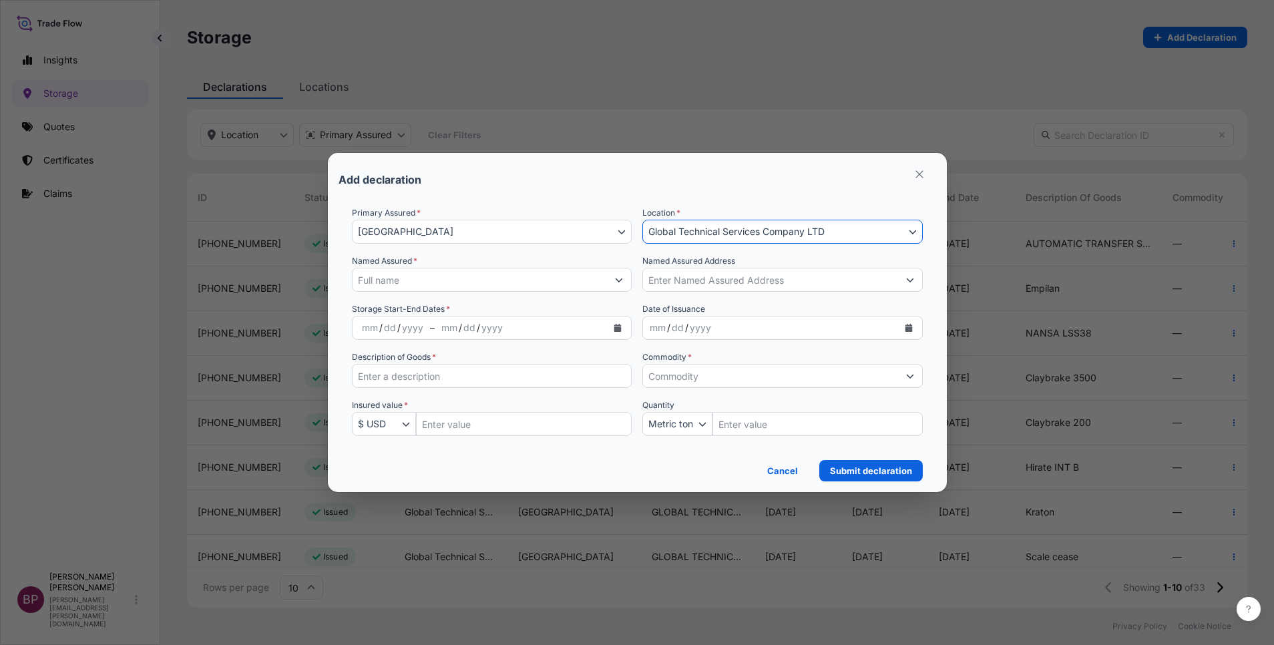
click at [454, 277] on input "Named Assured *" at bounding box center [480, 280] width 255 height 24
paste input "GLOBAL TECHNICAL SERVICES"
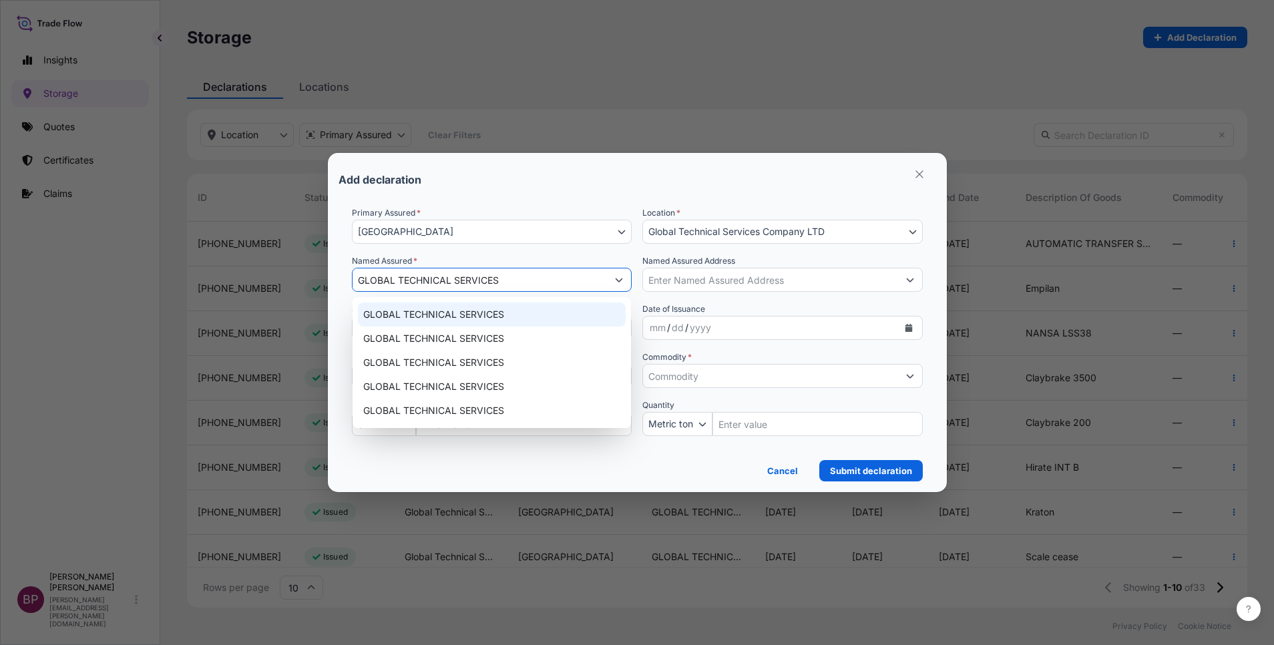
click at [538, 315] on div "GLOBAL TECHNICAL SERVICES" at bounding box center [492, 315] width 268 height 24
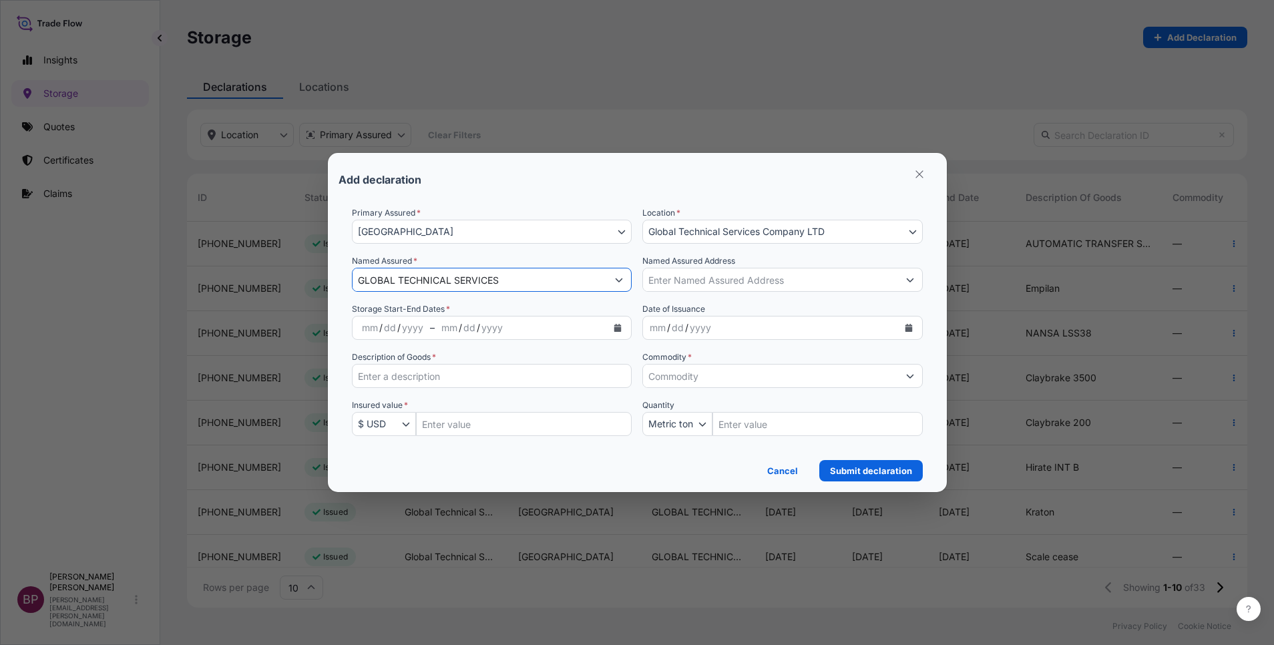
type input "GLOBAL TECHNICAL SERVICES"
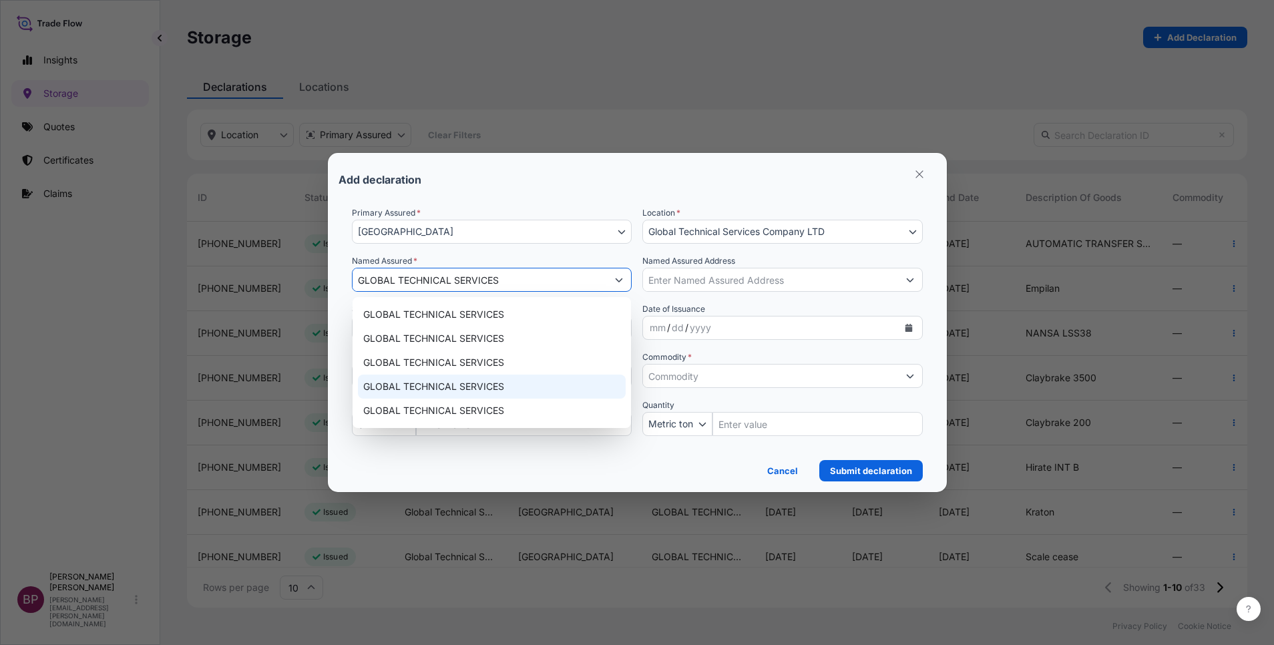
click at [618, 184] on div "Add declaration" at bounding box center [638, 180] width 598 height 32
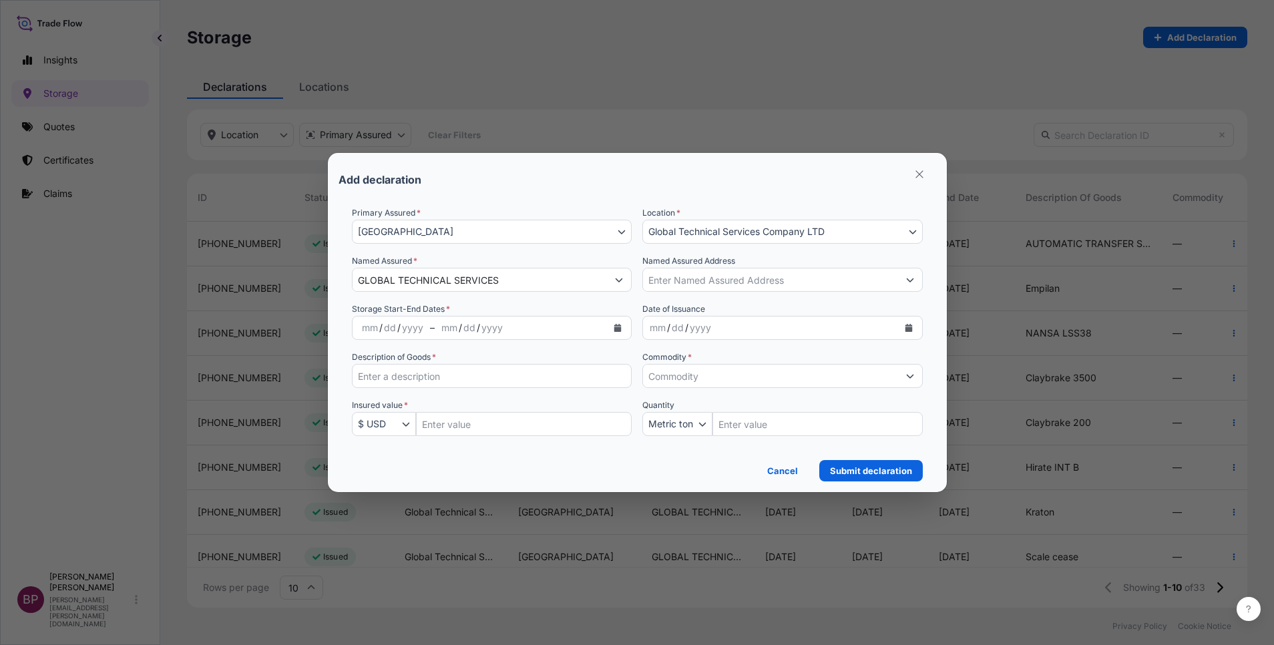
click at [695, 377] on input "Commodity *" at bounding box center [770, 376] width 255 height 24
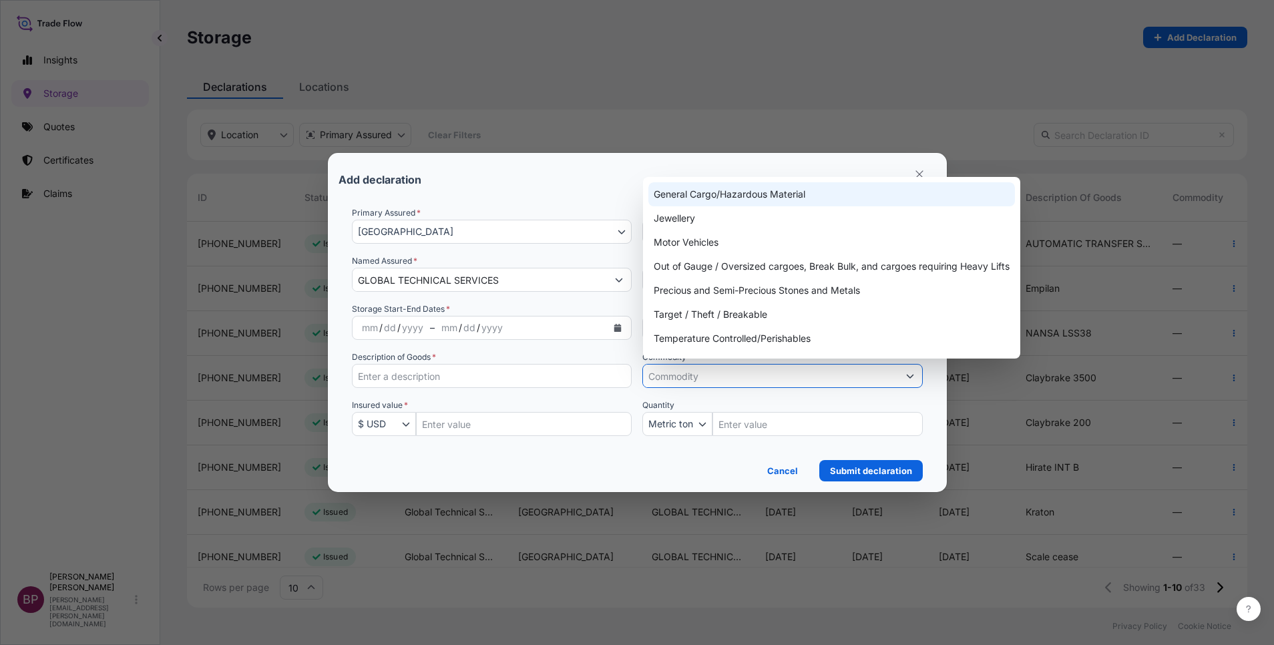
click at [726, 197] on div "General Cargo/Hazardous Material" at bounding box center [832, 194] width 367 height 24
type input "General Cargo/Hazardous Material"
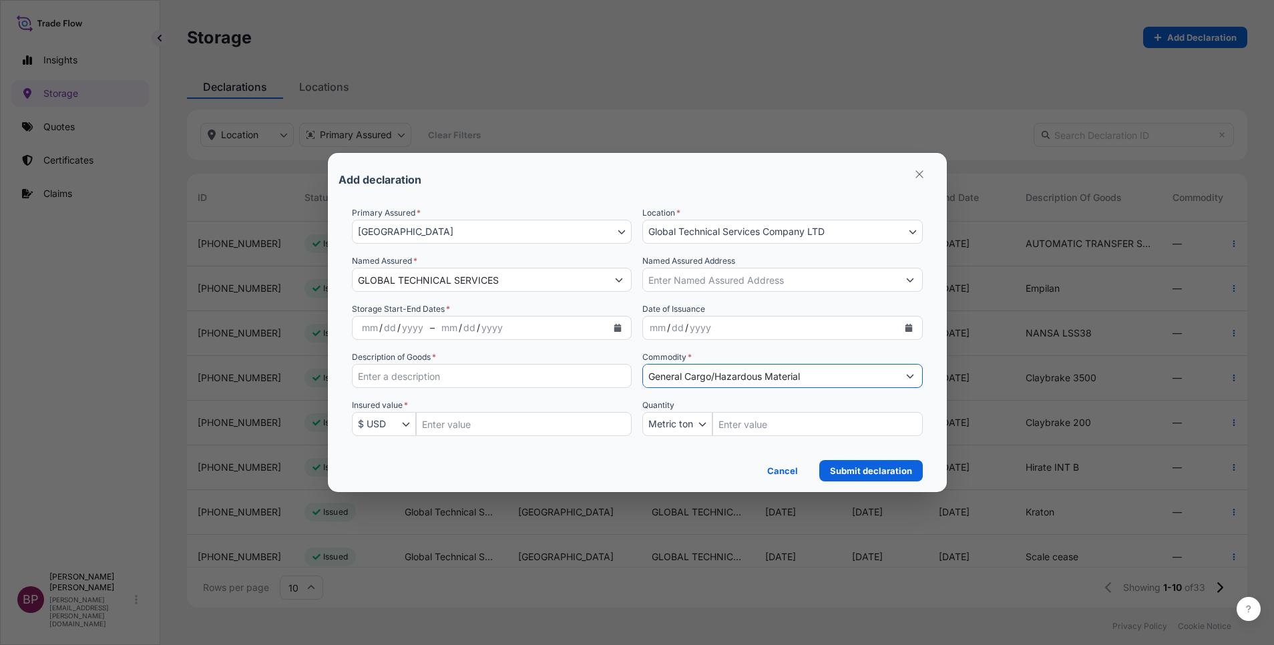
click at [492, 375] on input "Description of Goods *" at bounding box center [492, 376] width 281 height 24
paste input "Hirate D401"
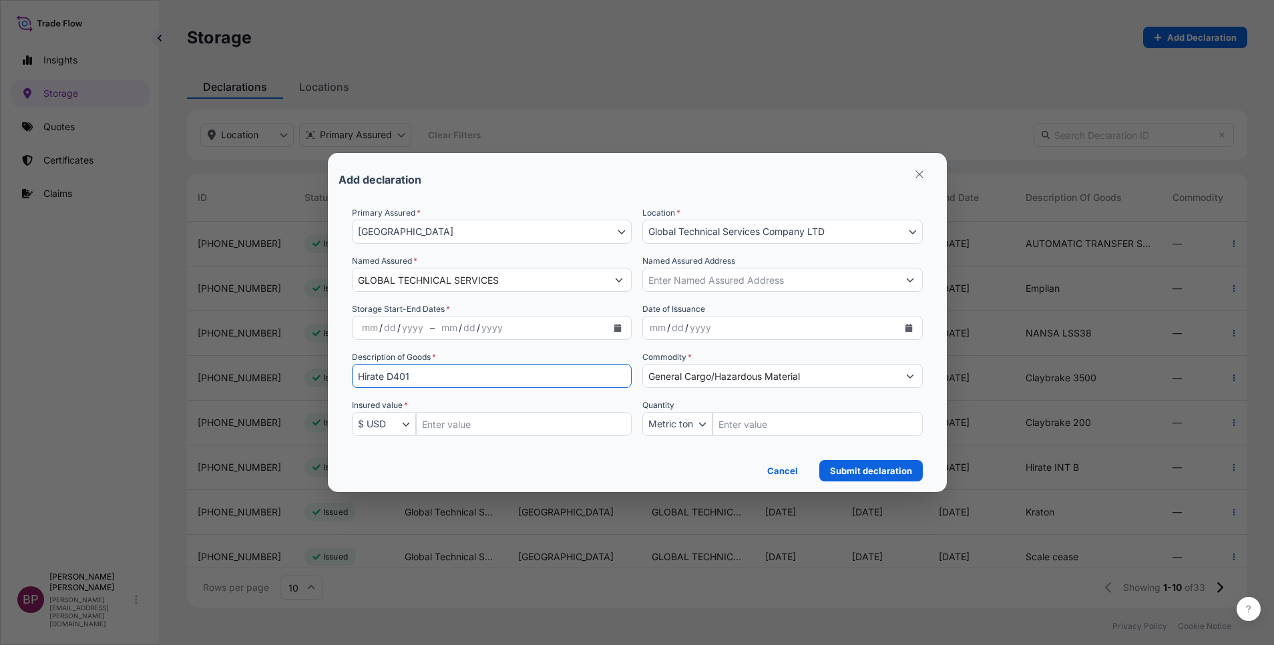
type input "Hirate D401"
click at [471, 425] on input "Insured Value Amount" at bounding box center [524, 424] width 216 height 24
paste input "3237600"
type input "3237600"
click at [618, 329] on icon "Calendar" at bounding box center [617, 328] width 7 height 8
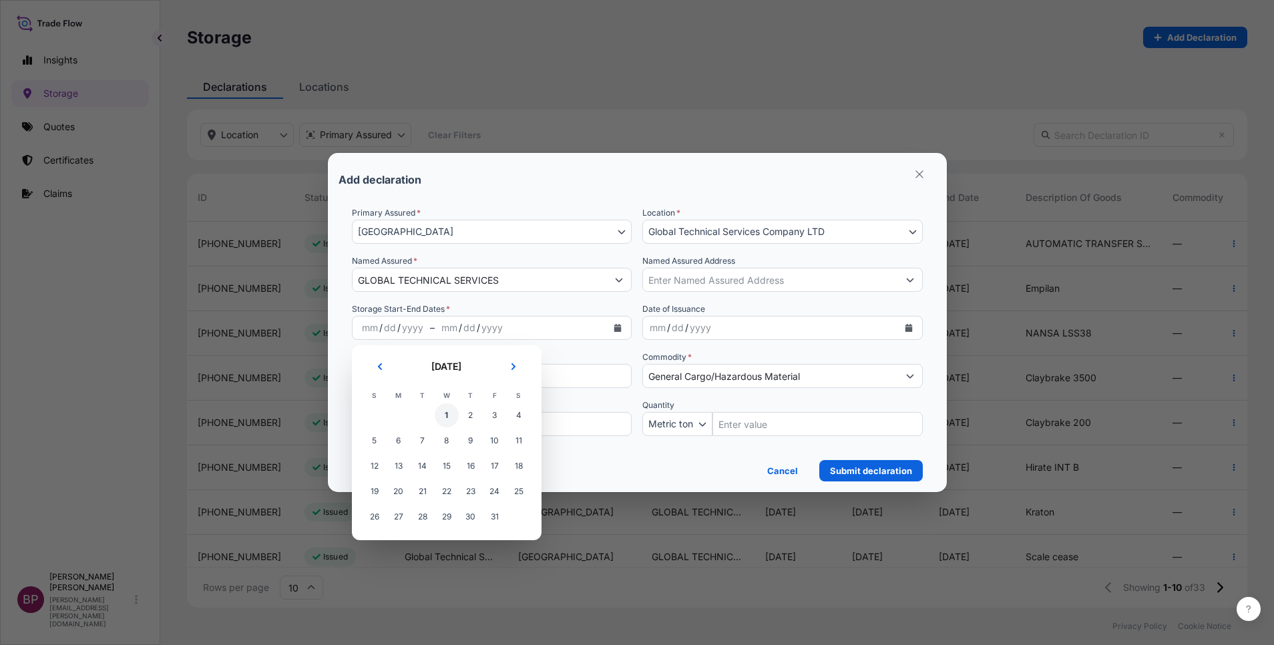
click at [448, 415] on span "1" at bounding box center [447, 415] width 24 height 24
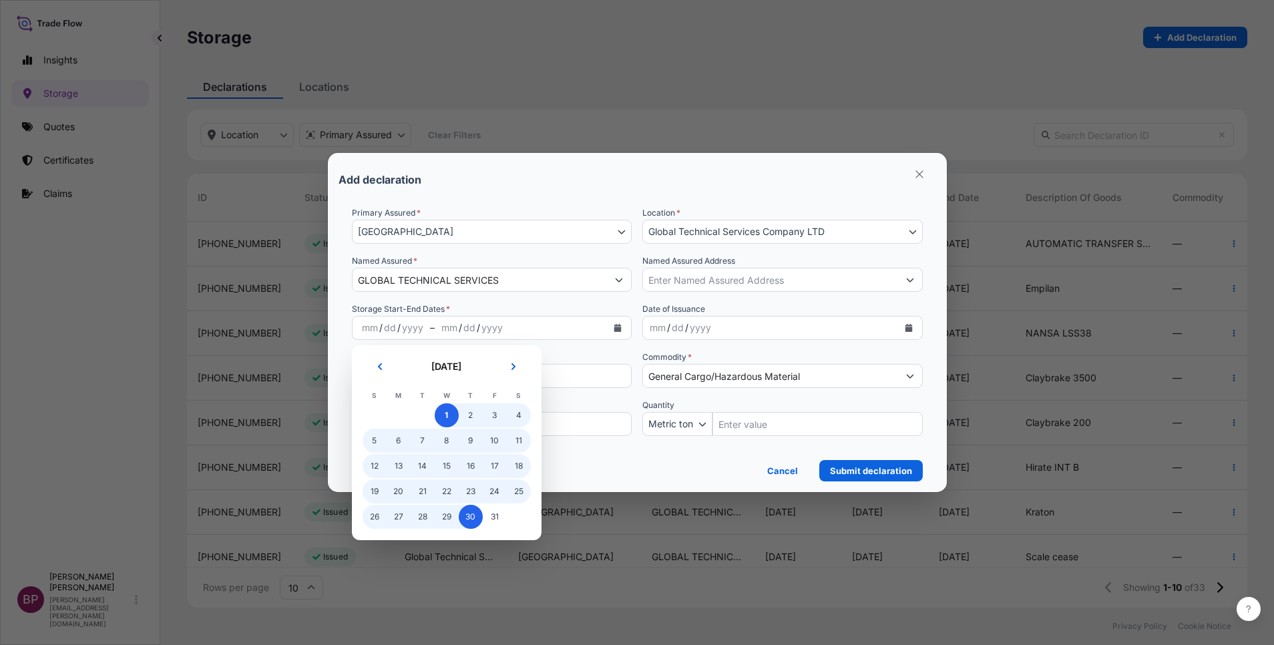
click at [470, 514] on span "30" at bounding box center [471, 517] width 24 height 24
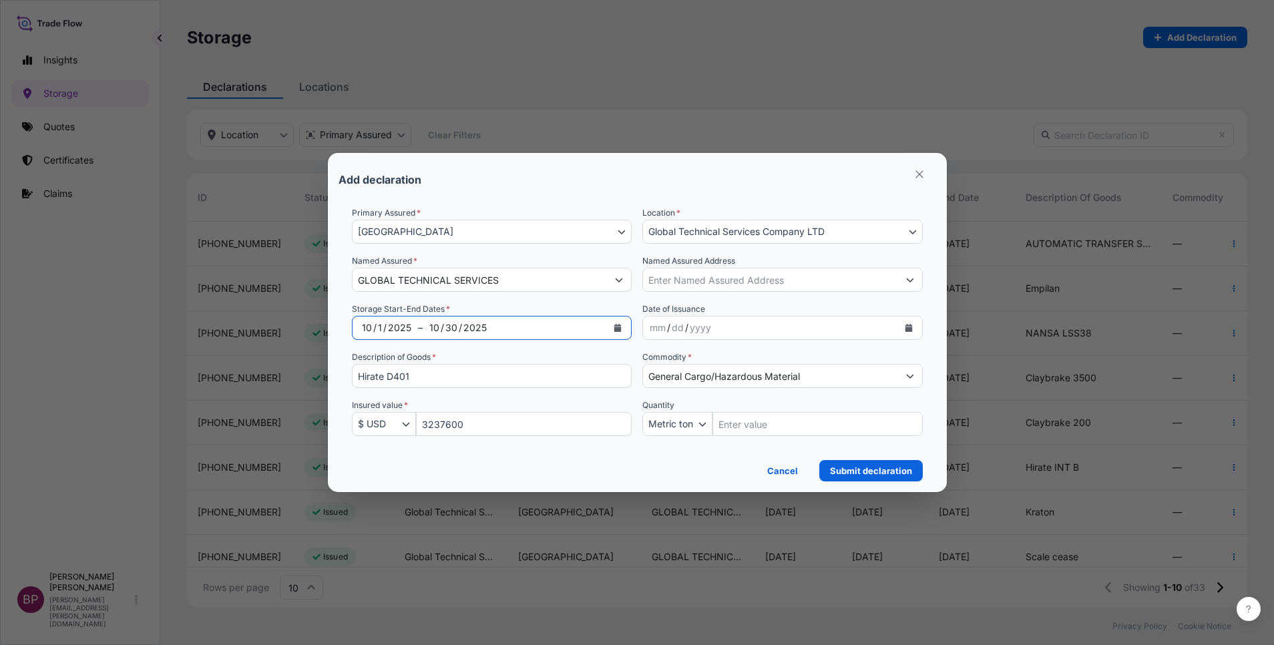
click at [907, 331] on icon "Calendar" at bounding box center [908, 328] width 7 height 8
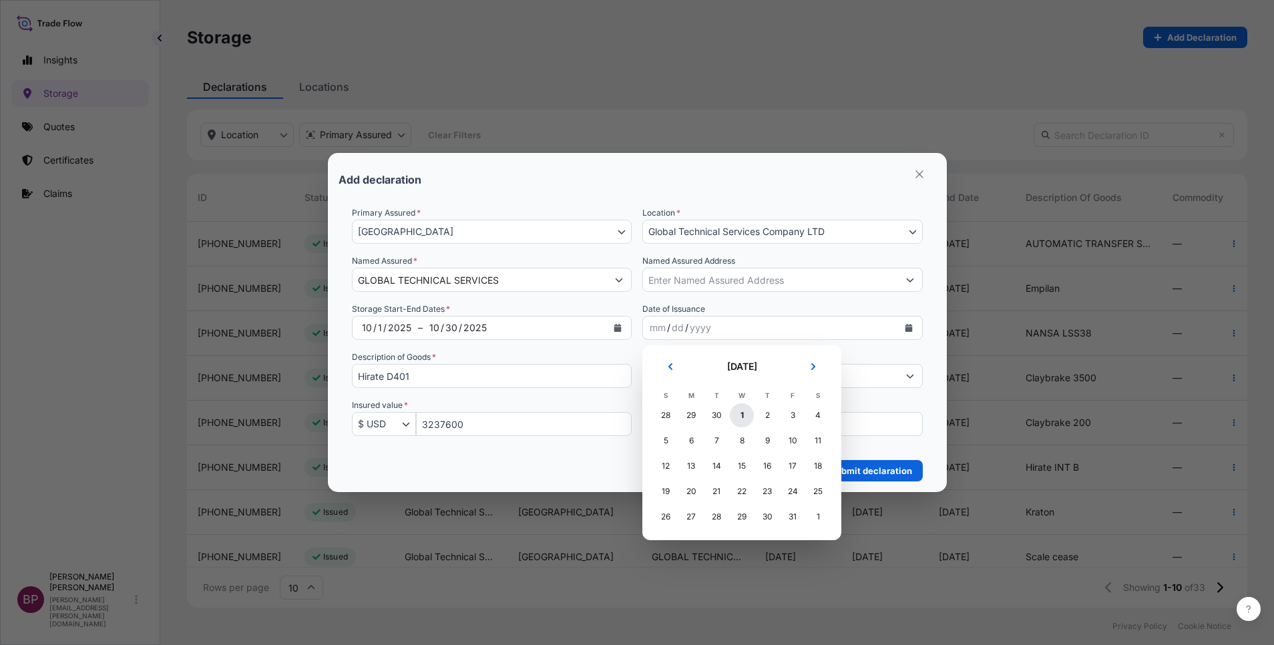
click at [745, 418] on div "1" at bounding box center [742, 415] width 24 height 24
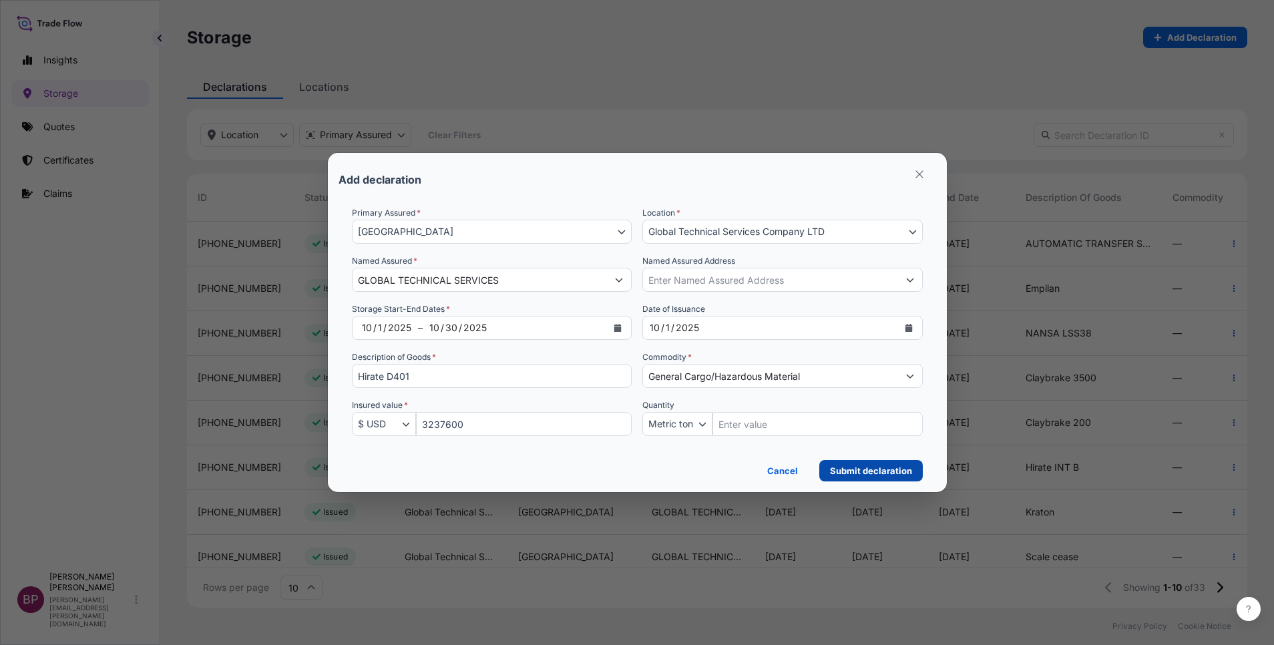
click at [888, 472] on p "Submit declaration" at bounding box center [871, 470] width 82 height 13
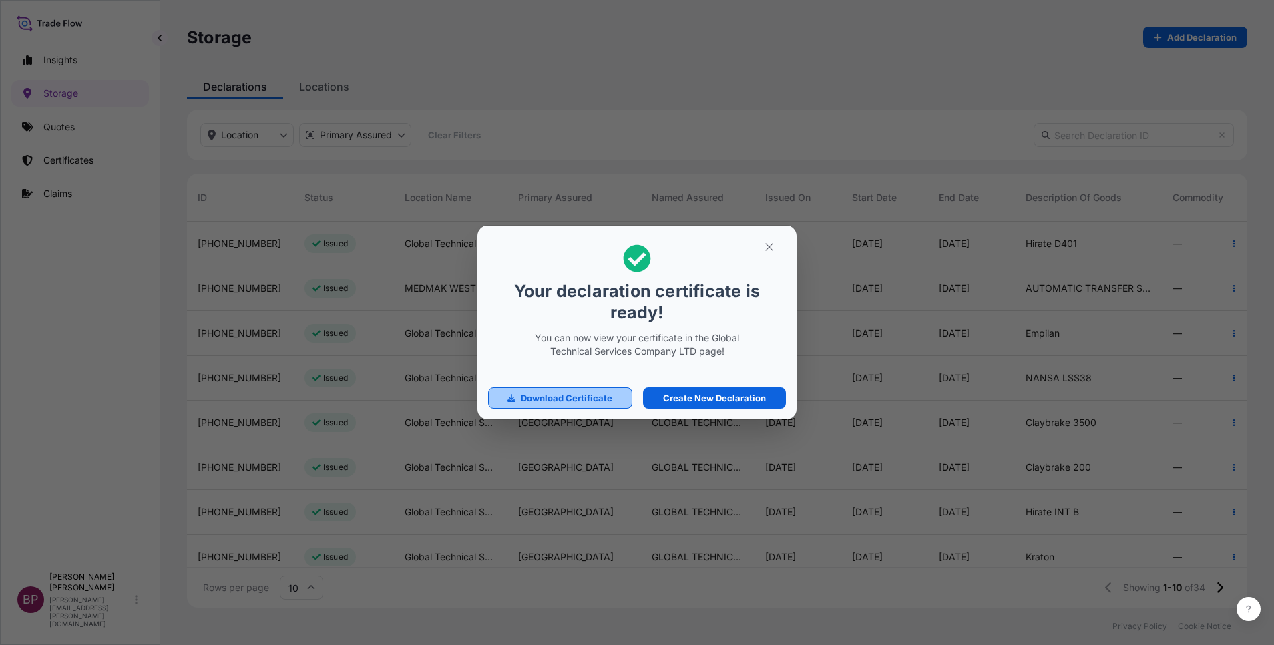
click at [596, 405] on p "Download Certificate" at bounding box center [567, 397] width 92 height 13
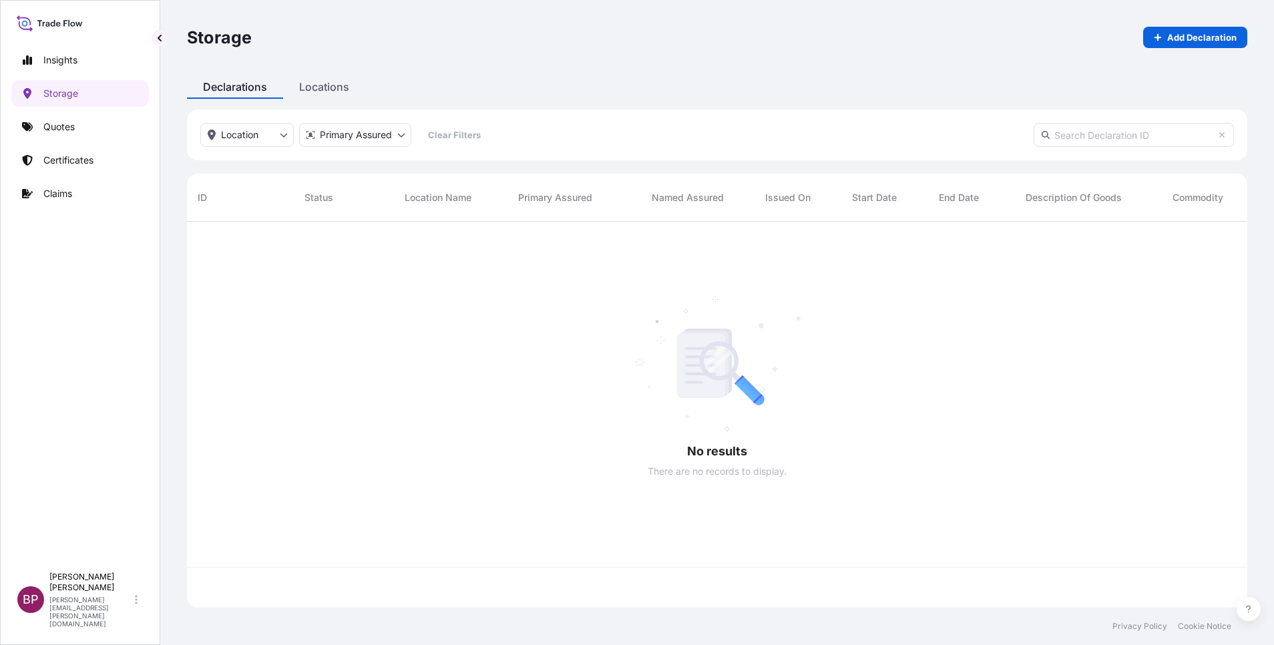
scroll to position [378, 1045]
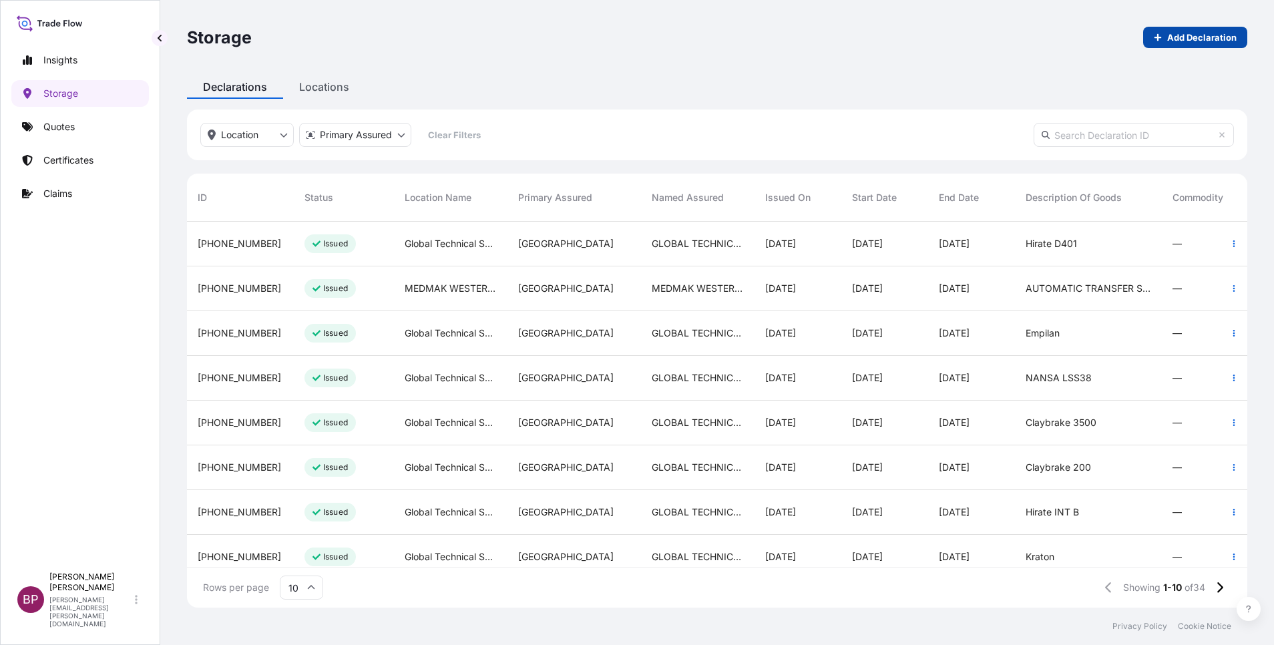
click at [1218, 41] on p "Add Declaration" at bounding box center [1201, 37] width 69 height 13
select select "31614"
select select "USD"
select select "mt"
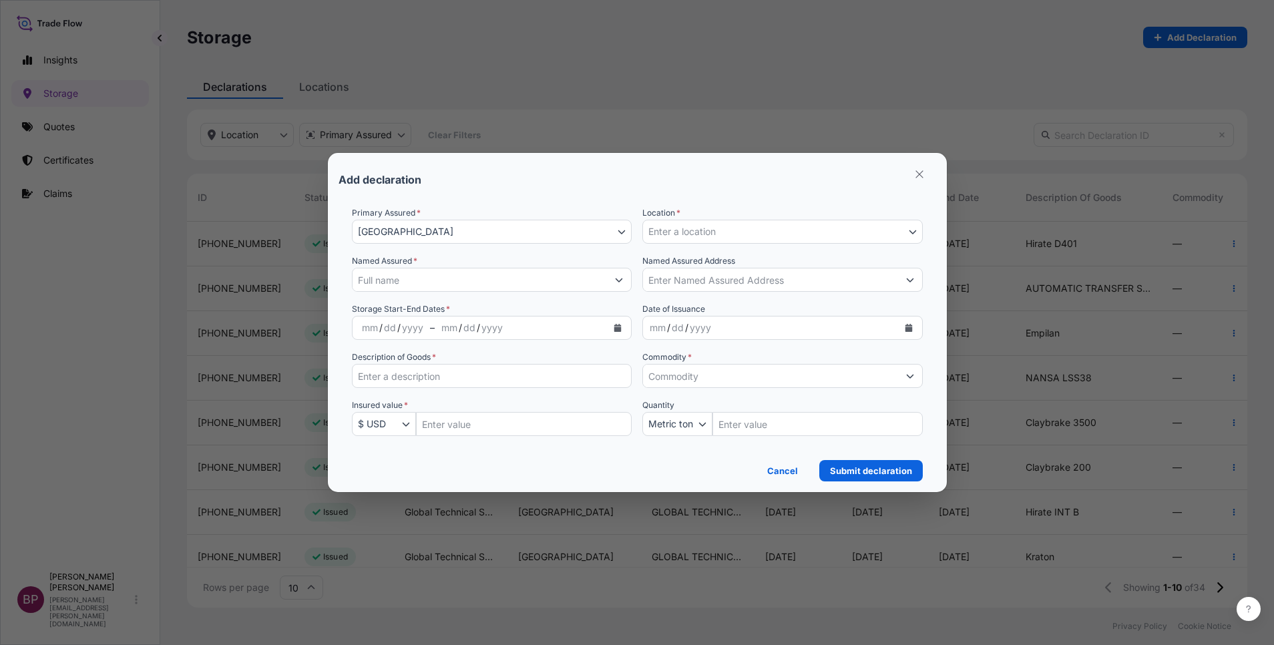
click at [467, 418] on input "Insured Value Amount" at bounding box center [524, 424] width 216 height 24
paste input "936000"
type input "936000"
click at [454, 381] on input "Description of Goods *" at bounding box center [492, 376] width 281 height 24
paste input "Hirate D401"
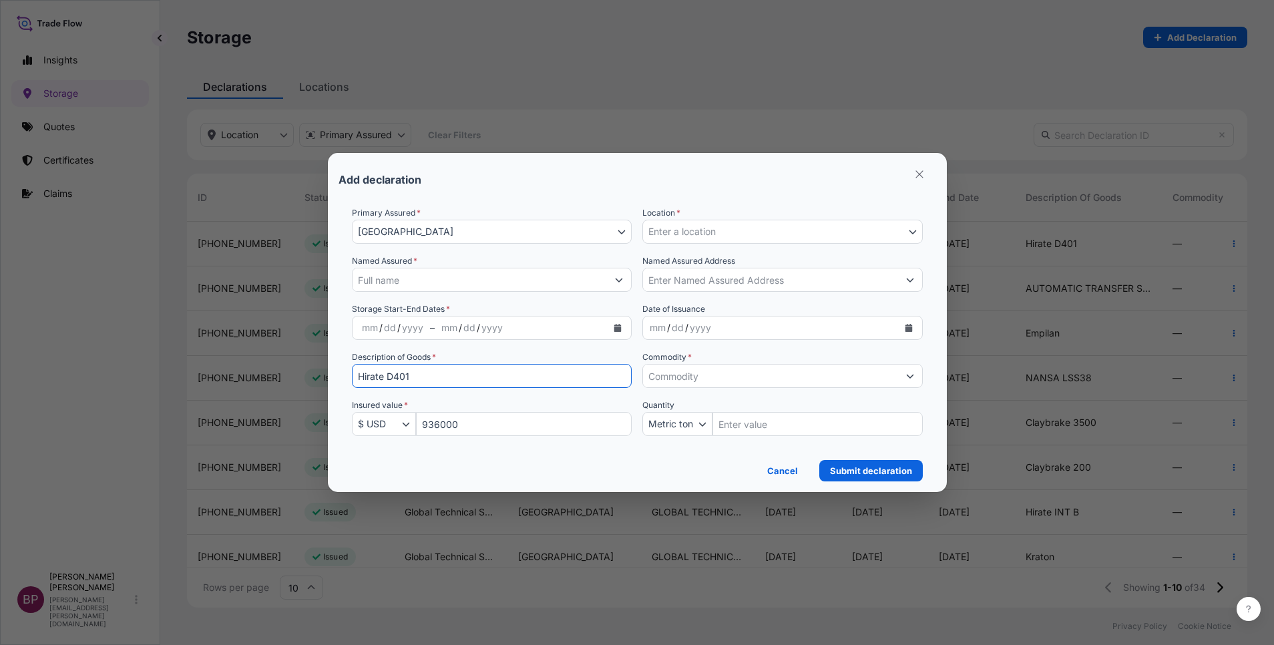
type input "Hirate D401"
click at [912, 374] on icon "Show suggestions" at bounding box center [910, 376] width 8 height 8
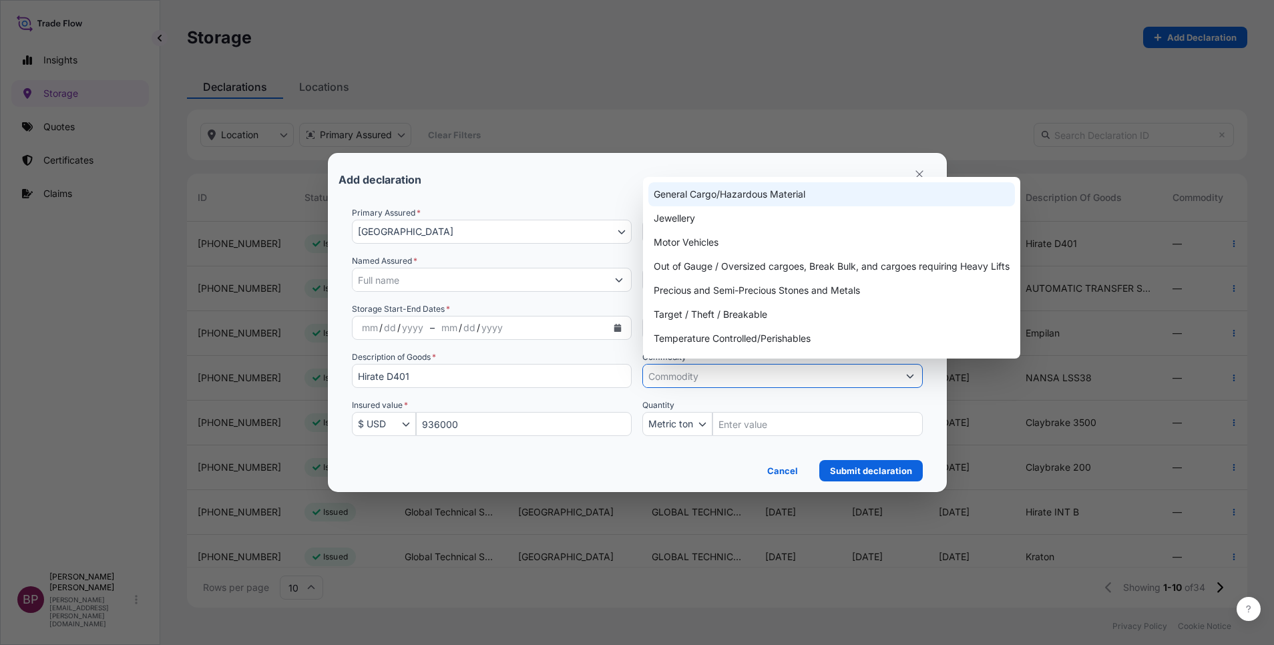
click at [711, 190] on div "General Cargo/Hazardous Material" at bounding box center [832, 194] width 367 height 24
type input "General Cargo/Hazardous Material"
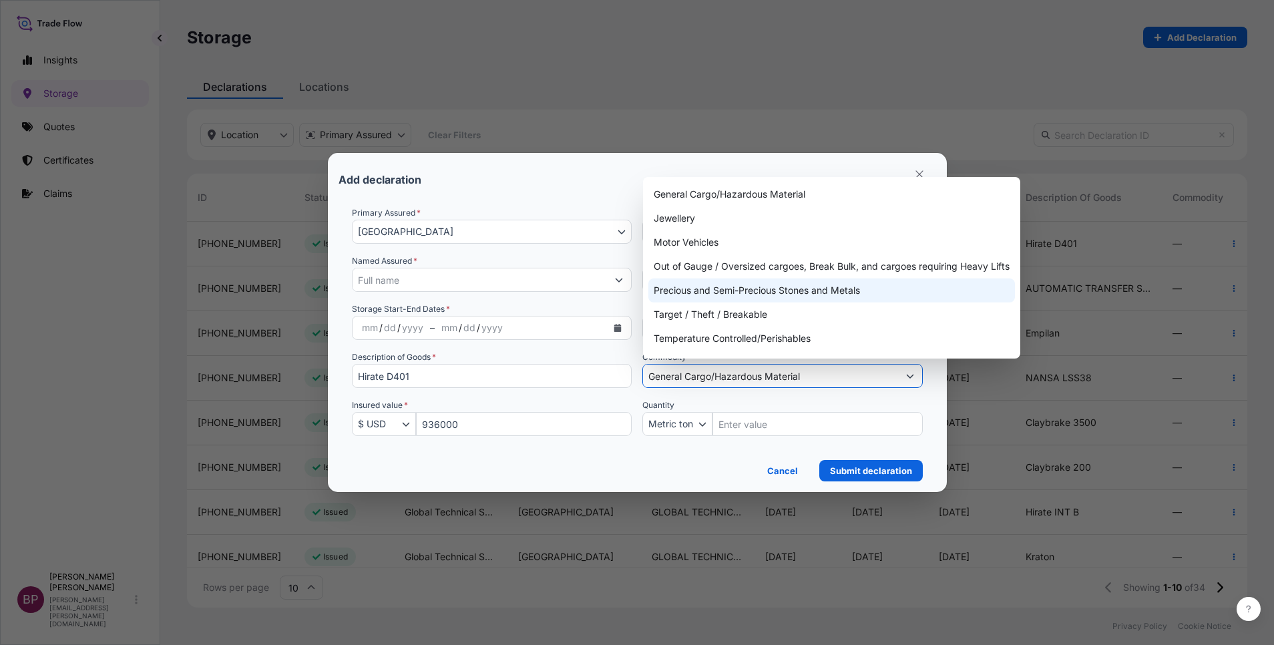
click at [510, 281] on input "Named Assured *" at bounding box center [480, 280] width 255 height 24
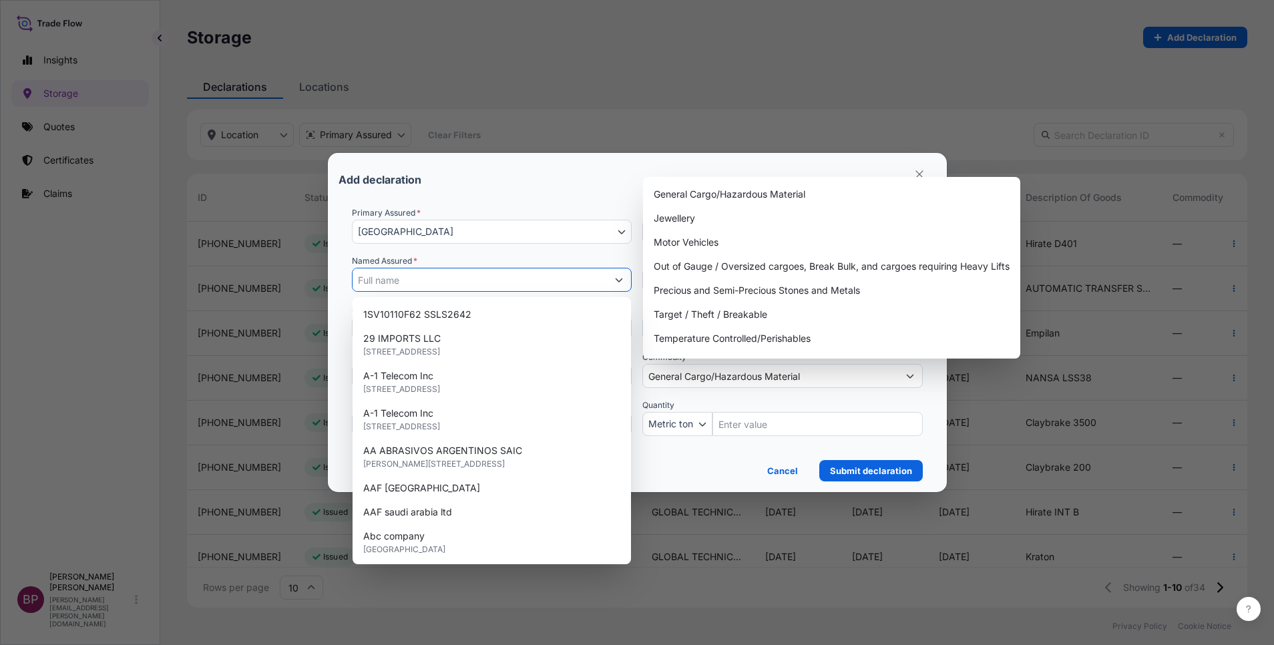
paste input "GLOBAL TECHNICAL SERVICES"
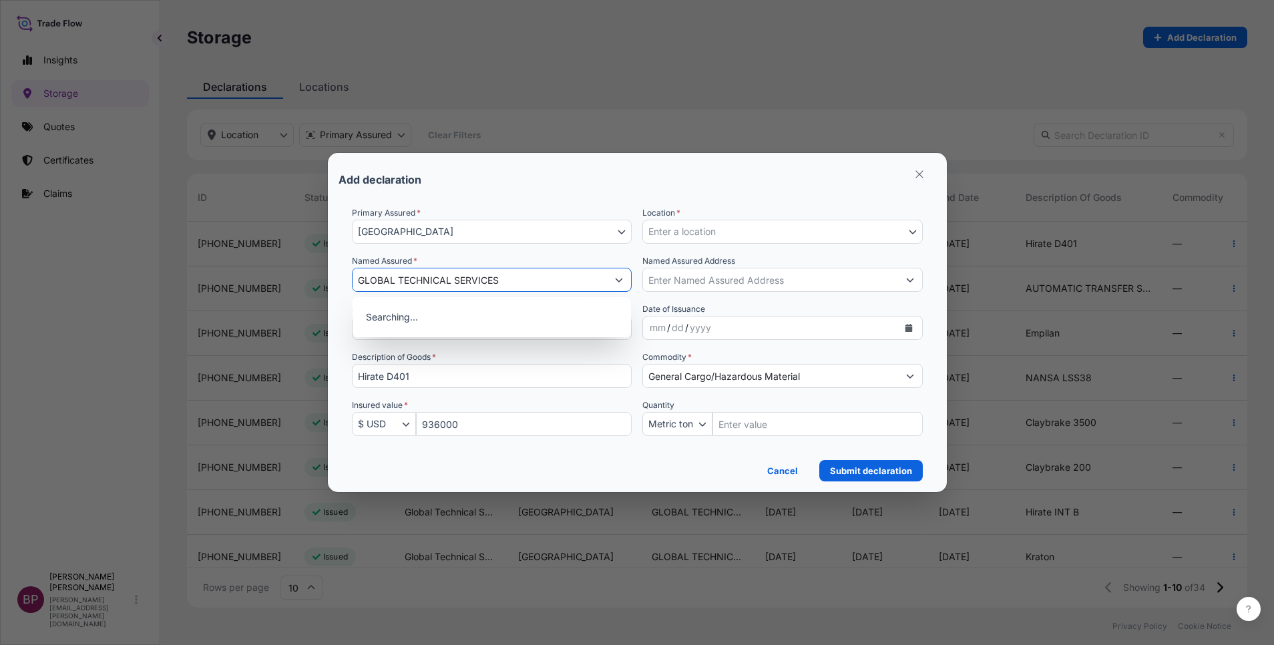
type input "GLOBAL TECHNICAL SERVICES"
click at [643, 184] on div "Add declaration" at bounding box center [638, 180] width 598 height 32
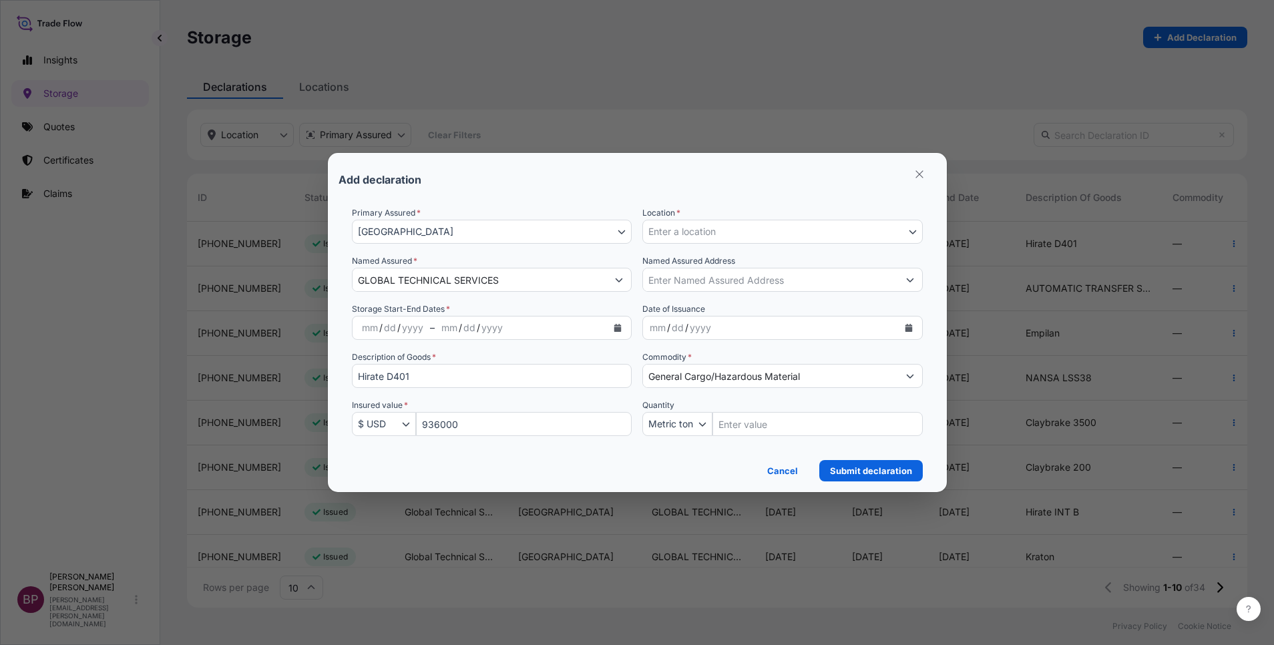
click at [618, 326] on icon "Calendar" at bounding box center [617, 328] width 7 height 8
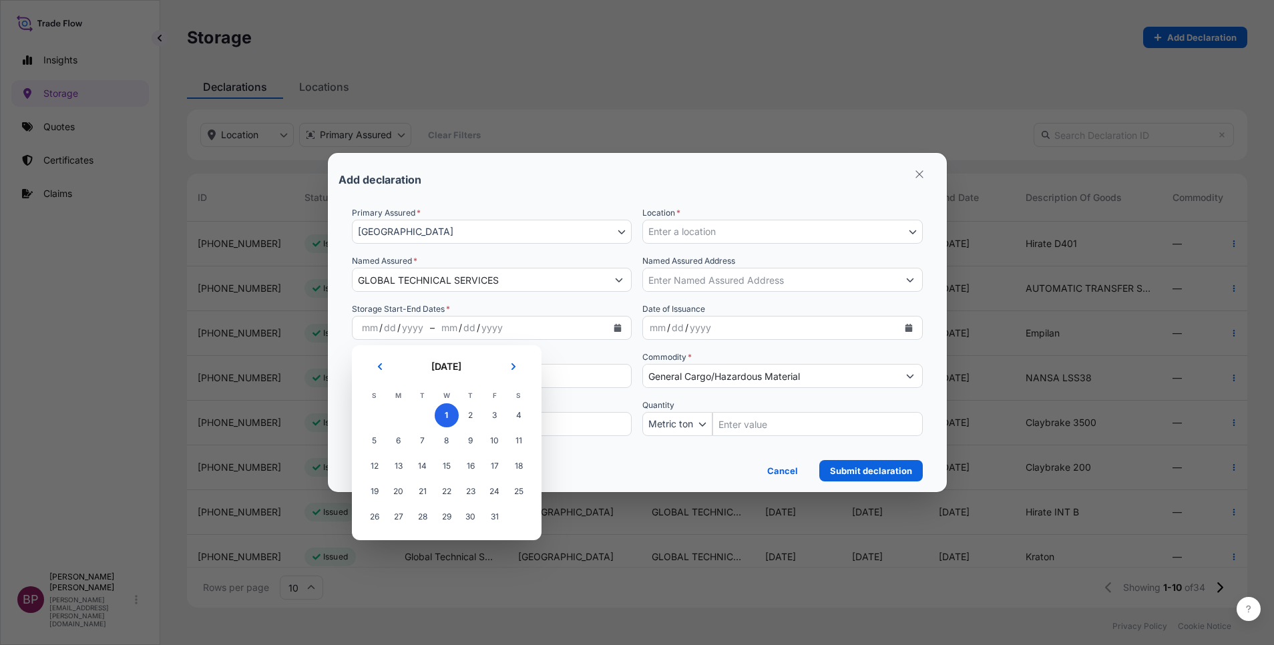
click at [448, 417] on span "1" at bounding box center [447, 415] width 24 height 24
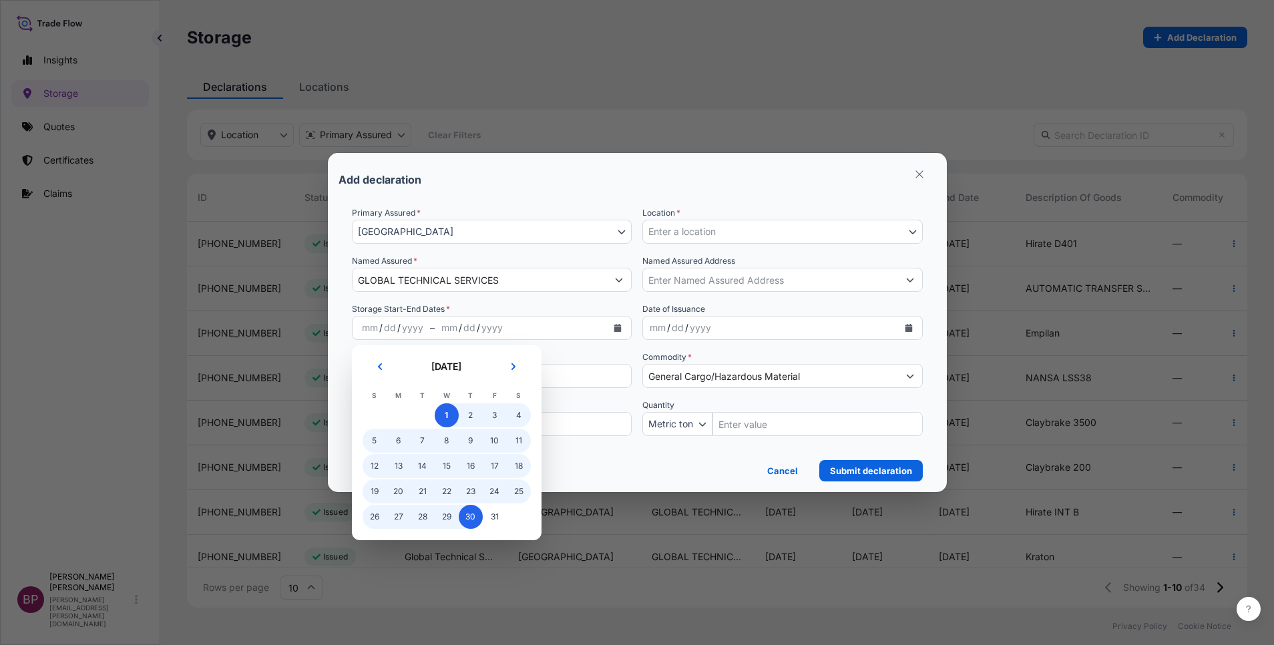
click at [472, 516] on span "30" at bounding box center [471, 517] width 24 height 24
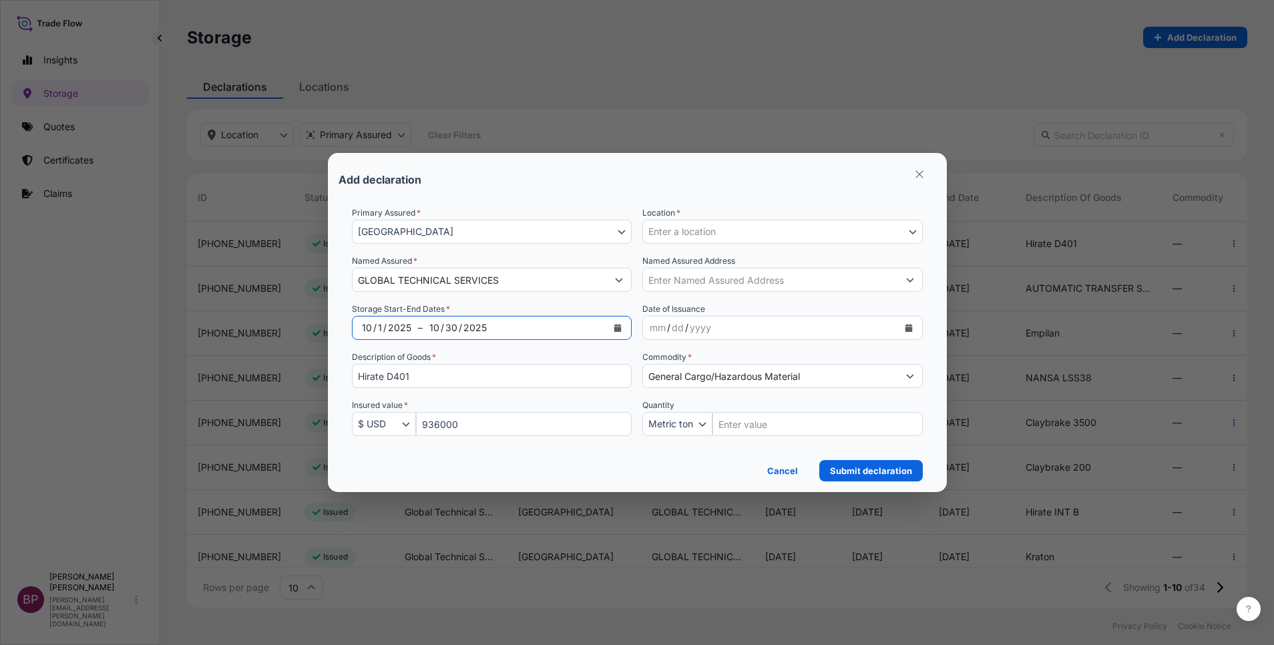
click at [908, 327] on icon "Calendar" at bounding box center [908, 328] width 7 height 8
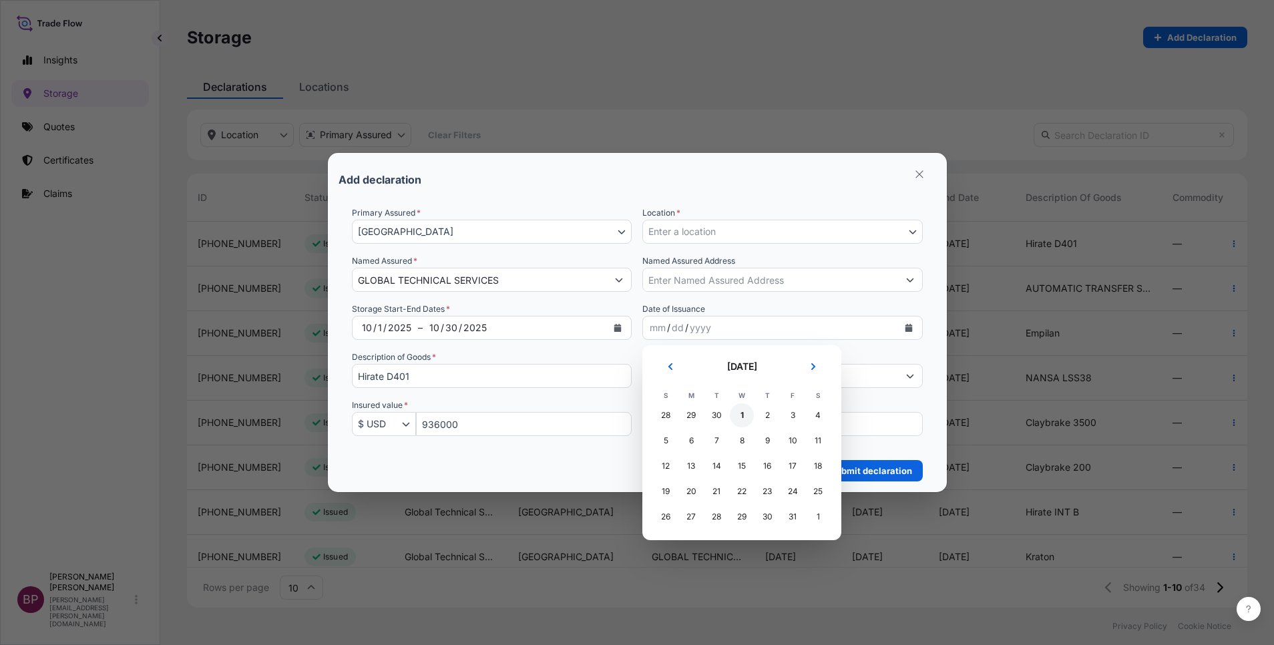
click at [744, 412] on div "1" at bounding box center [742, 415] width 24 height 24
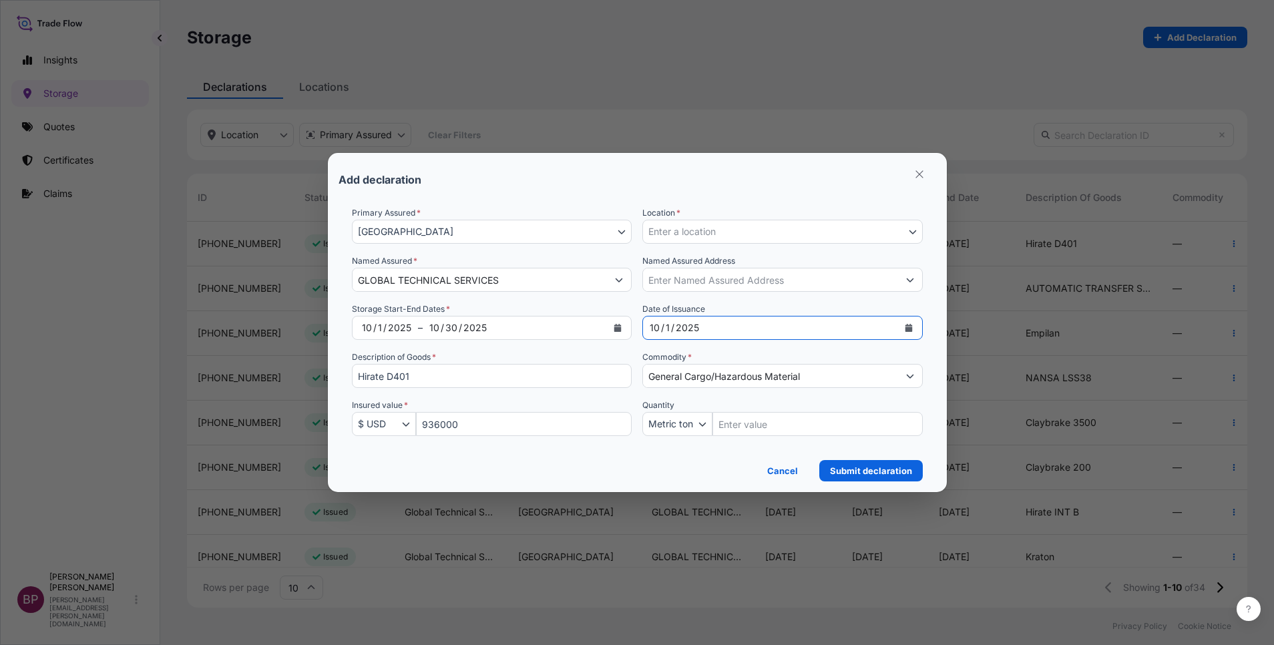
click at [816, 282] on input "Named Assured Address" at bounding box center [770, 280] width 255 height 24
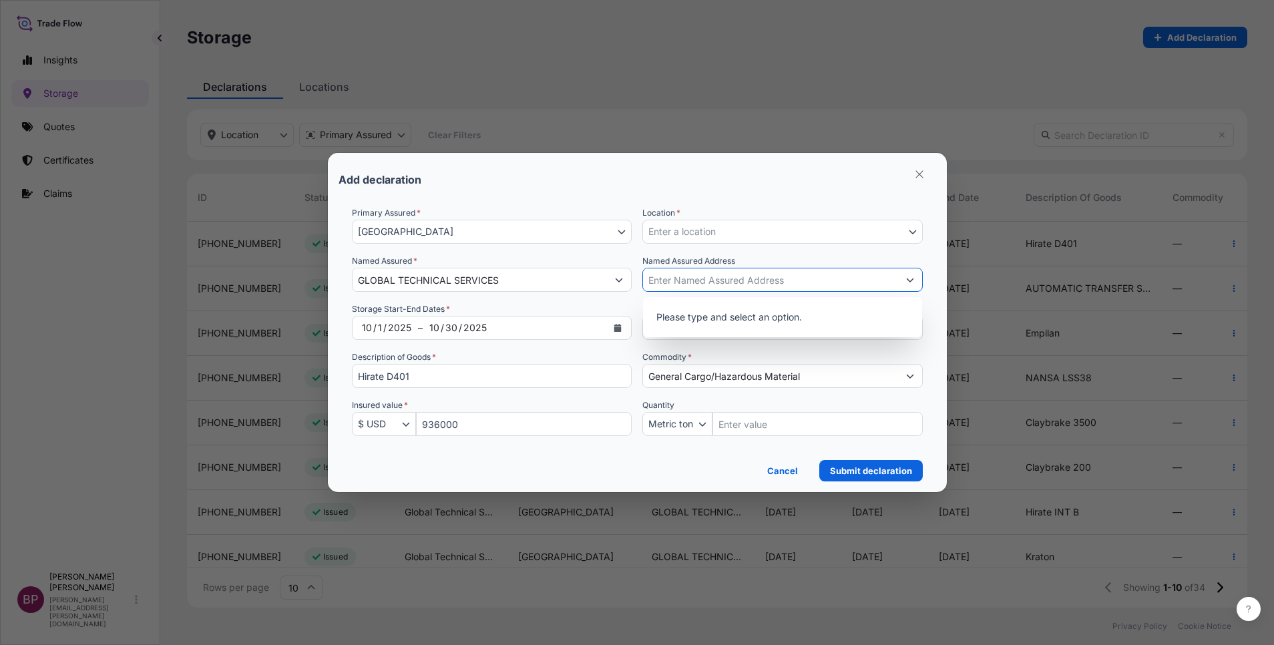
paste input "GLOBAL TECHNICAL SERVICES"
type input "GLOBAL TECHNICAL SERVICES"
click at [898, 285] on button "Show suggestions" at bounding box center [910, 280] width 24 height 24
drag, startPoint x: 723, startPoint y: 276, endPoint x: 572, endPoint y: 271, distance: 151.0
click at [574, 275] on div "Primary Assured * [GEOGRAPHIC_DATA] [GEOGRAPHIC_DATA] Location * Enter a locati…" at bounding box center [637, 329] width 571 height 246
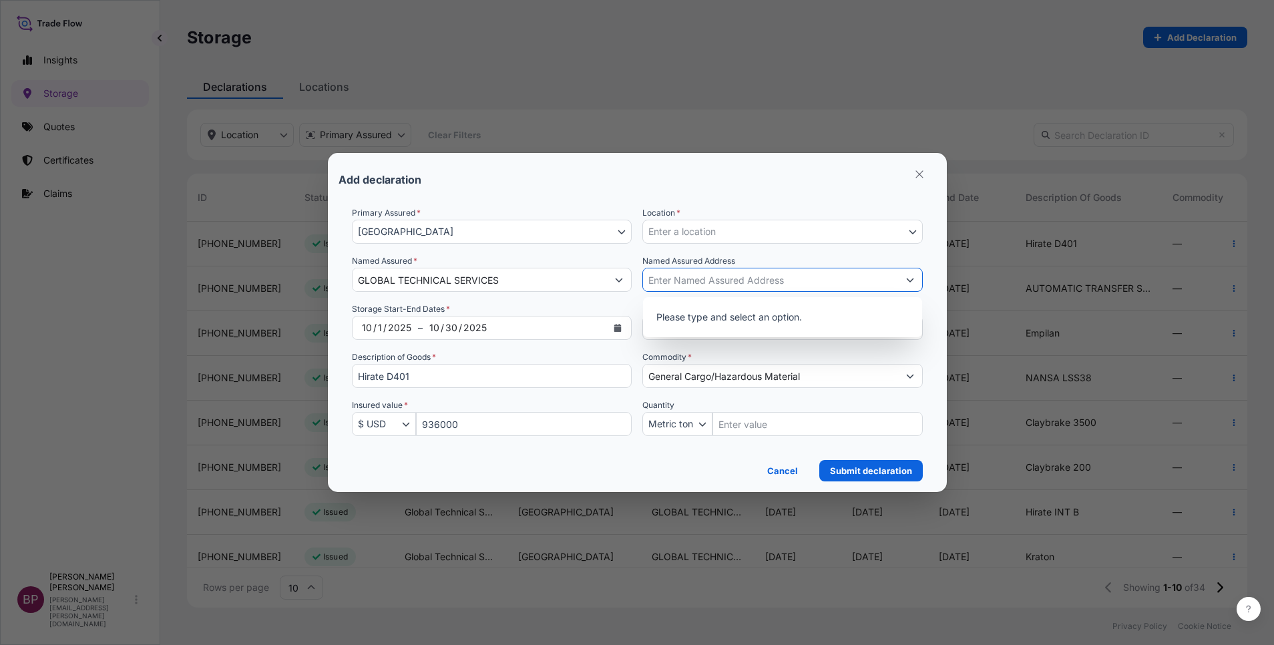
click at [914, 280] on button "Show suggestions" at bounding box center [910, 280] width 24 height 24
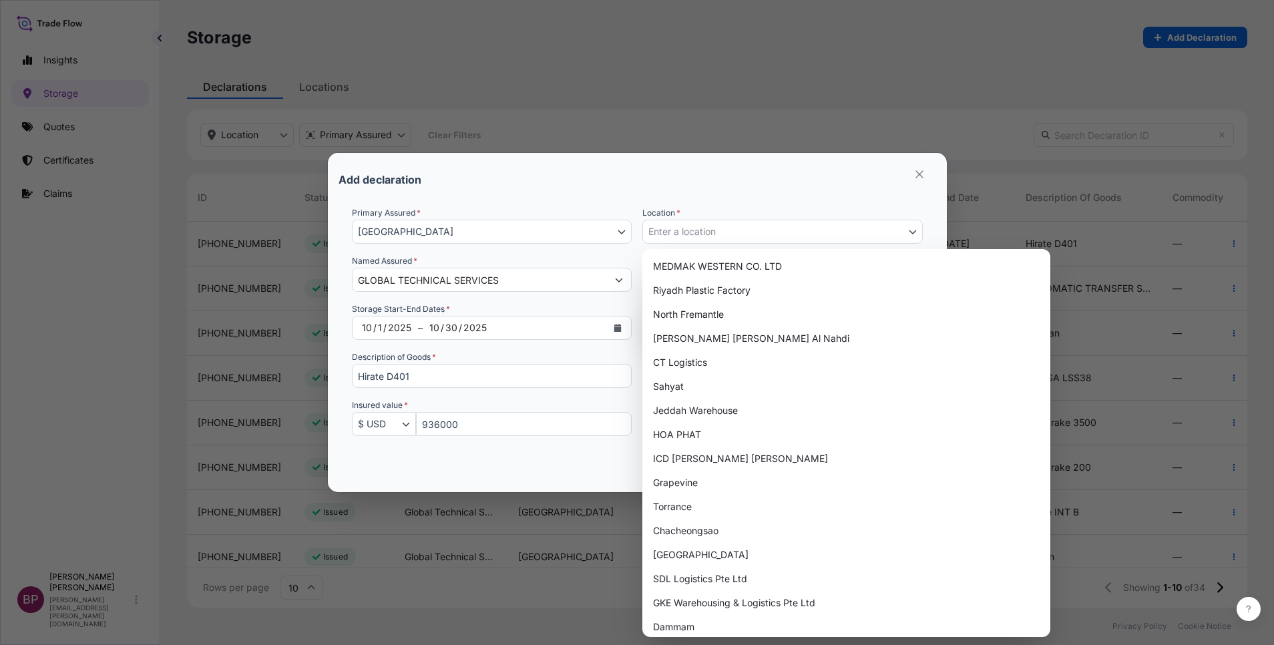
click at [831, 232] on button "Enter a location" at bounding box center [783, 232] width 281 height 24
click at [830, 232] on button "Enter a location" at bounding box center [783, 232] width 281 height 24
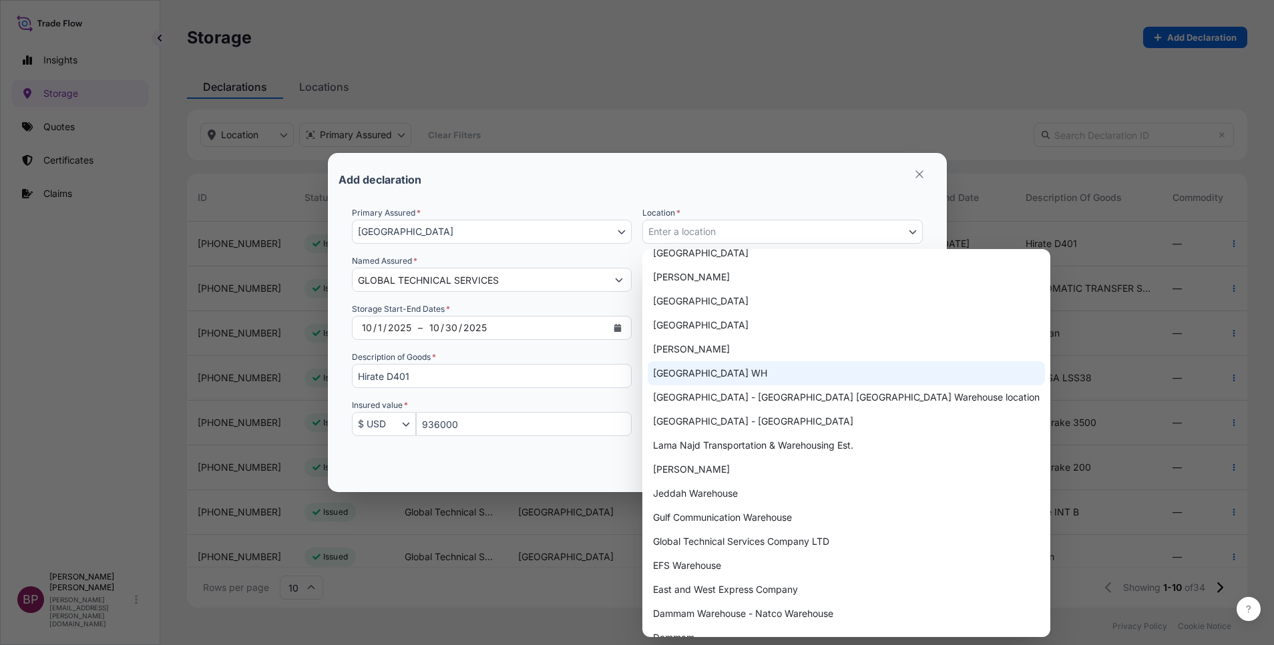
scroll to position [653, 0]
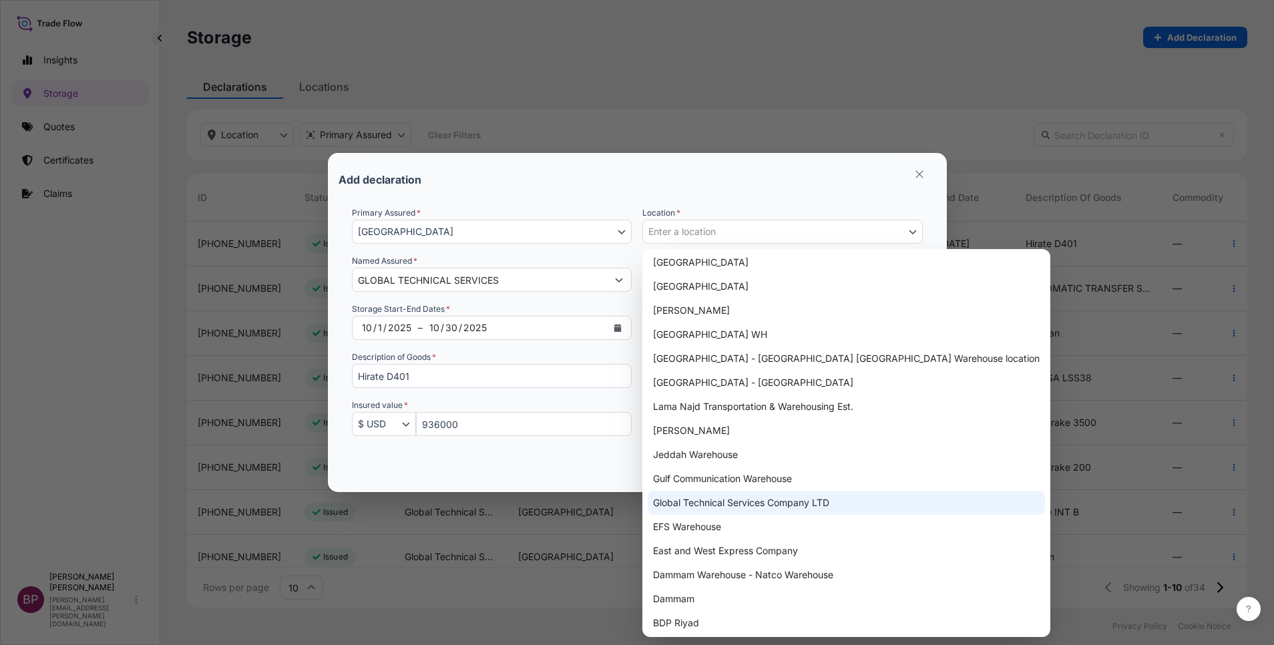
click at [803, 503] on div "Global Technical Services Company LTD" at bounding box center [846, 503] width 397 height 24
select select "643"
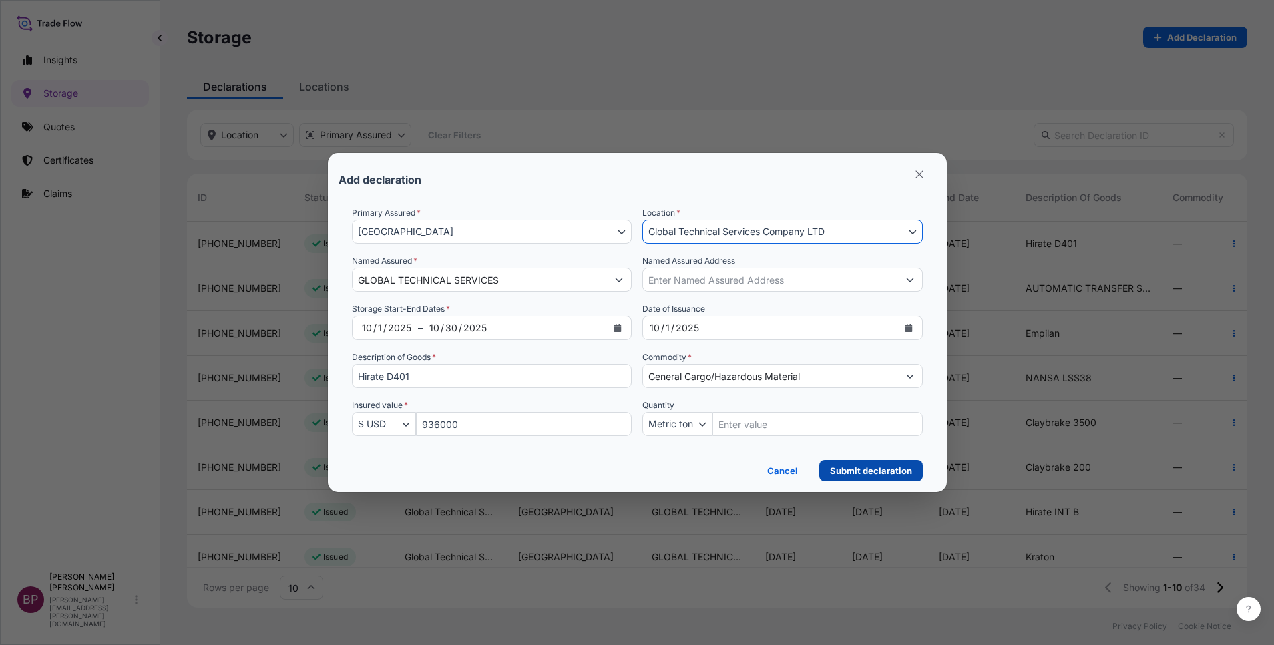
click at [874, 472] on p "Submit declaration" at bounding box center [871, 470] width 82 height 13
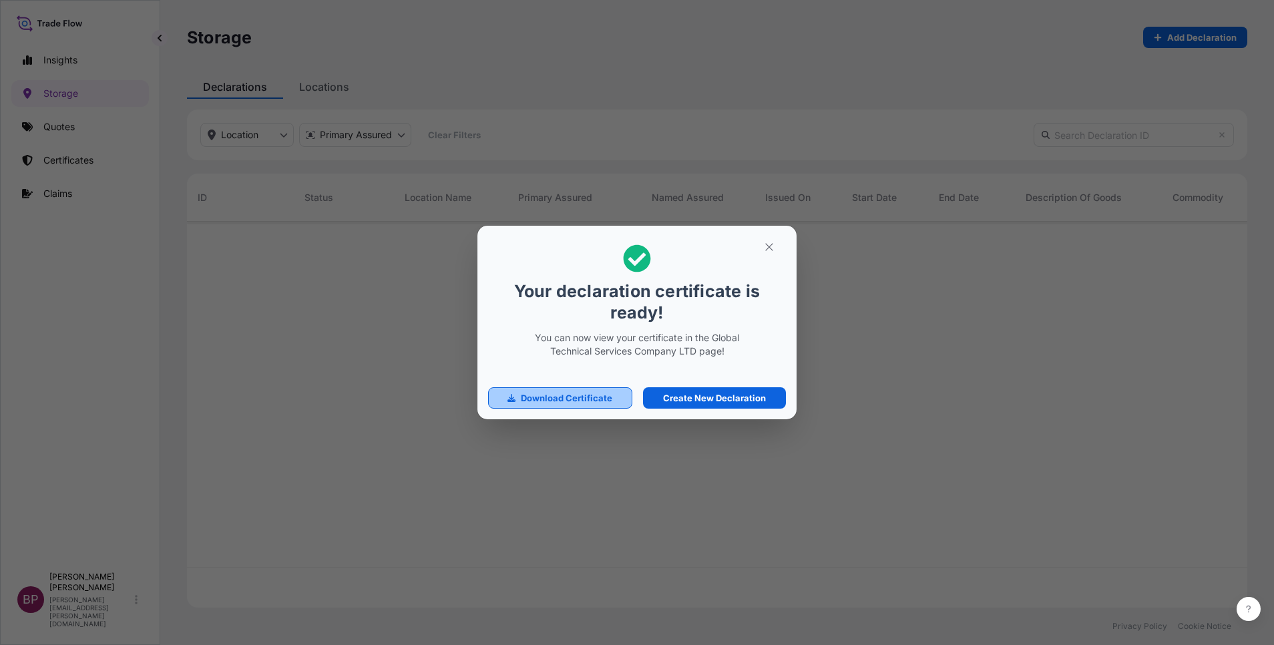
click at [602, 403] on p "Download Certificate" at bounding box center [567, 397] width 92 height 13
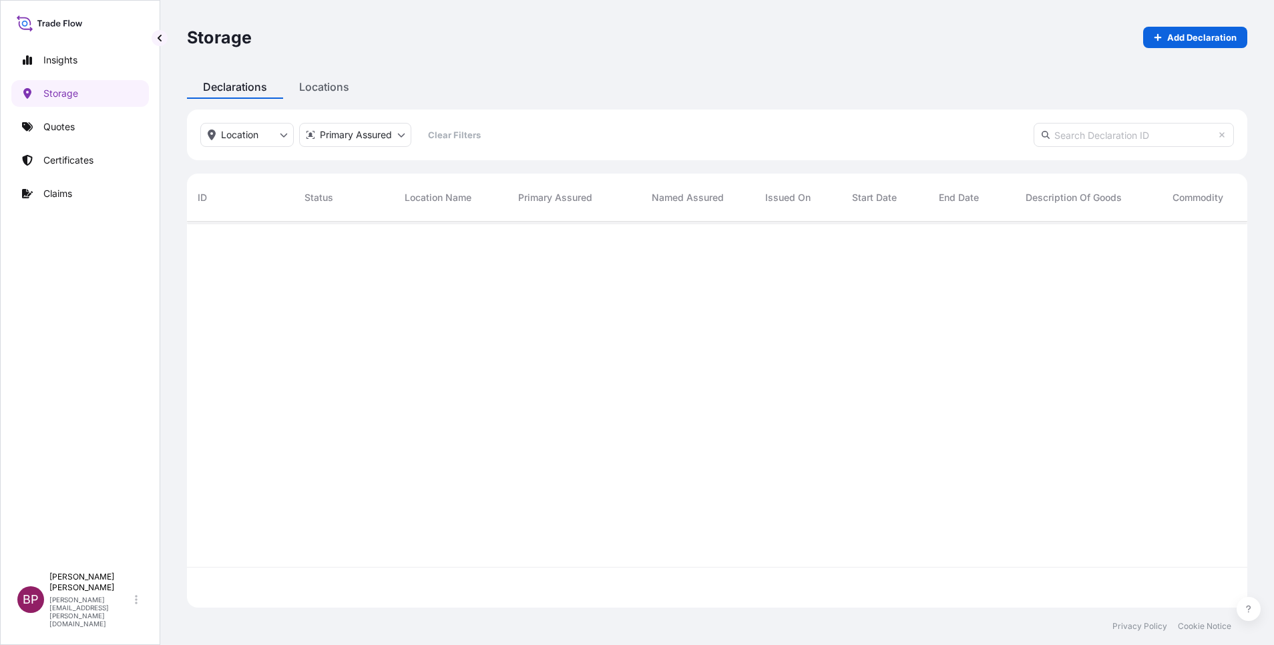
scroll to position [378, 1045]
